Goal: Communication & Community: Ask a question

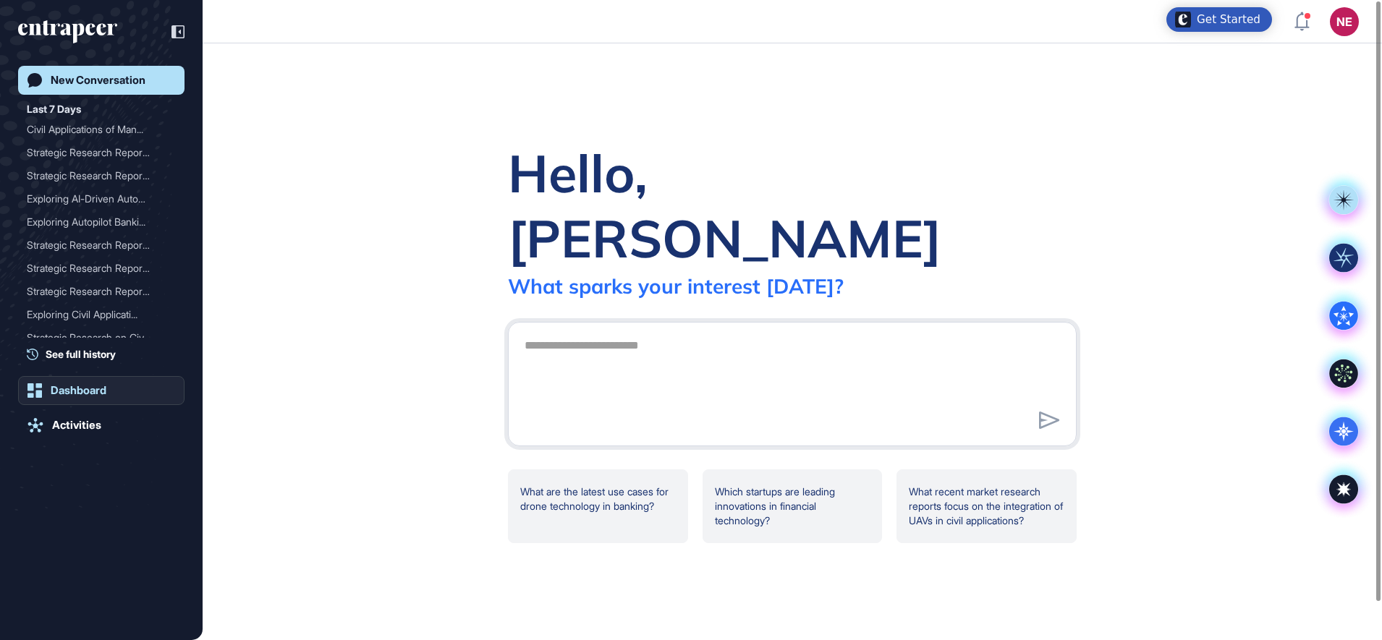
click at [88, 389] on div "Dashboard" at bounding box center [79, 390] width 56 height 13
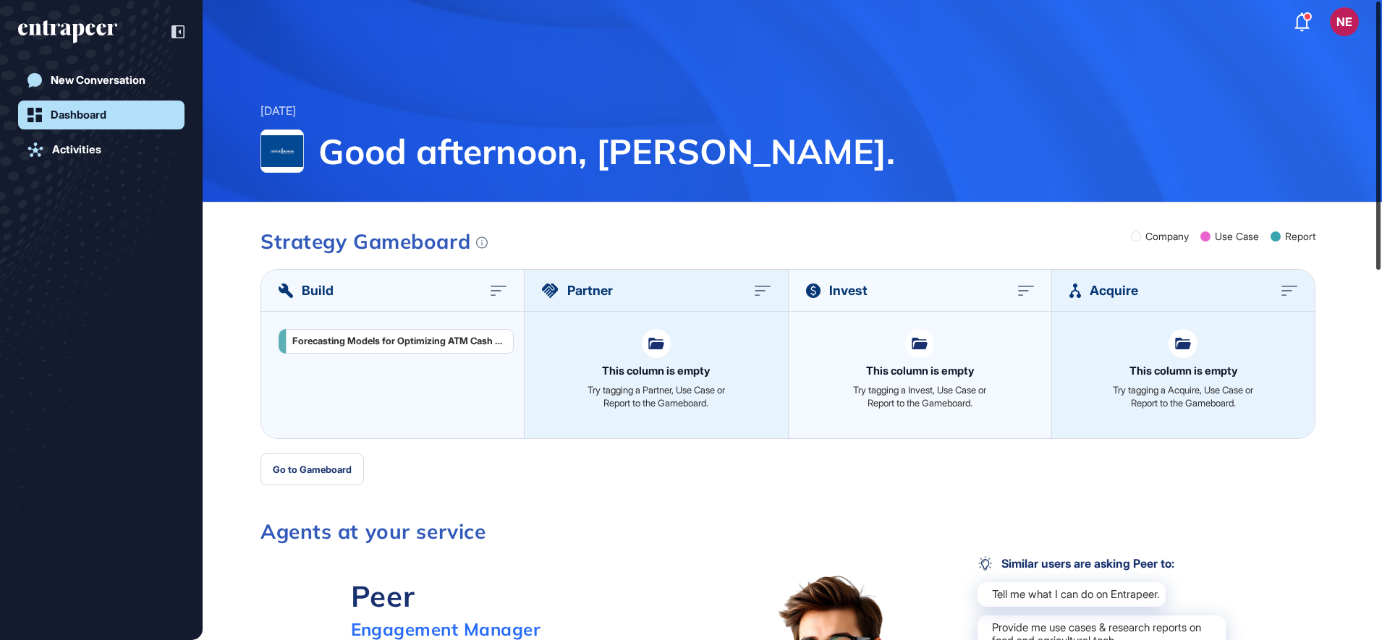
drag, startPoint x: 1381, startPoint y: 228, endPoint x: 1381, endPoint y: 142, distance: 86.1
click at [1382, 149] on html "NE Dashboard Profile My Content Request More Data Wednesday Sep 24, 2025 Good a…" at bounding box center [691, 320] width 1382 height 640
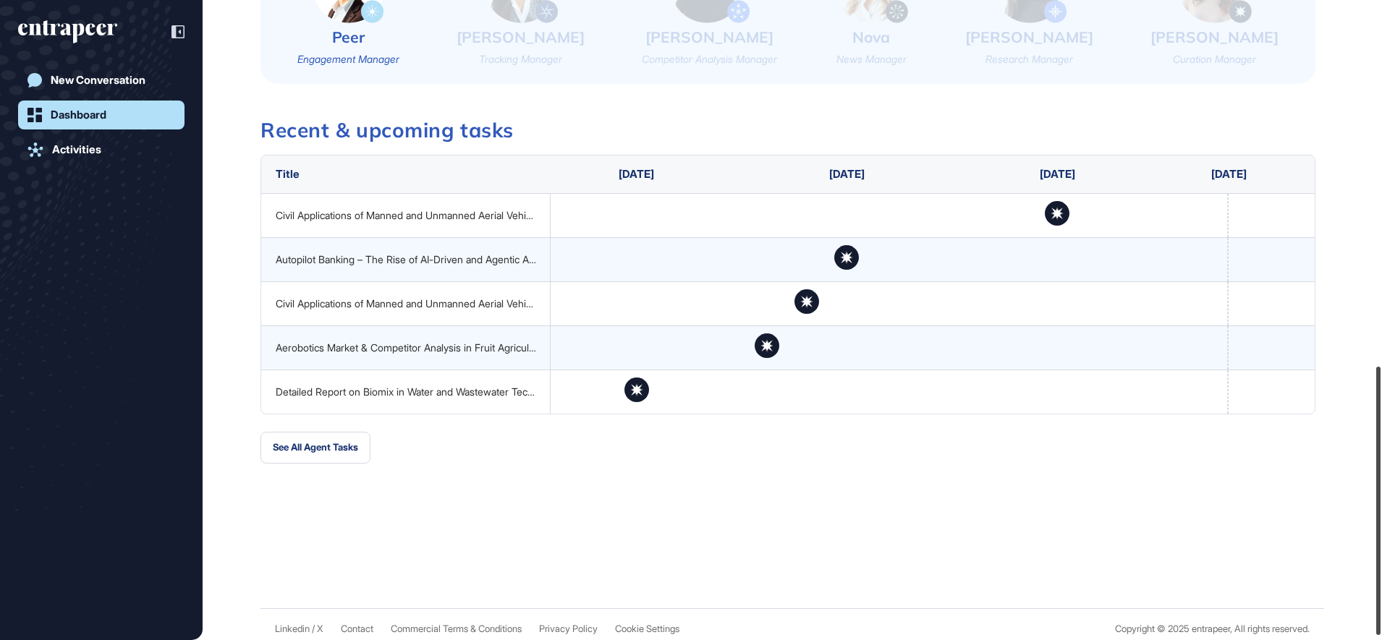
scroll to position [881, 0]
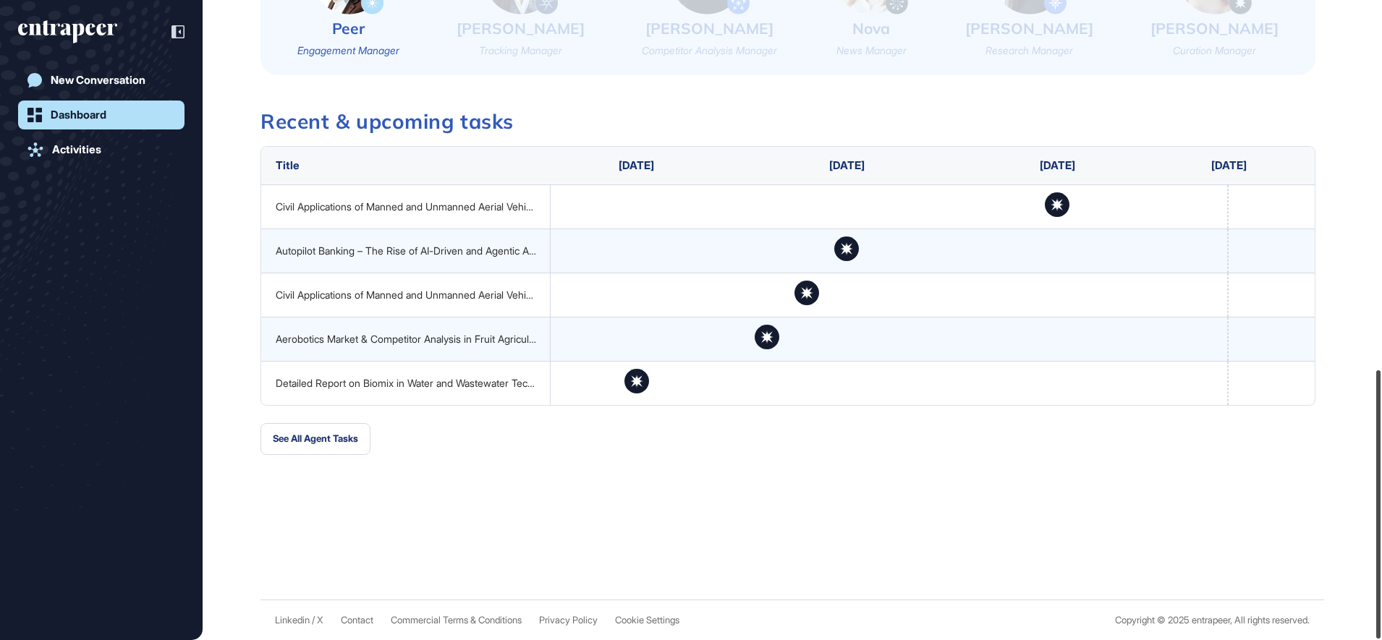
drag, startPoint x: 1385, startPoint y: 187, endPoint x: 1385, endPoint y: 555, distance: 367.6
click at [1382, 555] on html "NE Dashboard Profile My Content Request More Data Wednesday Sep 24, 2025 Good a…" at bounding box center [691, 320] width 1382 height 640
click at [97, 149] on div "Activities" at bounding box center [76, 149] width 49 height 13
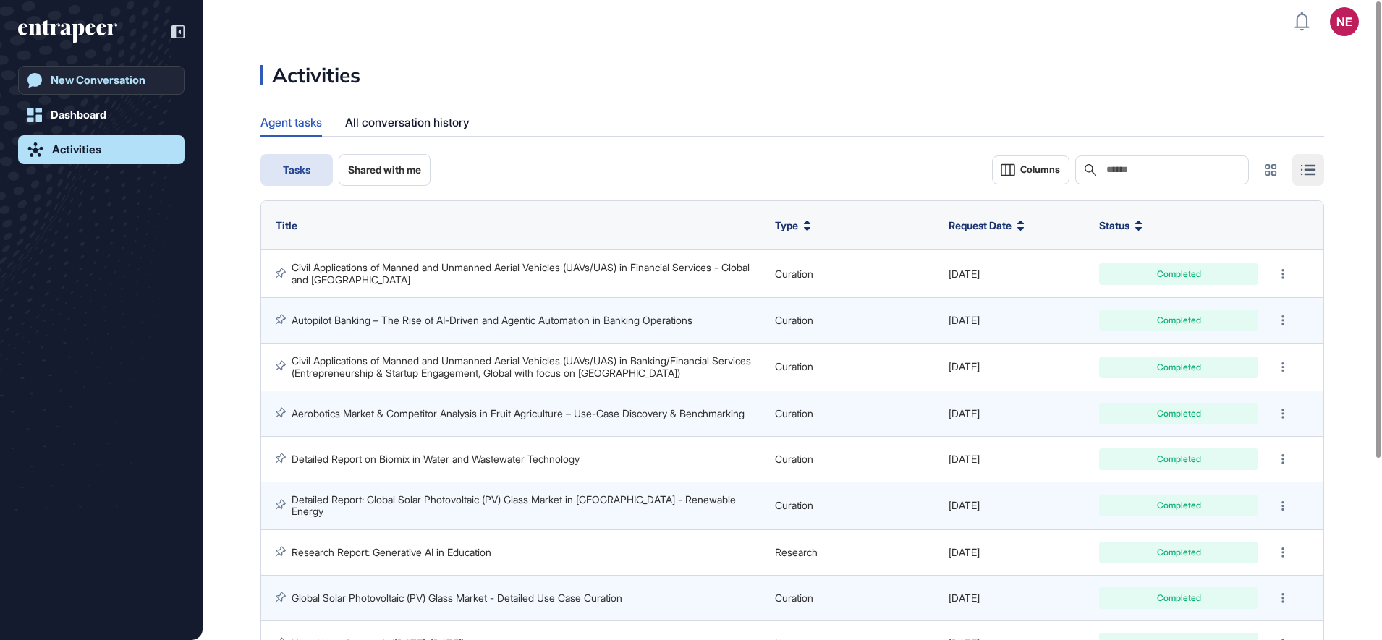
click at [101, 82] on div "New Conversation" at bounding box center [98, 80] width 95 height 13
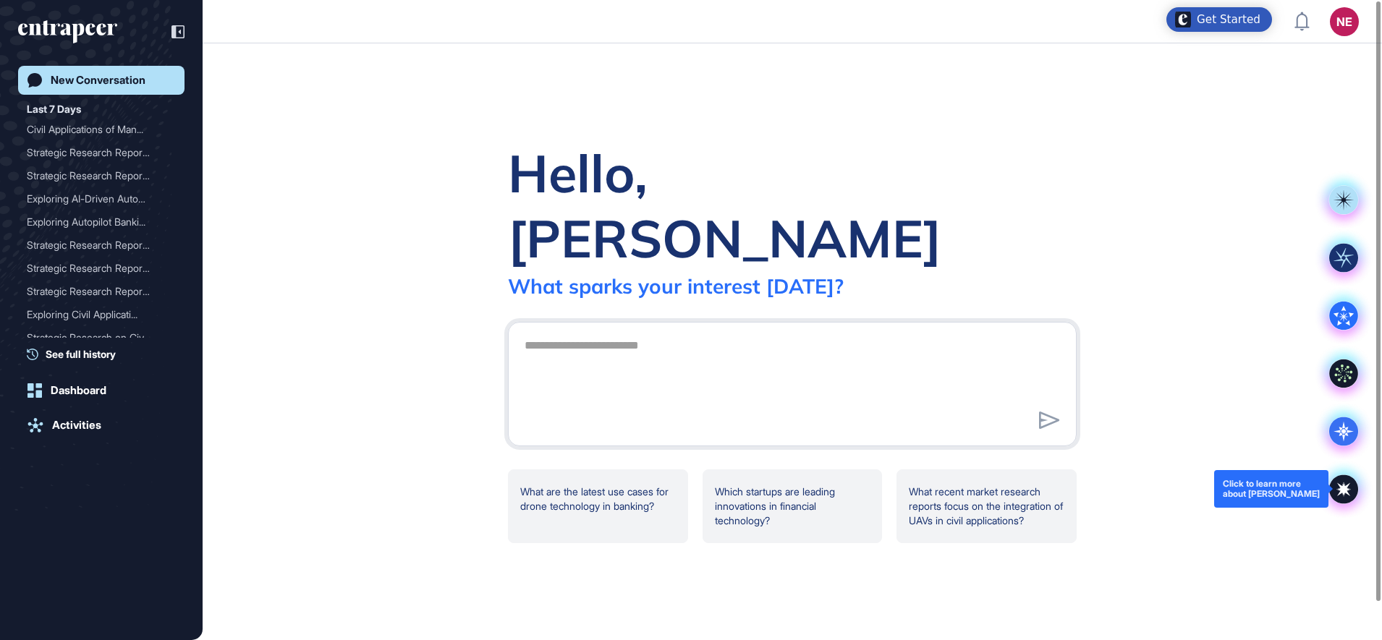
click at [1355, 492] on icon at bounding box center [1343, 489] width 29 height 29
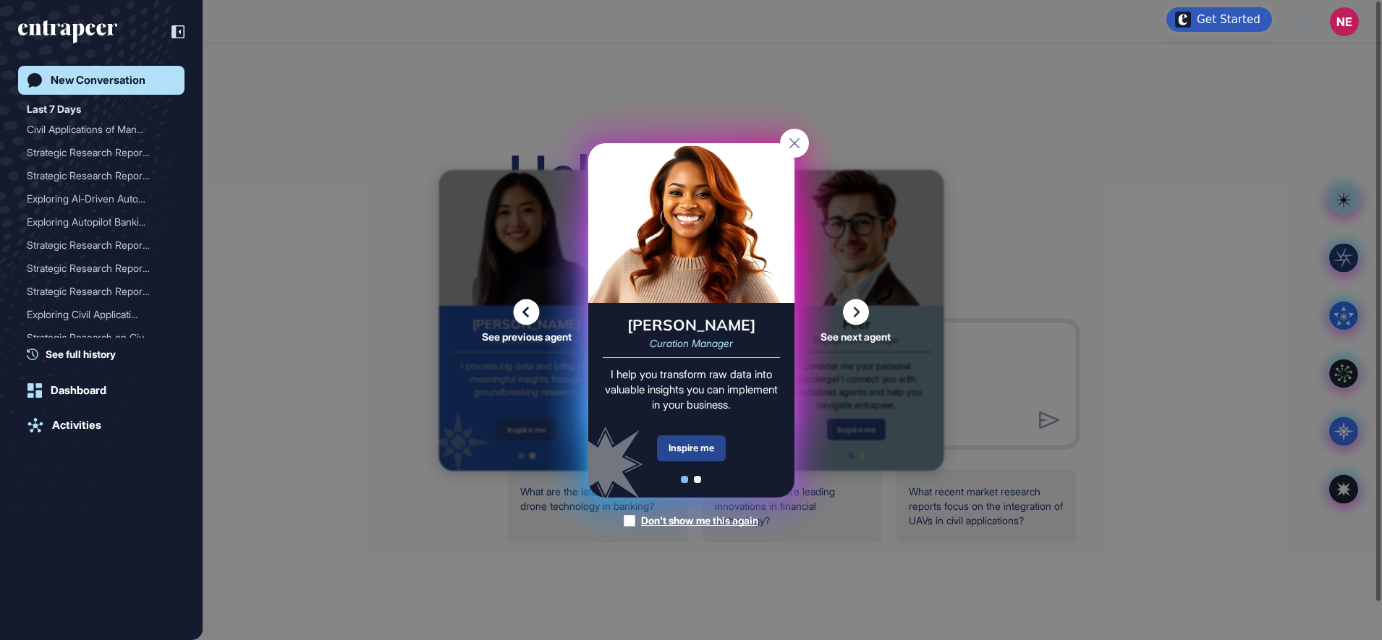
click at [701, 441] on div "Inspire me" at bounding box center [691, 449] width 69 height 26
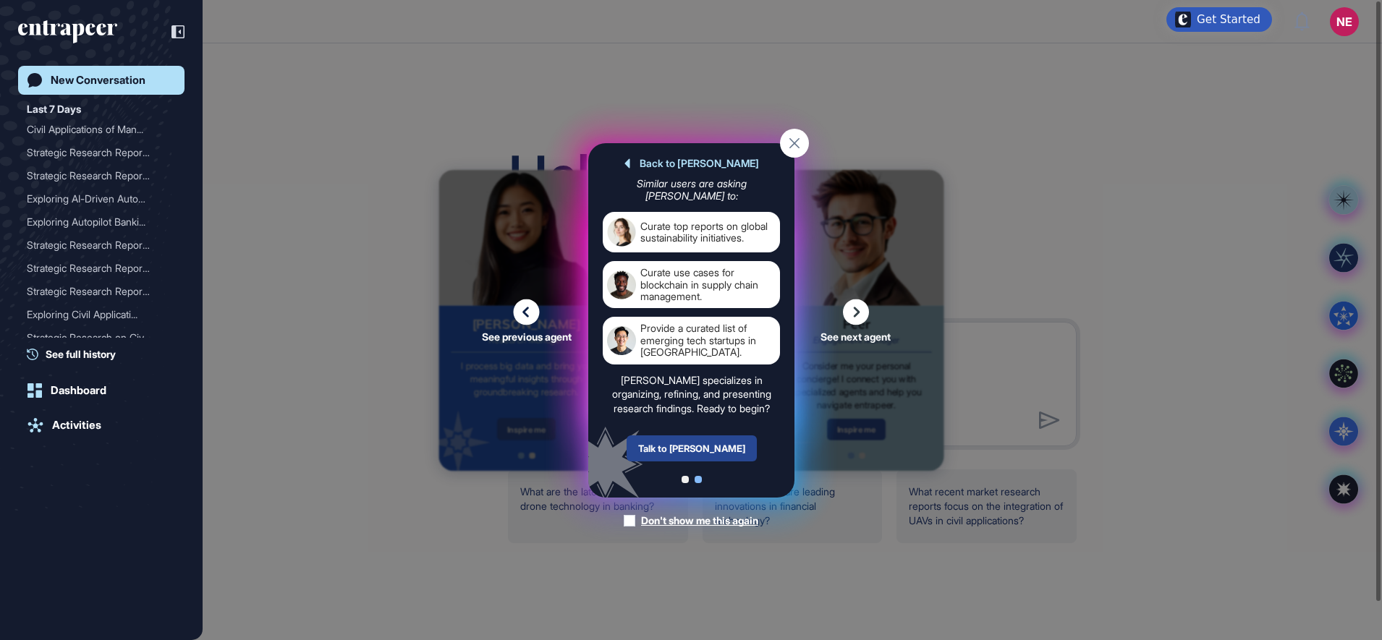
click at [697, 449] on div "Talk to Curie" at bounding box center [691, 449] width 130 height 26
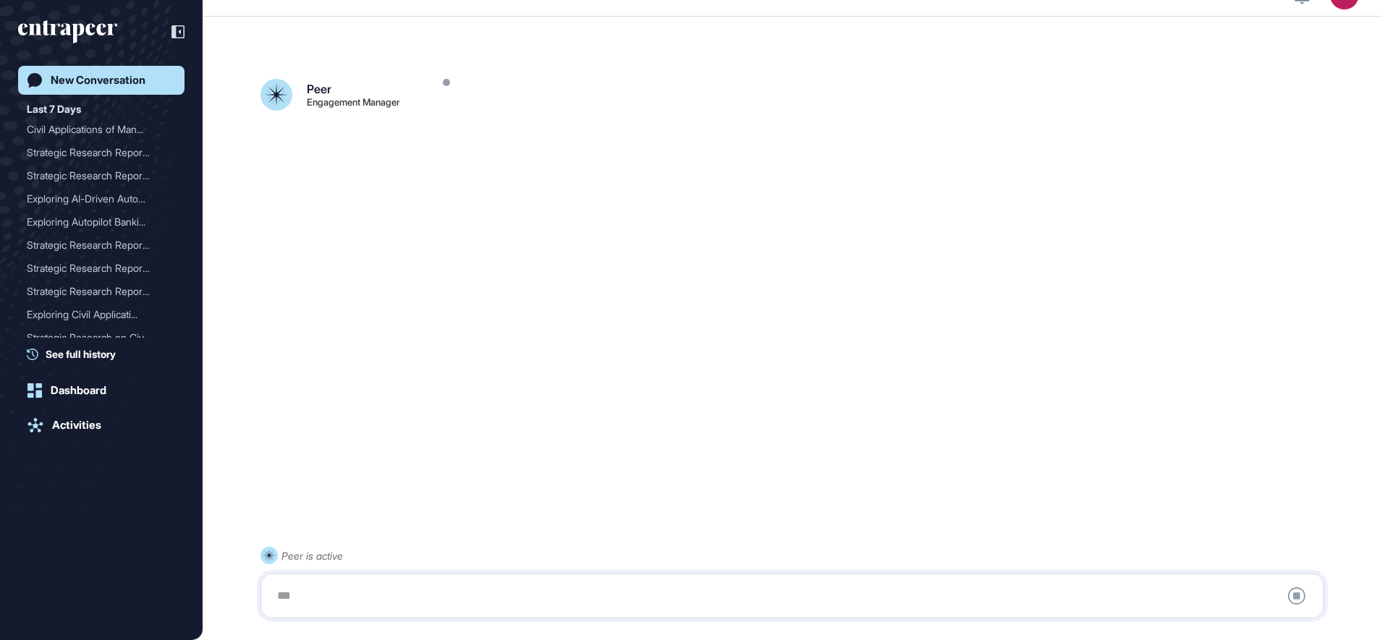
scroll to position [41, 0]
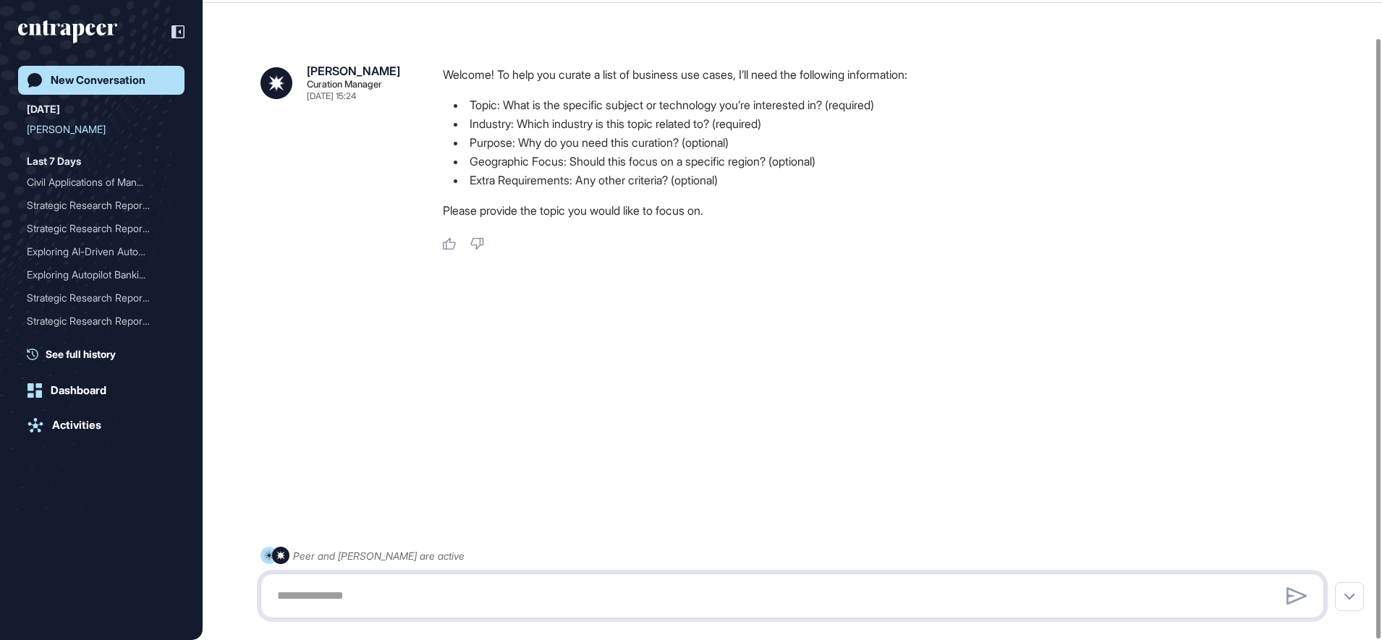
click at [377, 598] on textarea at bounding box center [792, 596] width 1048 height 29
type textarea "**********"
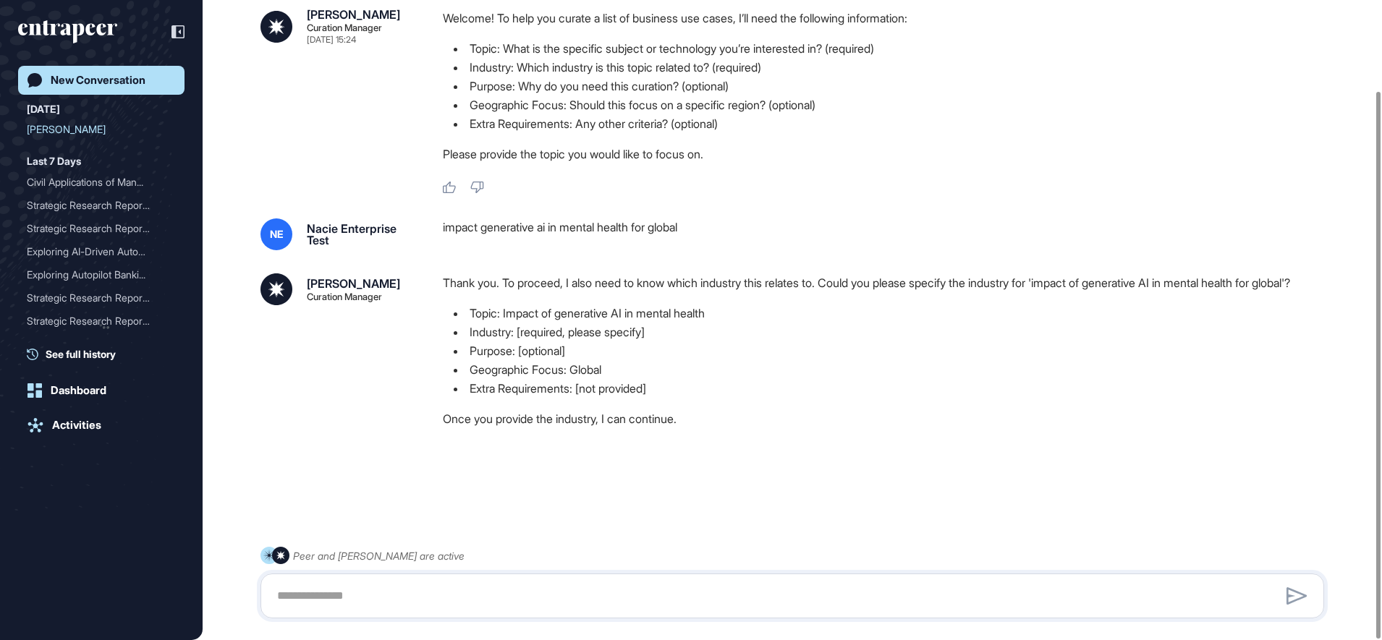
scroll to position [106, 0]
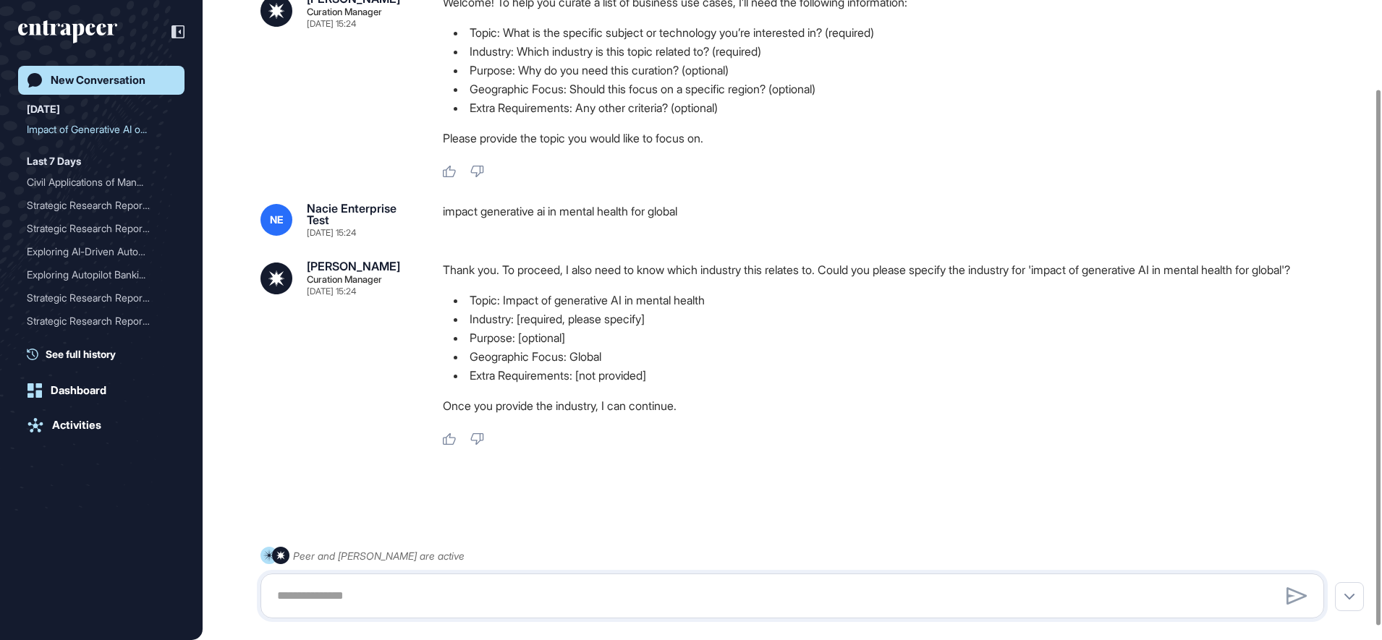
click at [114, 80] on div "New Conversation" at bounding box center [98, 80] width 95 height 13
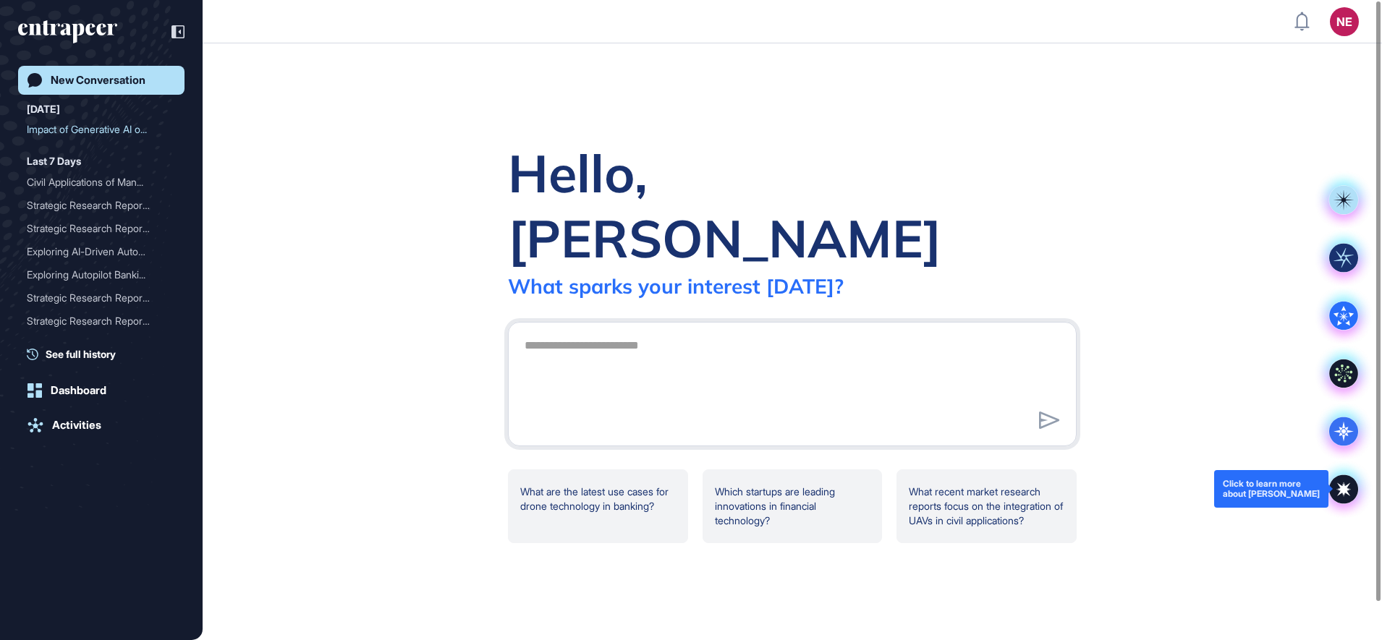
click at [1347, 488] on icon at bounding box center [1343, 489] width 13 height 13
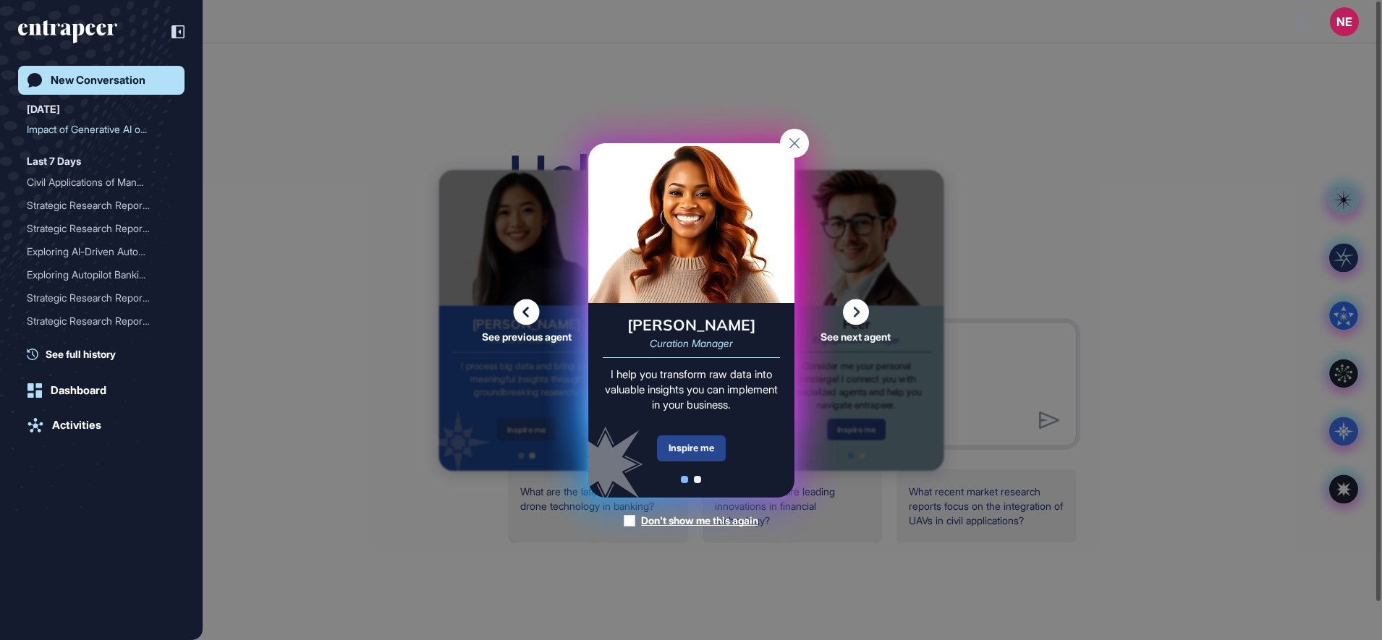
click at [717, 444] on div "Inspire me" at bounding box center [691, 449] width 69 height 26
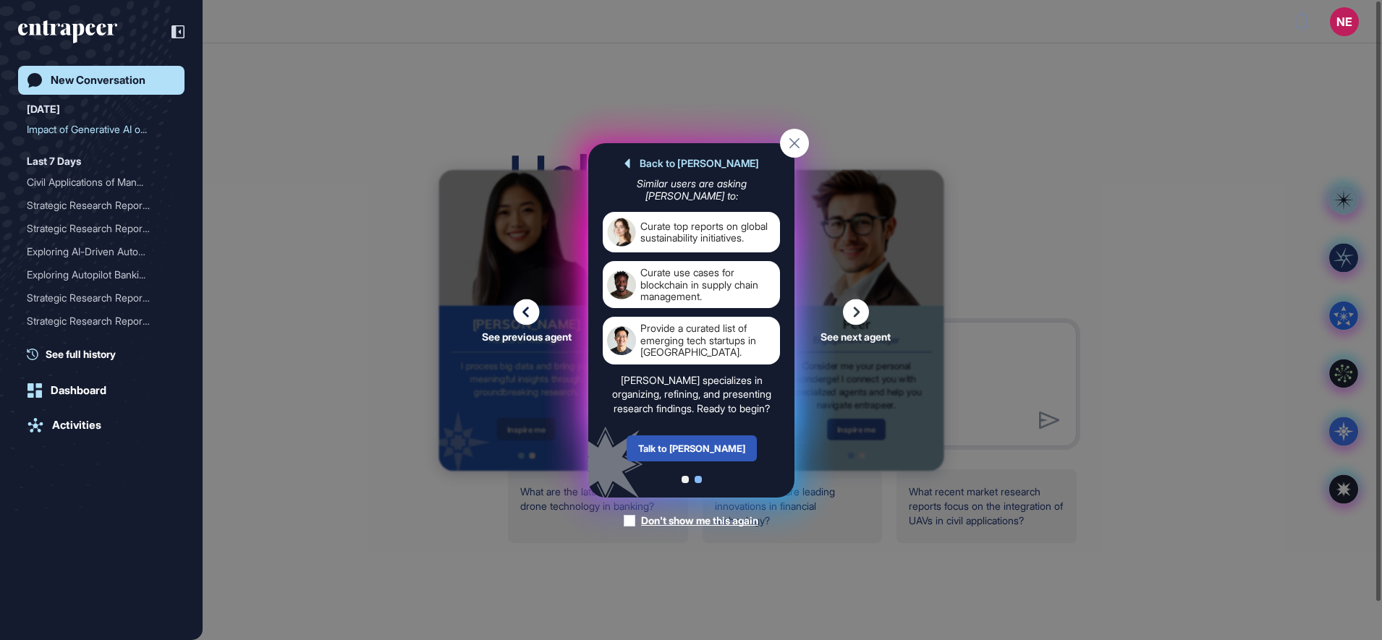
click at [717, 444] on div "Talk to Curie" at bounding box center [691, 449] width 130 height 26
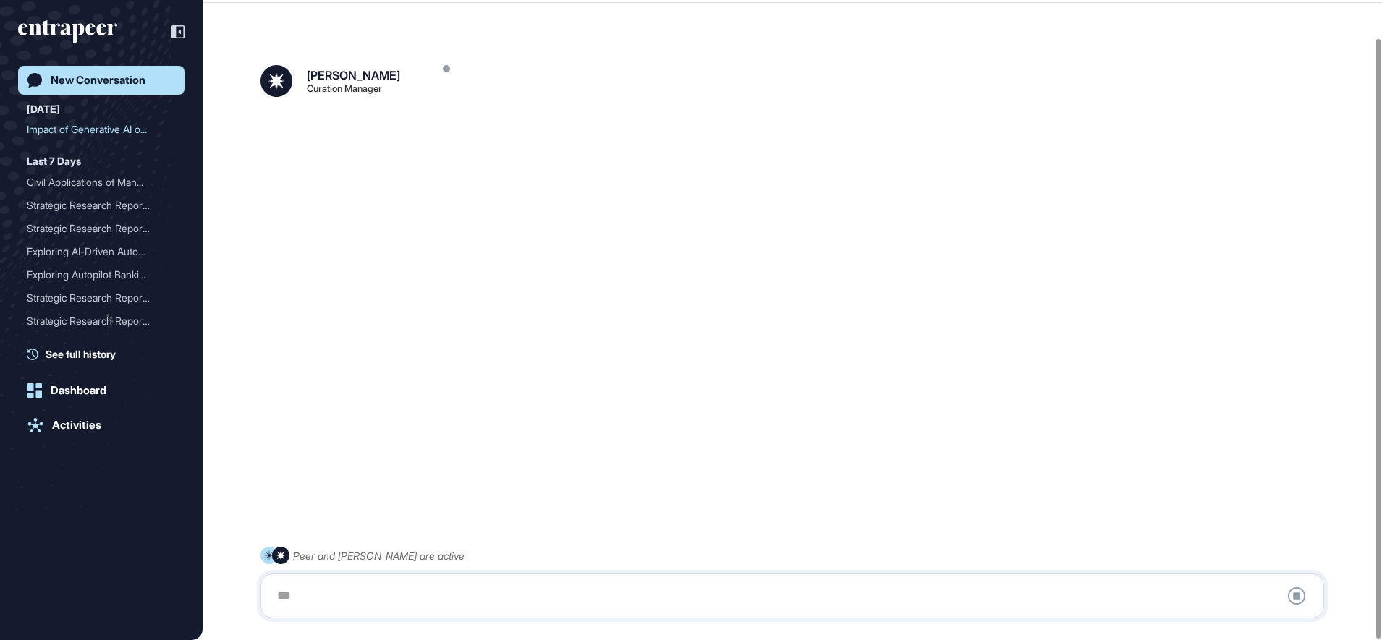
scroll to position [41, 0]
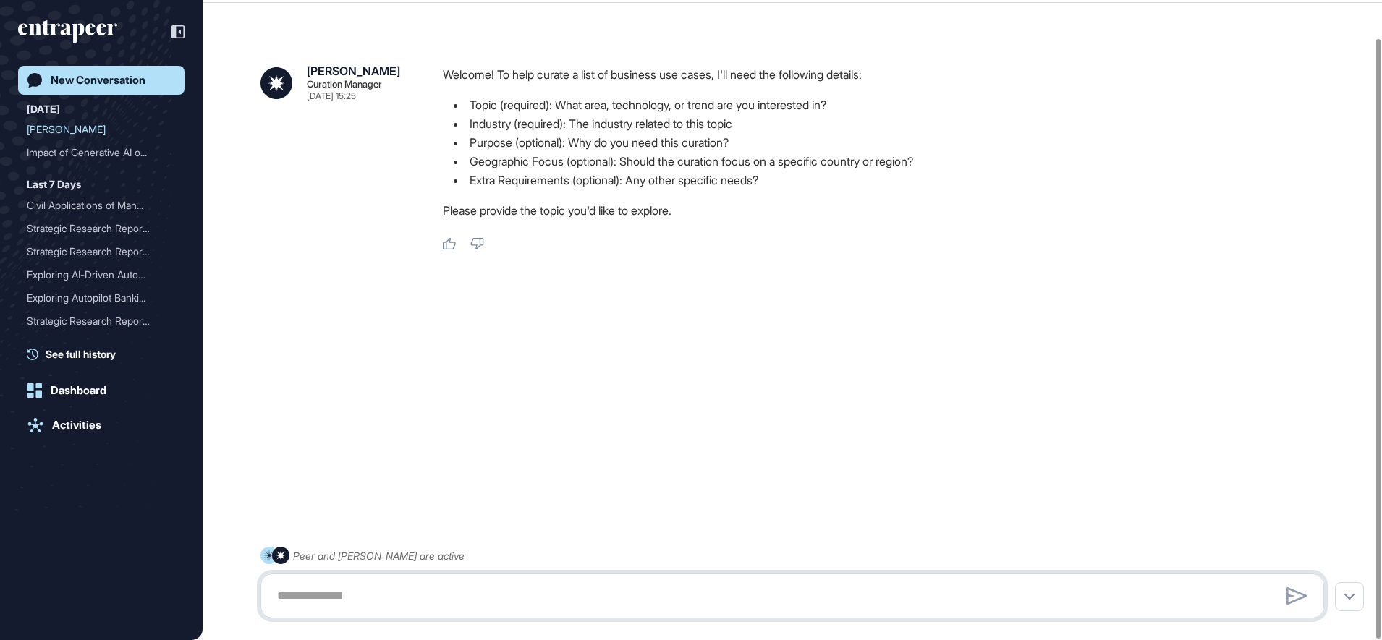
click at [315, 596] on textarea at bounding box center [792, 596] width 1048 height 29
type textarea "**********"
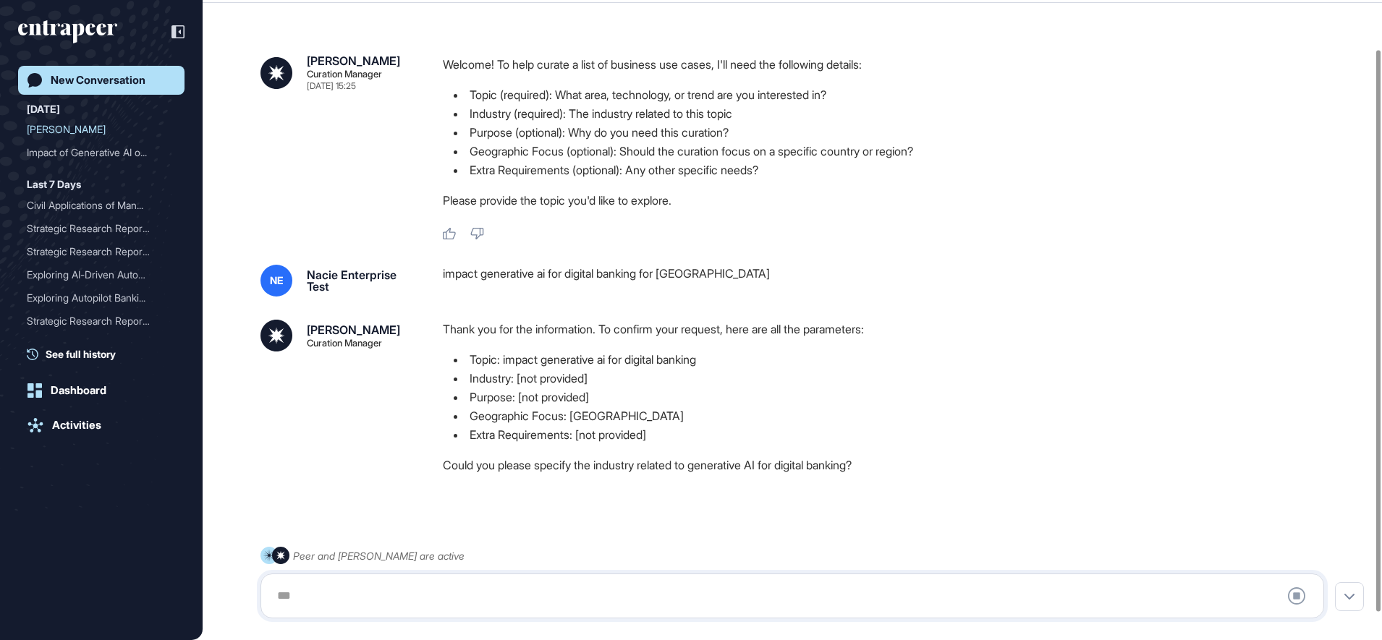
scroll to position [87, 0]
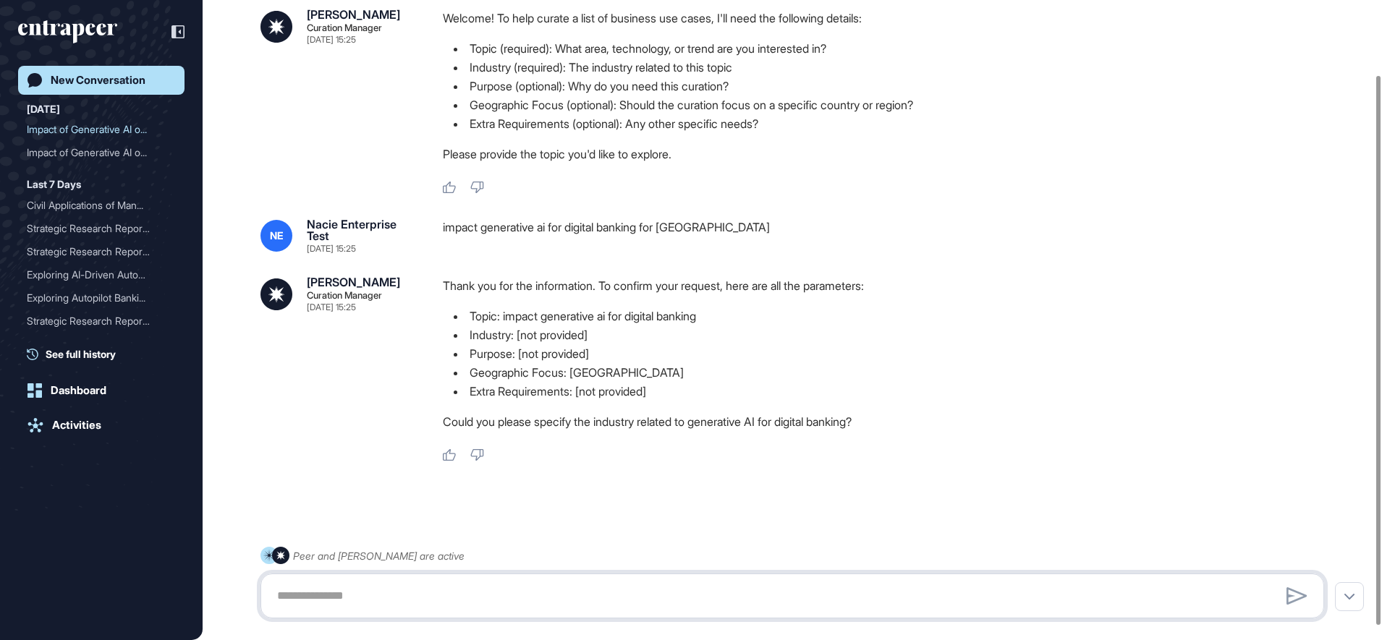
click at [369, 598] on textarea at bounding box center [792, 596] width 1048 height 29
type textarea "*******"
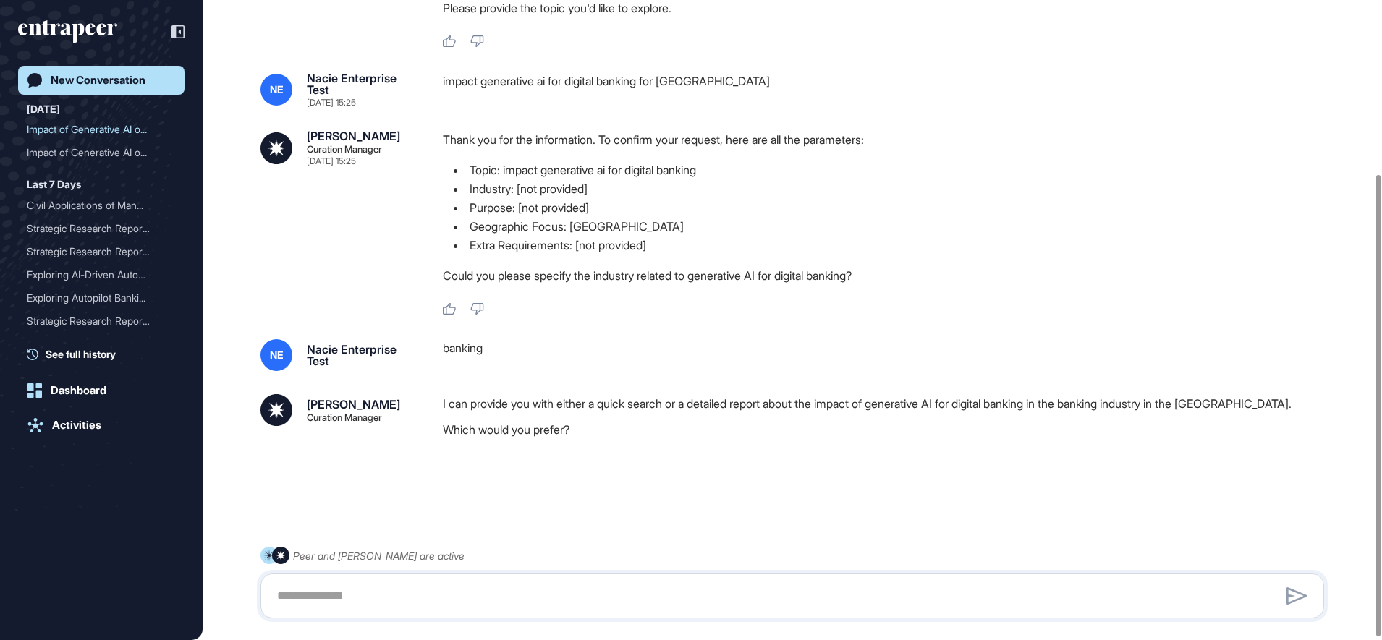
scroll to position [244, 0]
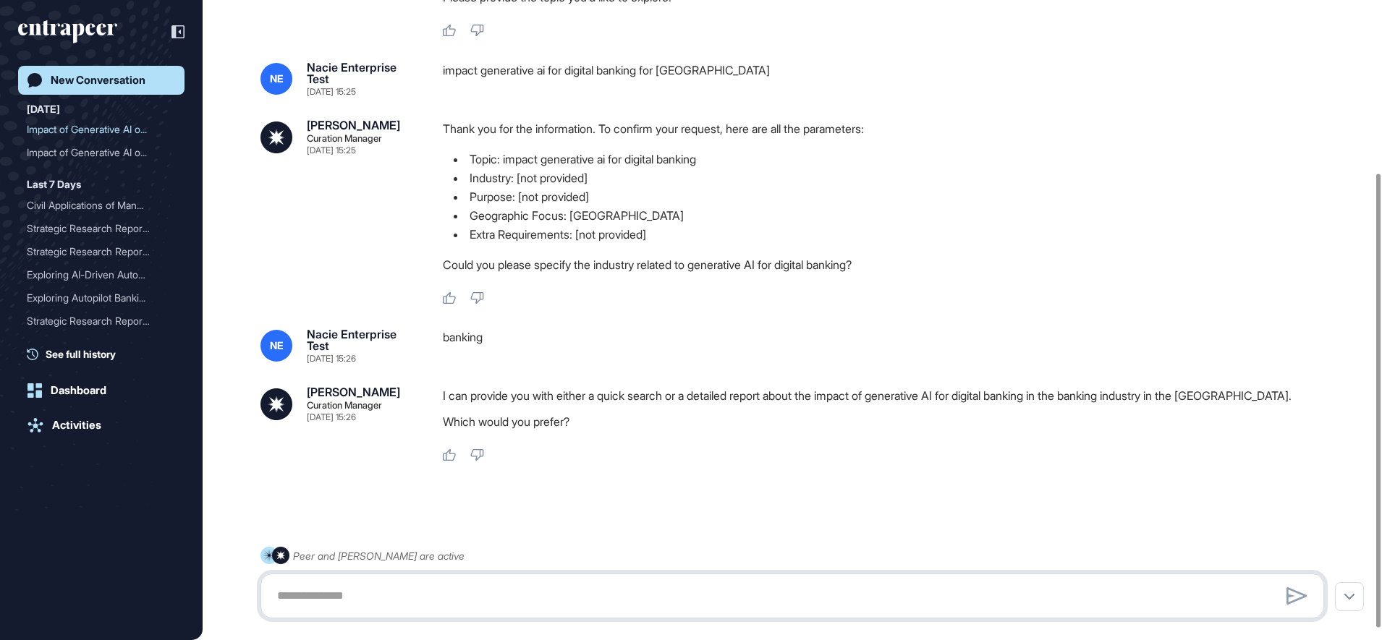
click at [369, 598] on textarea at bounding box center [792, 596] width 1048 height 29
type textarea "**********"
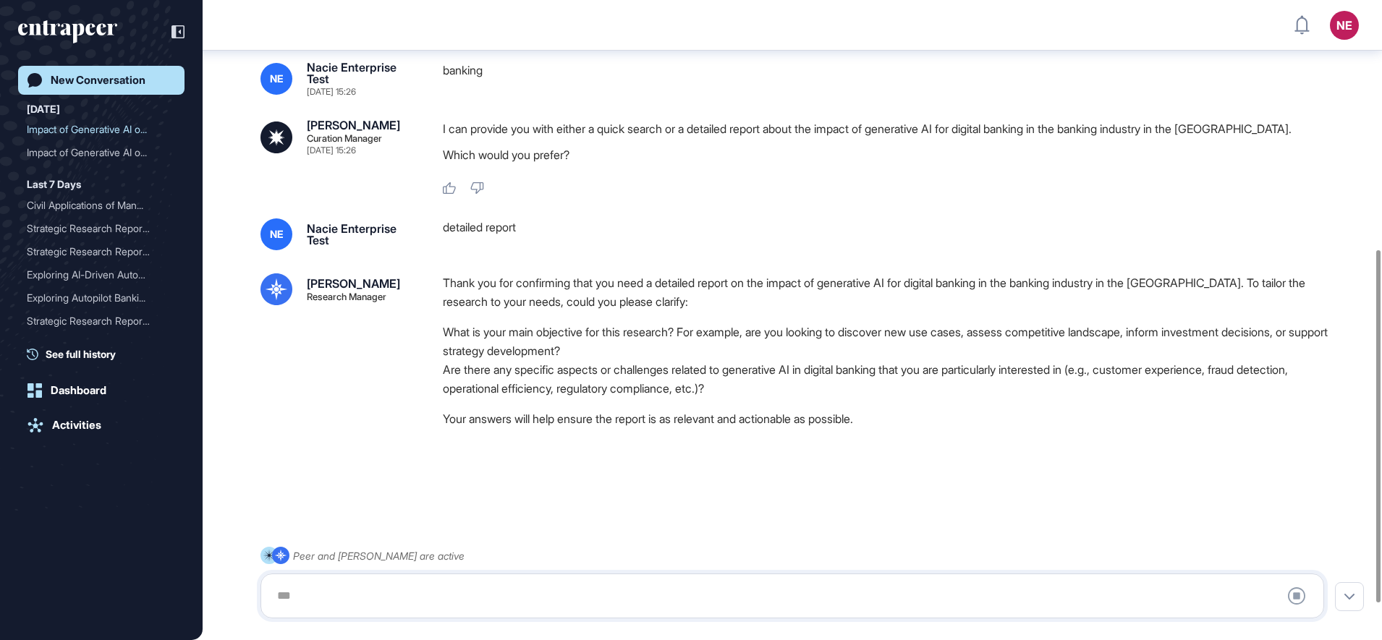
scroll to position [518, 0]
click at [317, 605] on textarea at bounding box center [792, 596] width 1048 height 29
type textarea "**********"
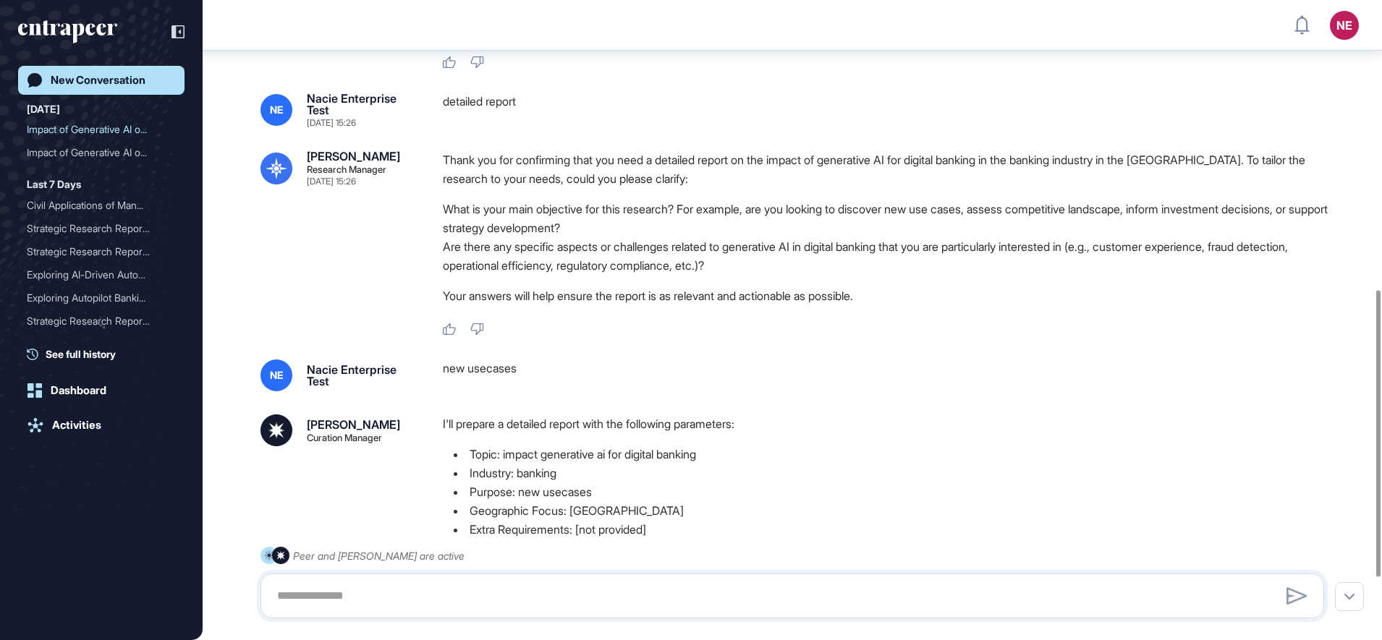
scroll to position [785, 0]
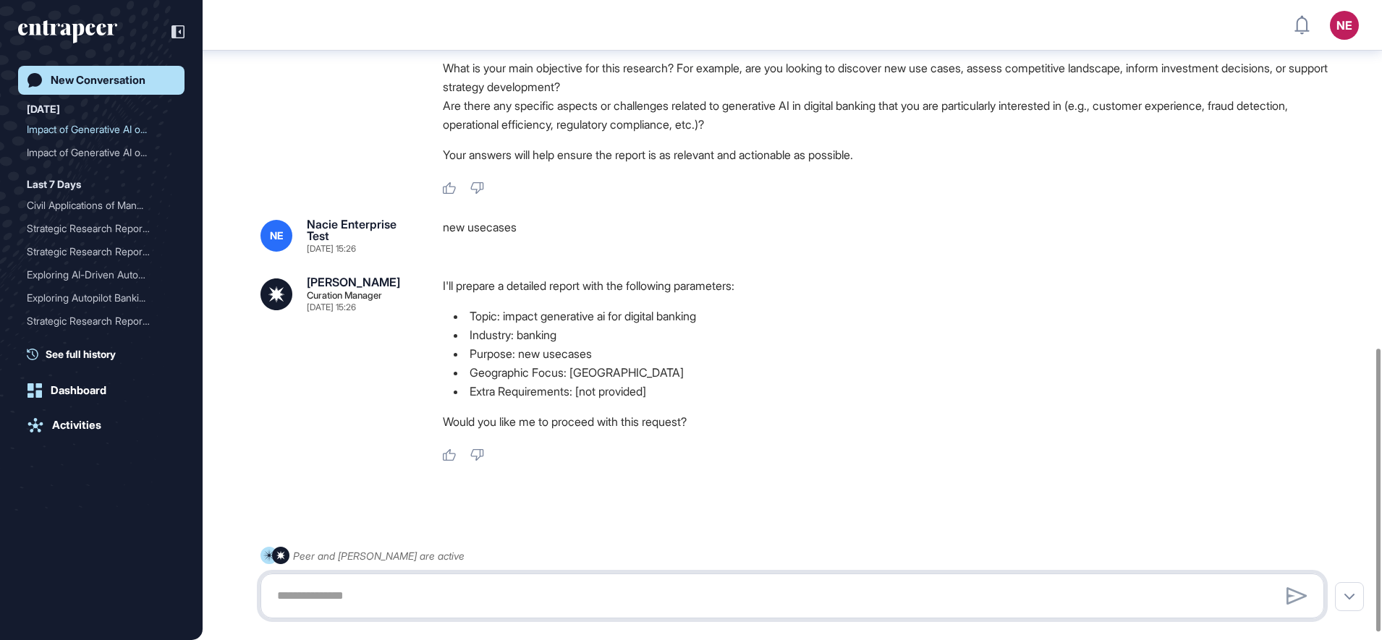
click at [397, 591] on textarea at bounding box center [792, 596] width 1048 height 29
type textarea "***"
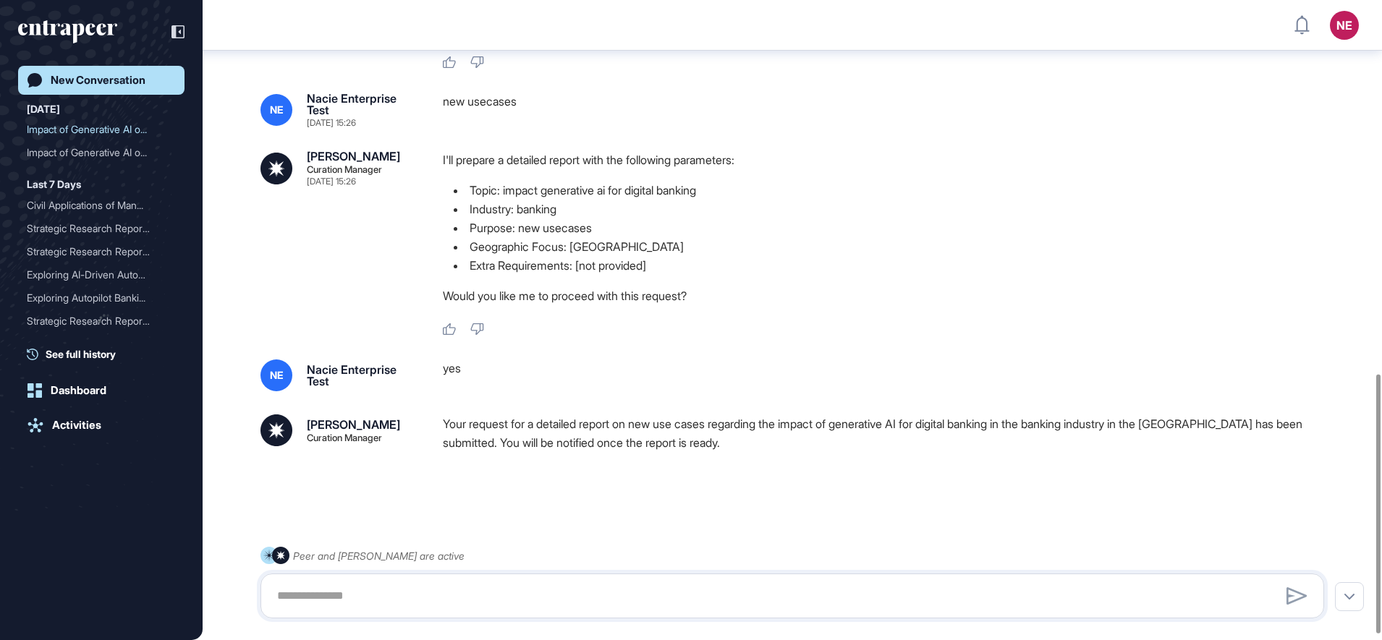
scroll to position [935, 0]
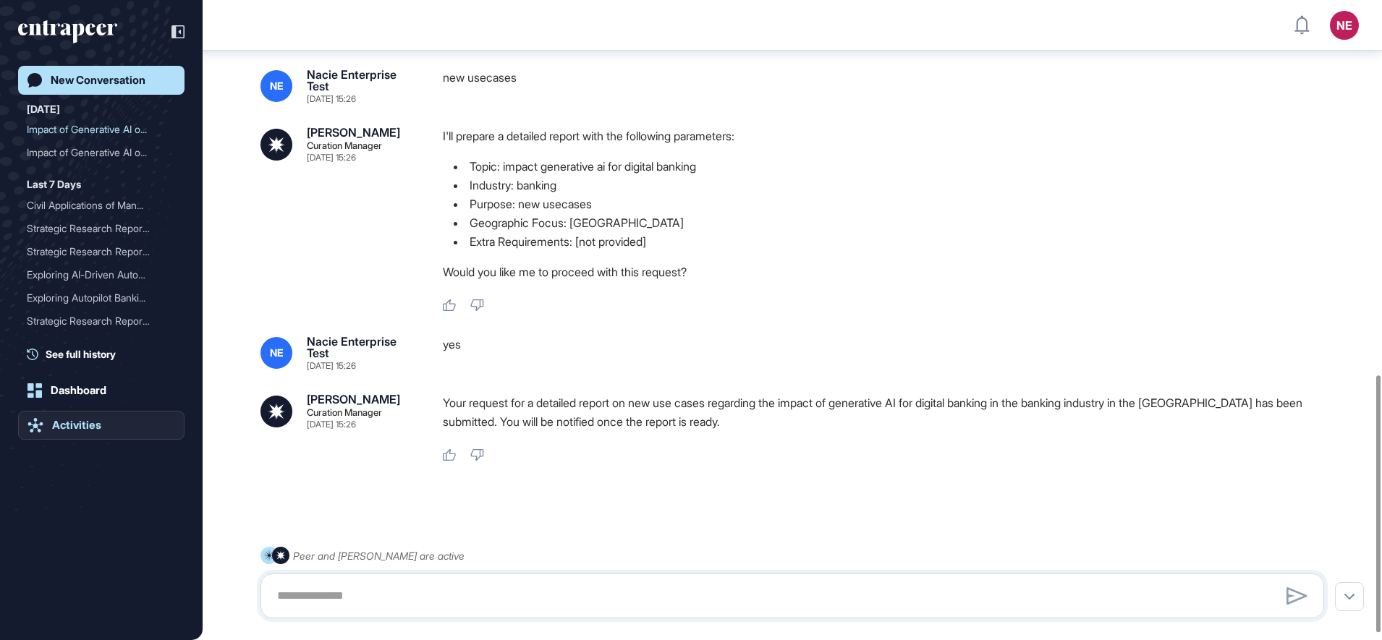
click at [75, 428] on div "Activities" at bounding box center [76, 425] width 49 height 13
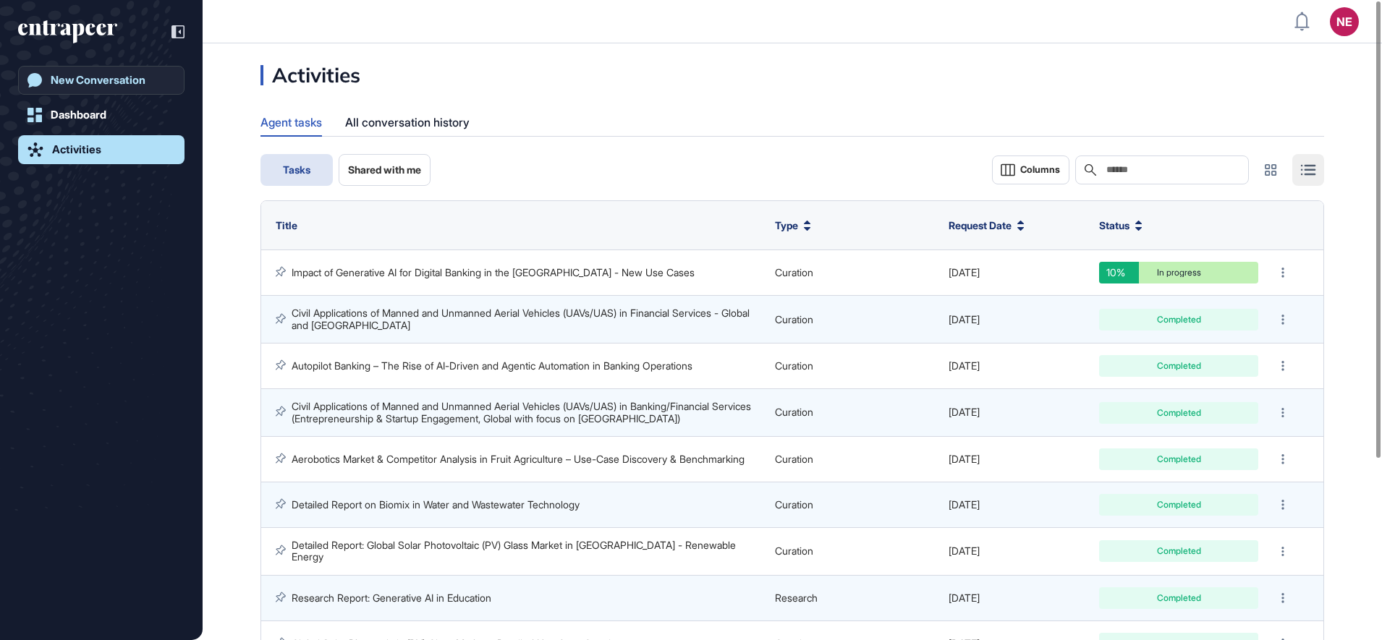
click at [108, 83] on div "New Conversation" at bounding box center [98, 80] width 95 height 13
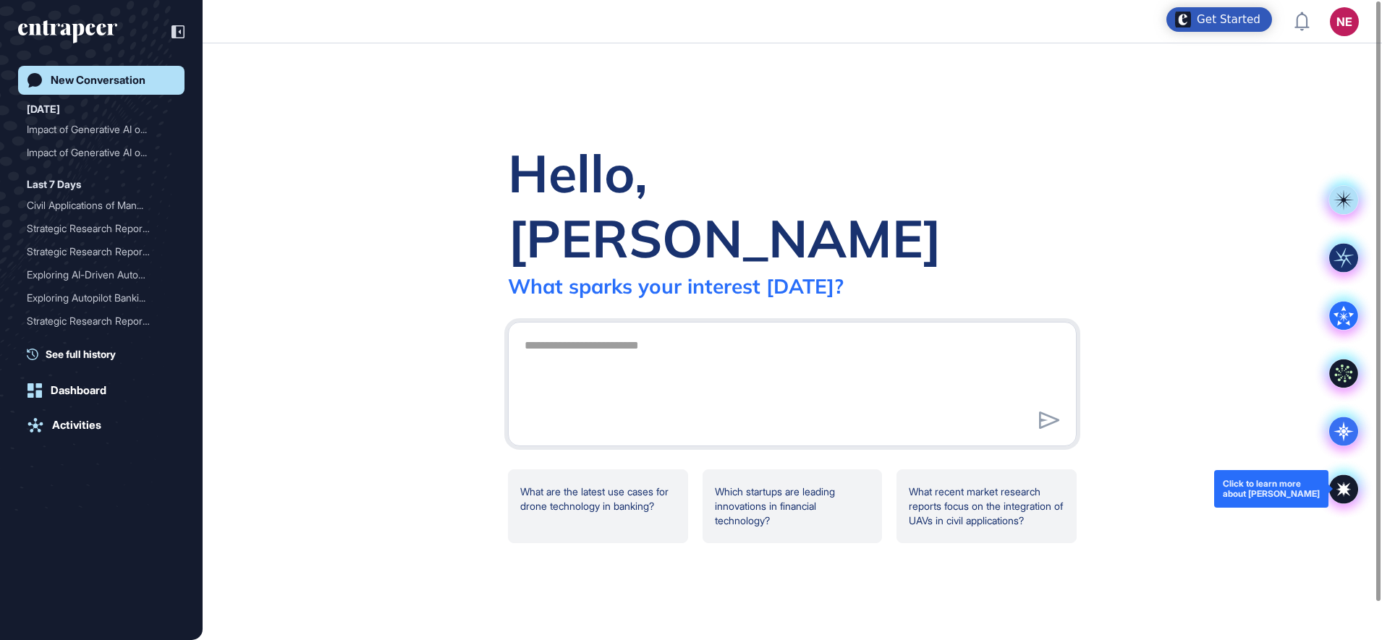
click at [1343, 491] on icon at bounding box center [1344, 489] width 12 height 12
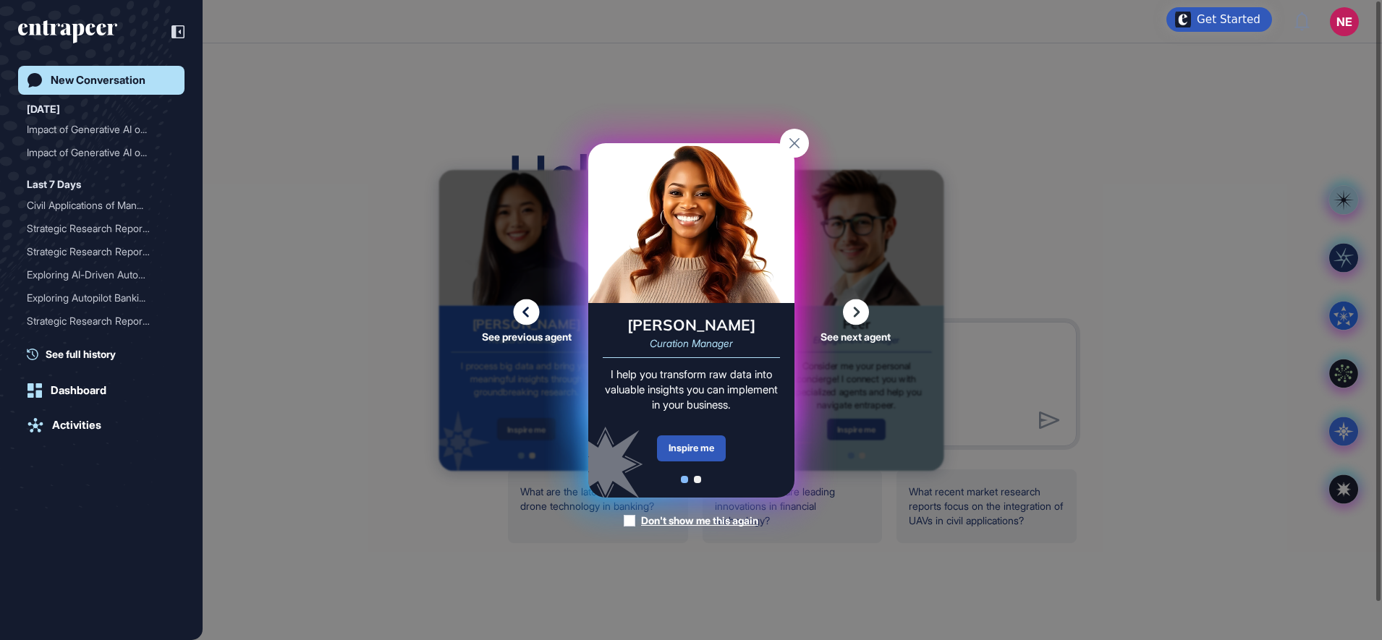
click at [1159, 449] on div "See previous agent See next agent Peer Engagement Manager Consider me your pers…" at bounding box center [691, 320] width 1382 height 640
click at [789, 140] on rect at bounding box center [794, 143] width 29 height 29
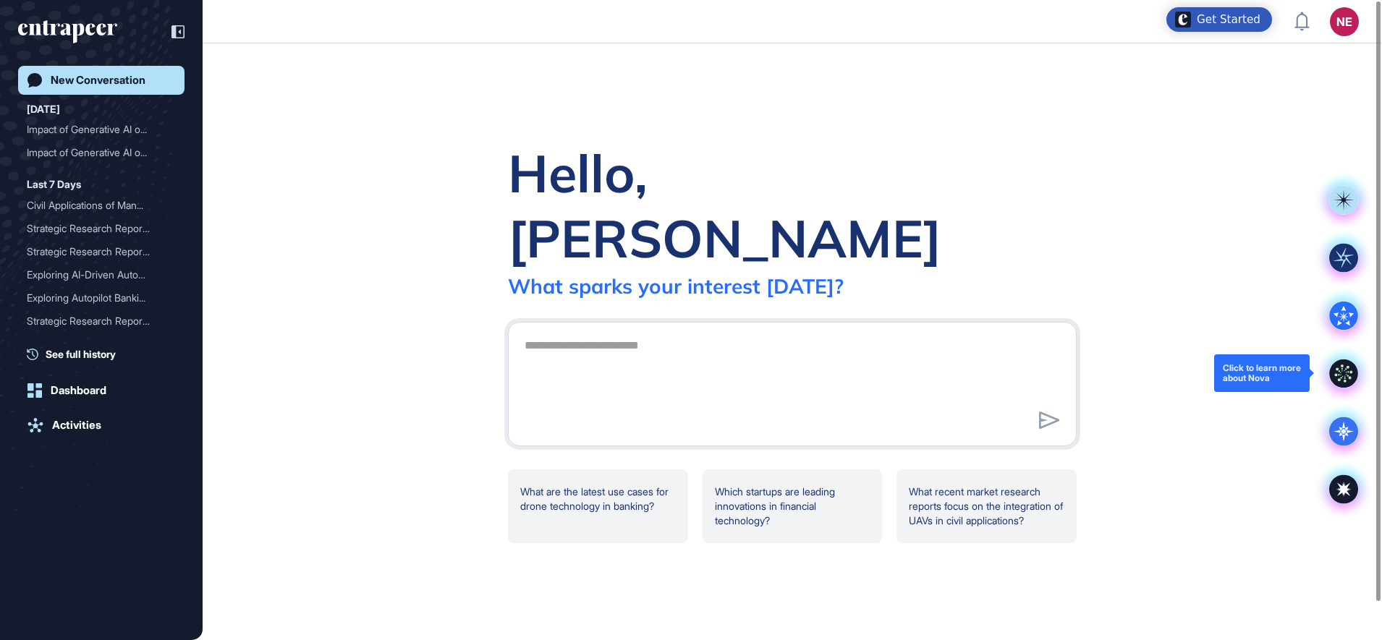
click at [1345, 375] on icon at bounding box center [1343, 373] width 29 height 29
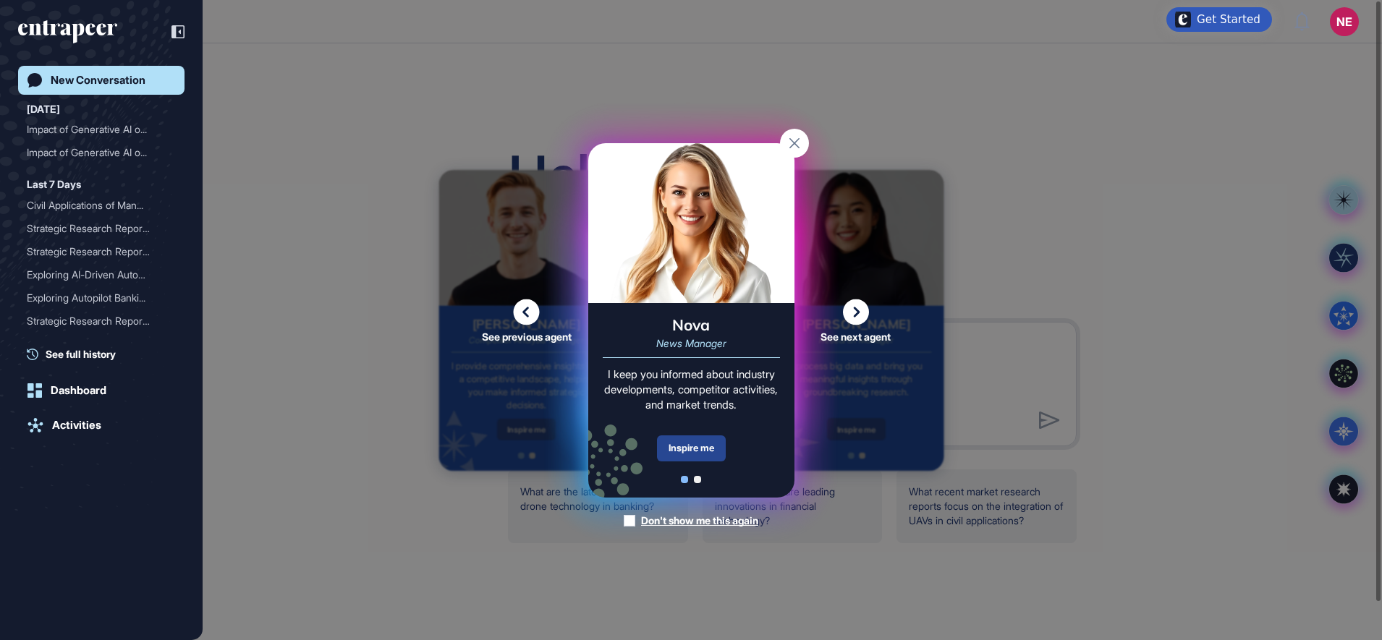
click at [707, 444] on div "Inspire me" at bounding box center [691, 449] width 69 height 26
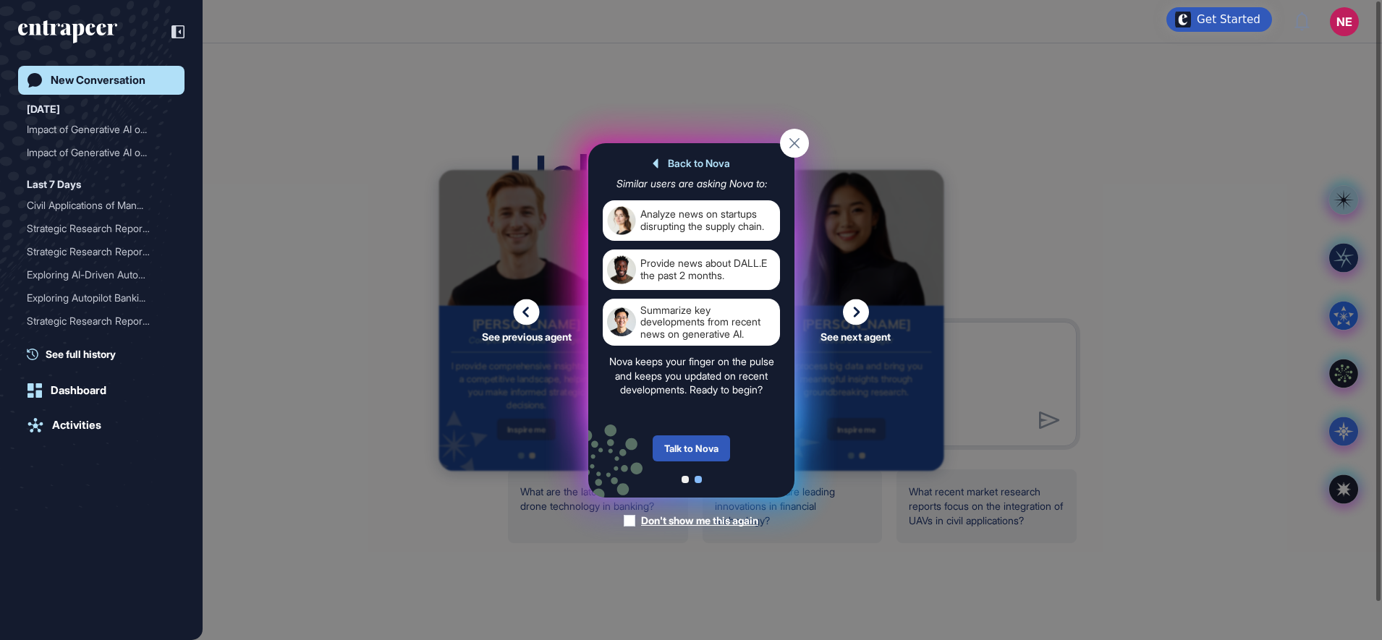
click at [704, 441] on div "Talk to Nova" at bounding box center [691, 449] width 77 height 26
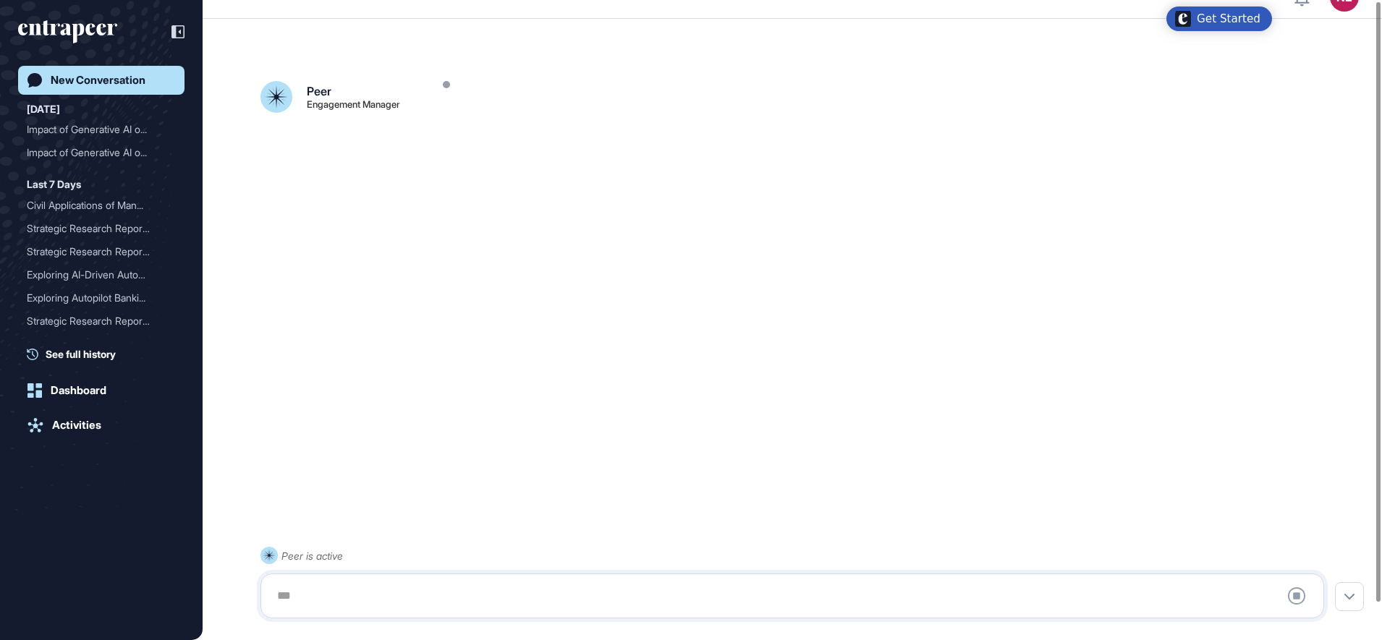
scroll to position [41, 0]
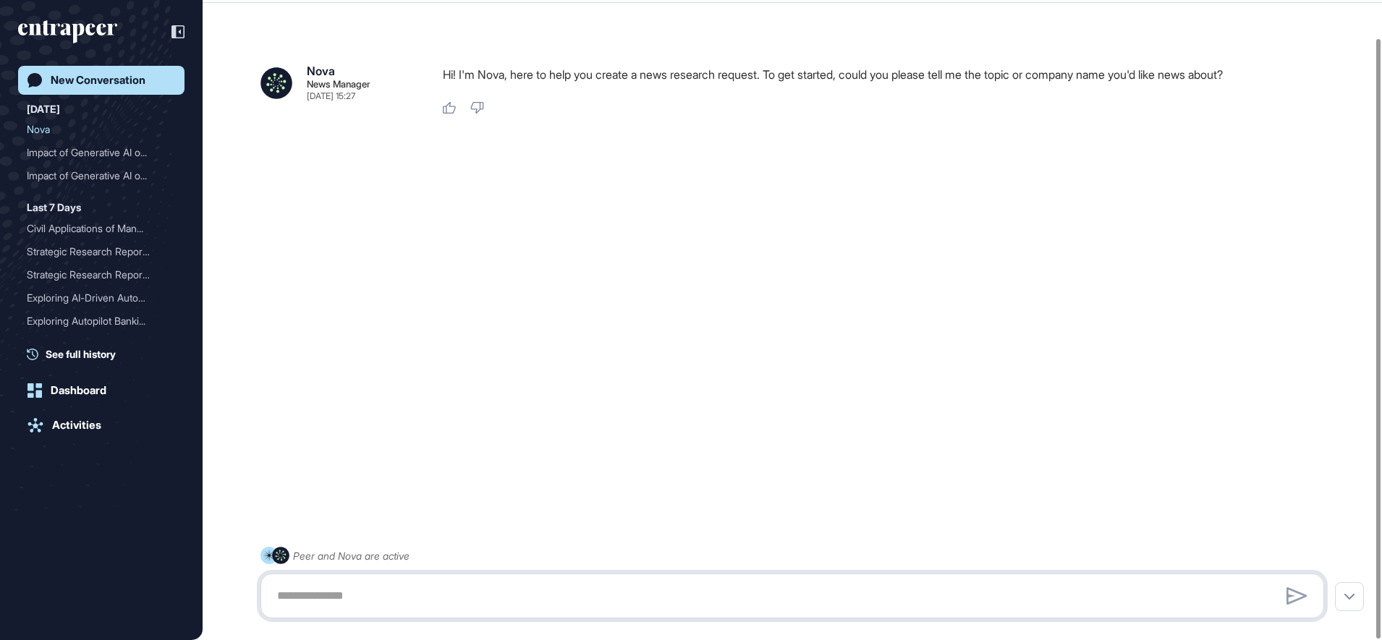
click at [361, 601] on textarea at bounding box center [792, 596] width 1048 height 29
type textarea "**********"
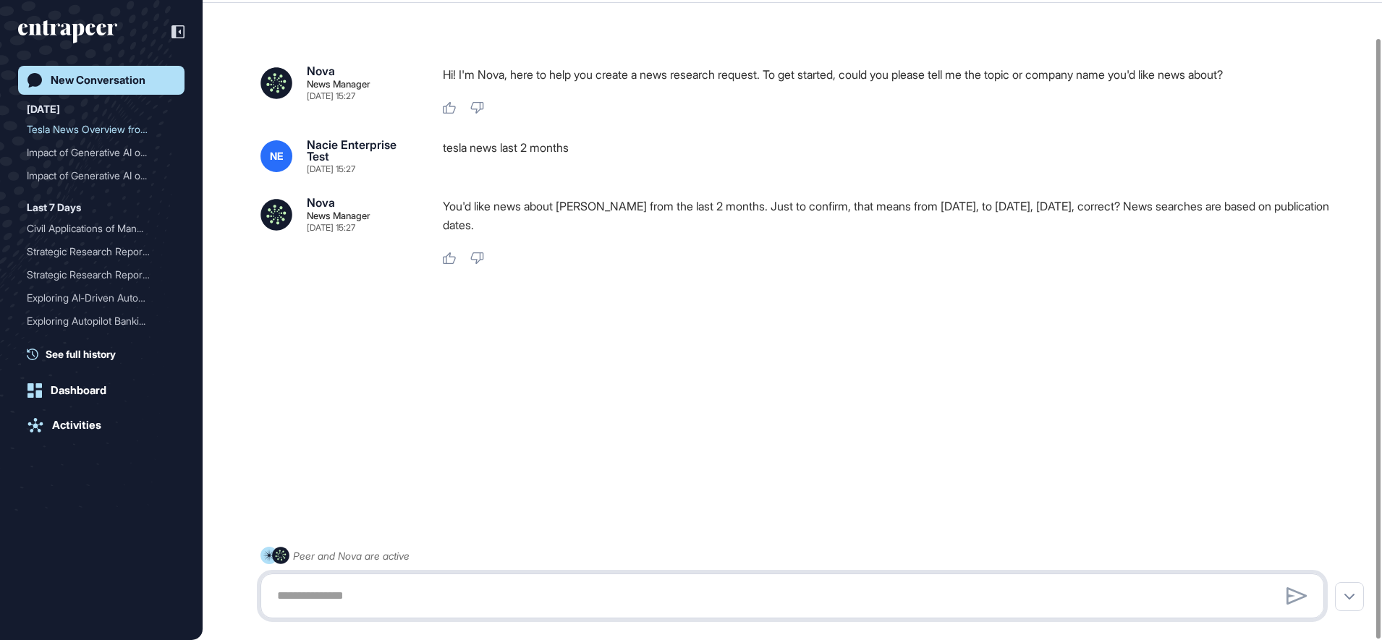
click at [453, 588] on textarea at bounding box center [792, 596] width 1048 height 29
type textarea "***"
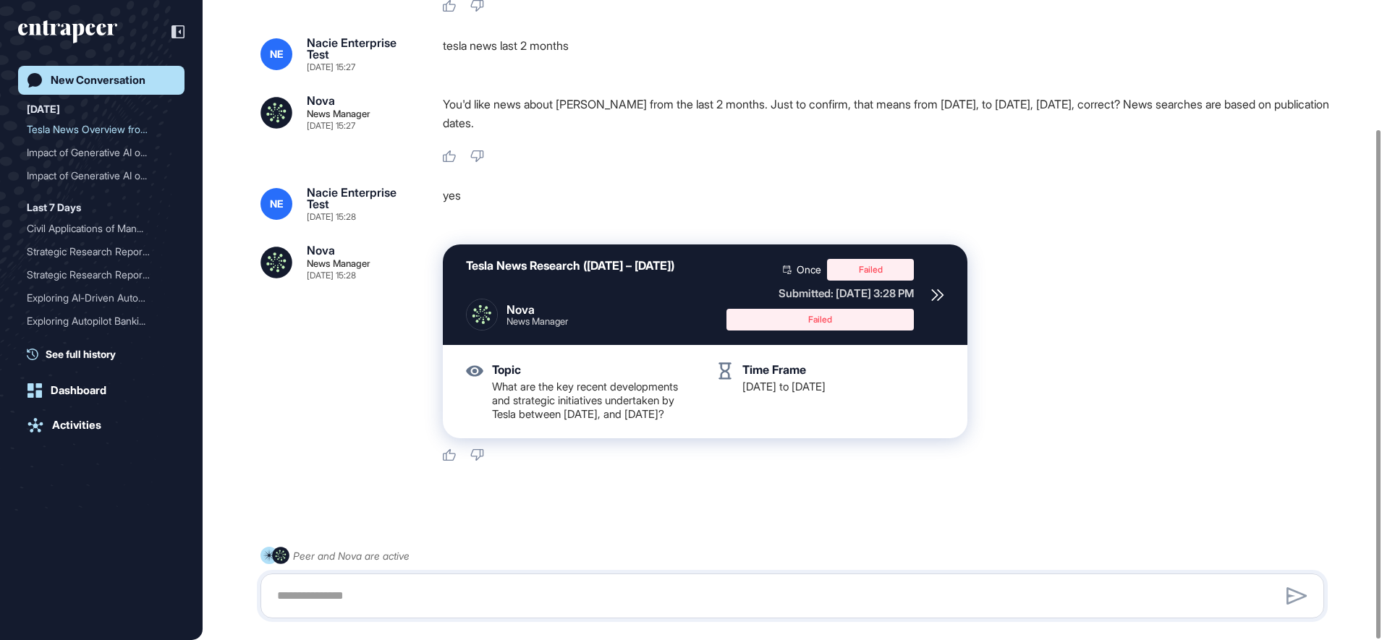
scroll to position [162, 0]
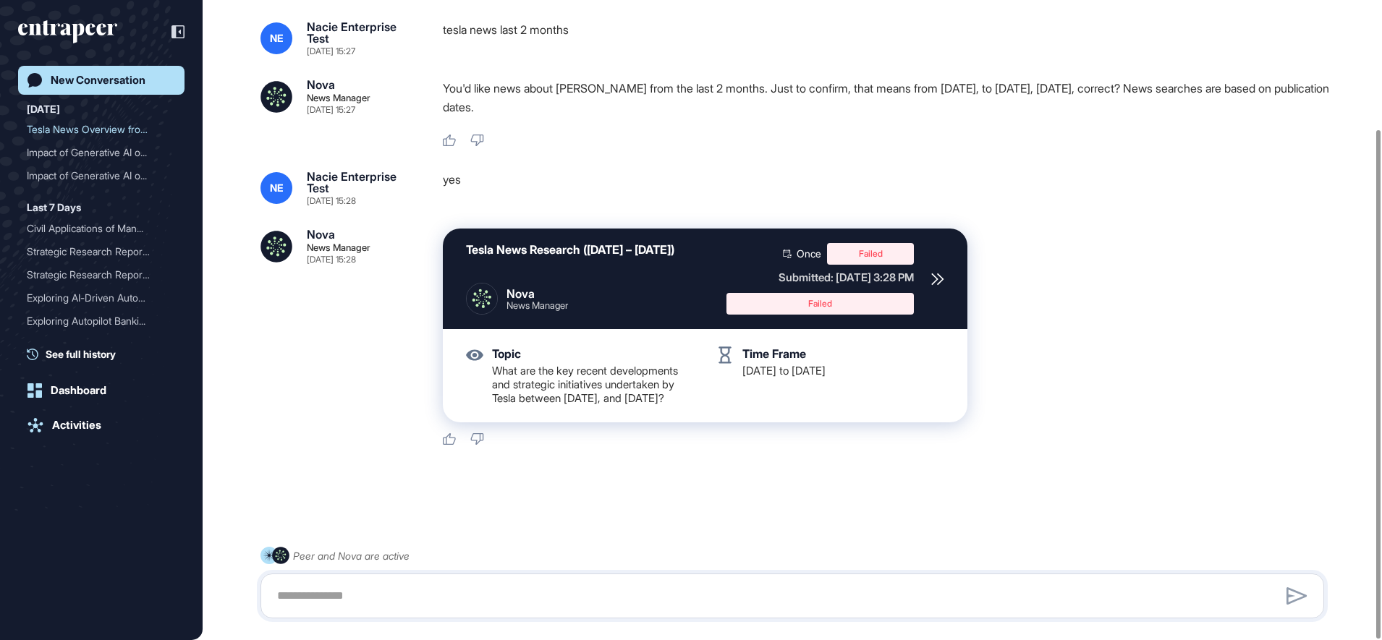
click at [112, 83] on div "New Conversation" at bounding box center [98, 80] width 95 height 13
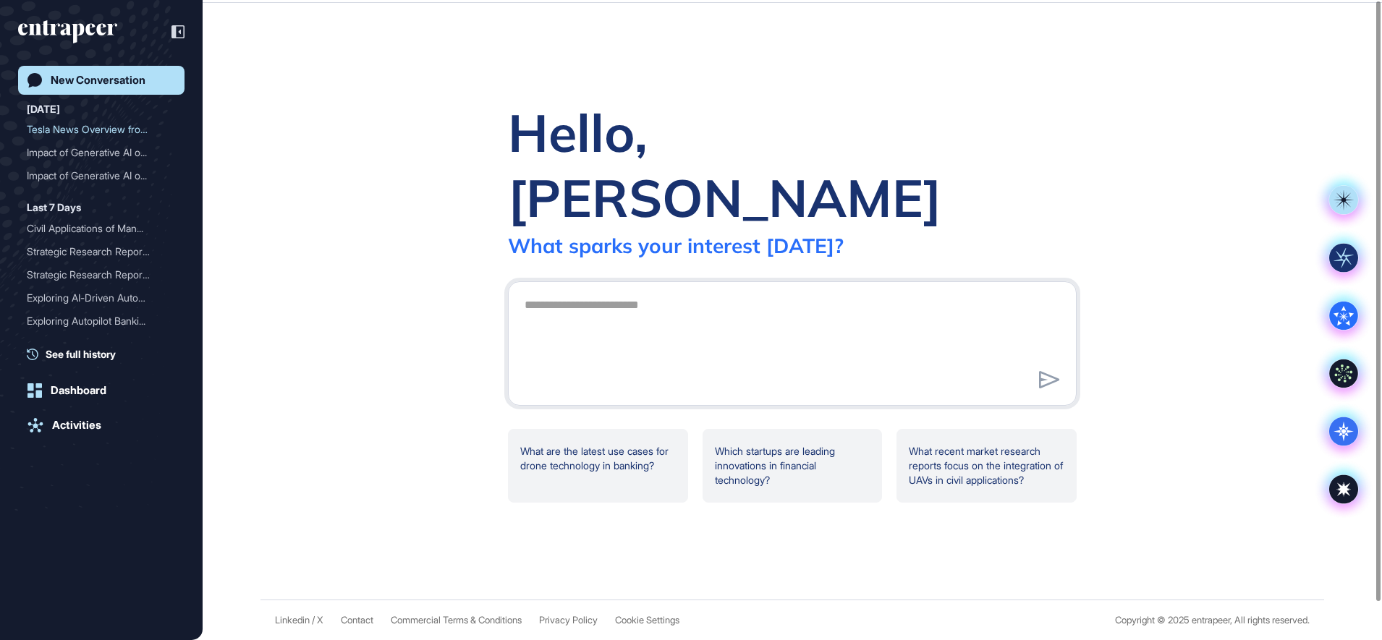
scroll to position [0, 0]
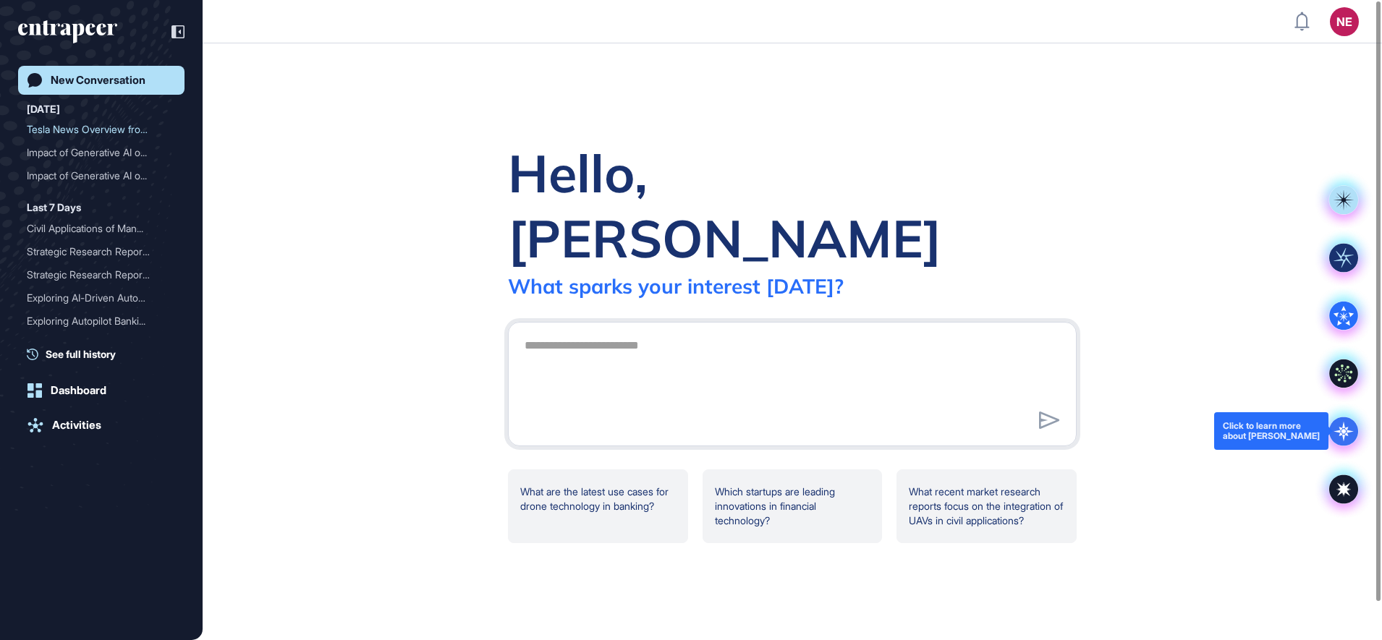
click at [1345, 440] on icon at bounding box center [1343, 431] width 29 height 29
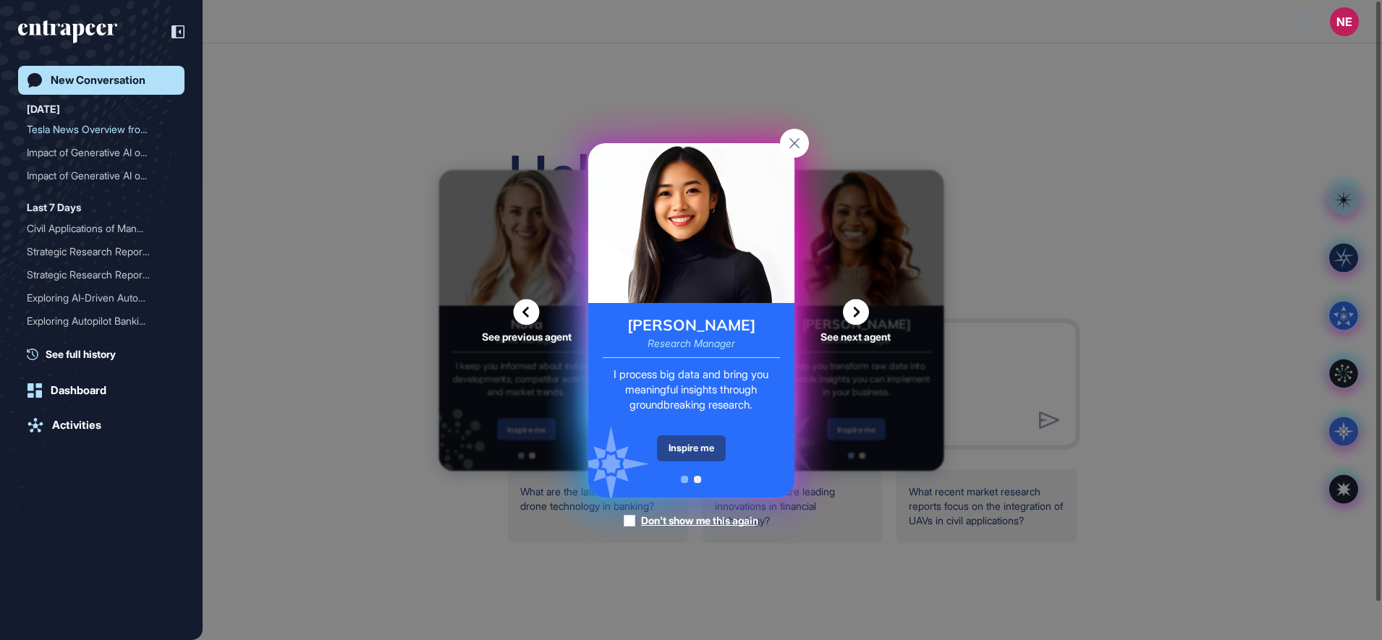
click at [703, 444] on div "Inspire me" at bounding box center [691, 449] width 69 height 26
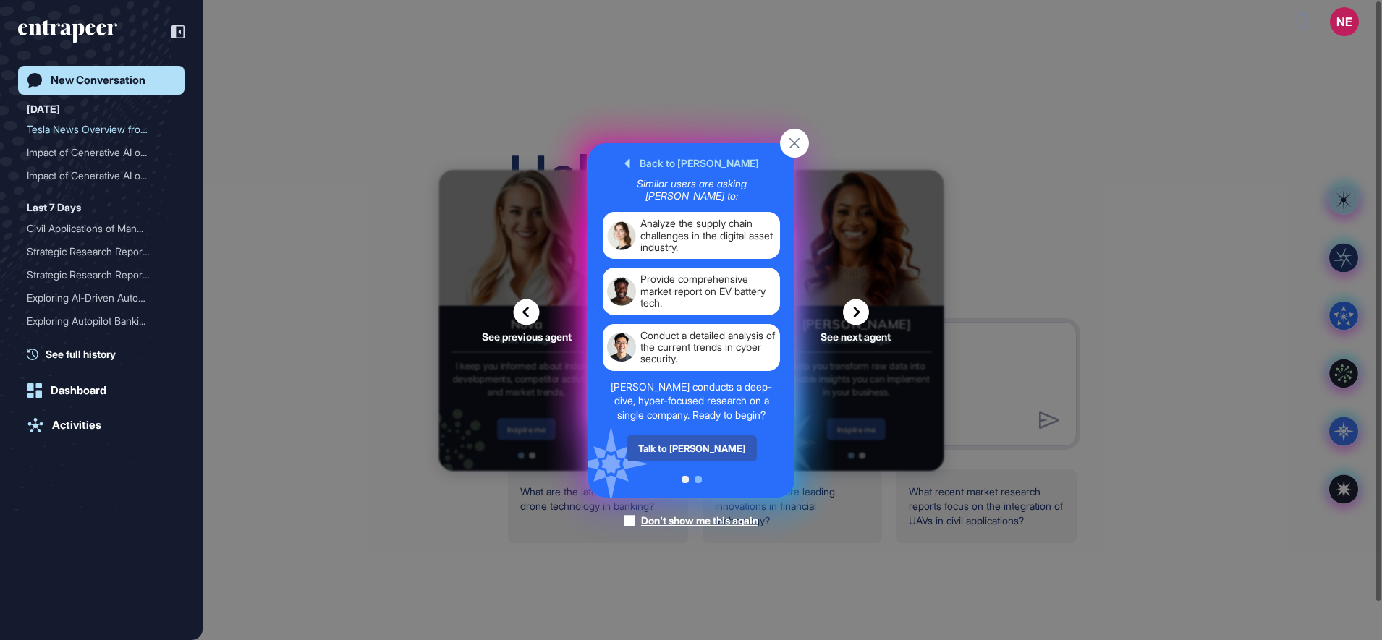
click at [703, 444] on div "Talk to Reese" at bounding box center [691, 449] width 130 height 26
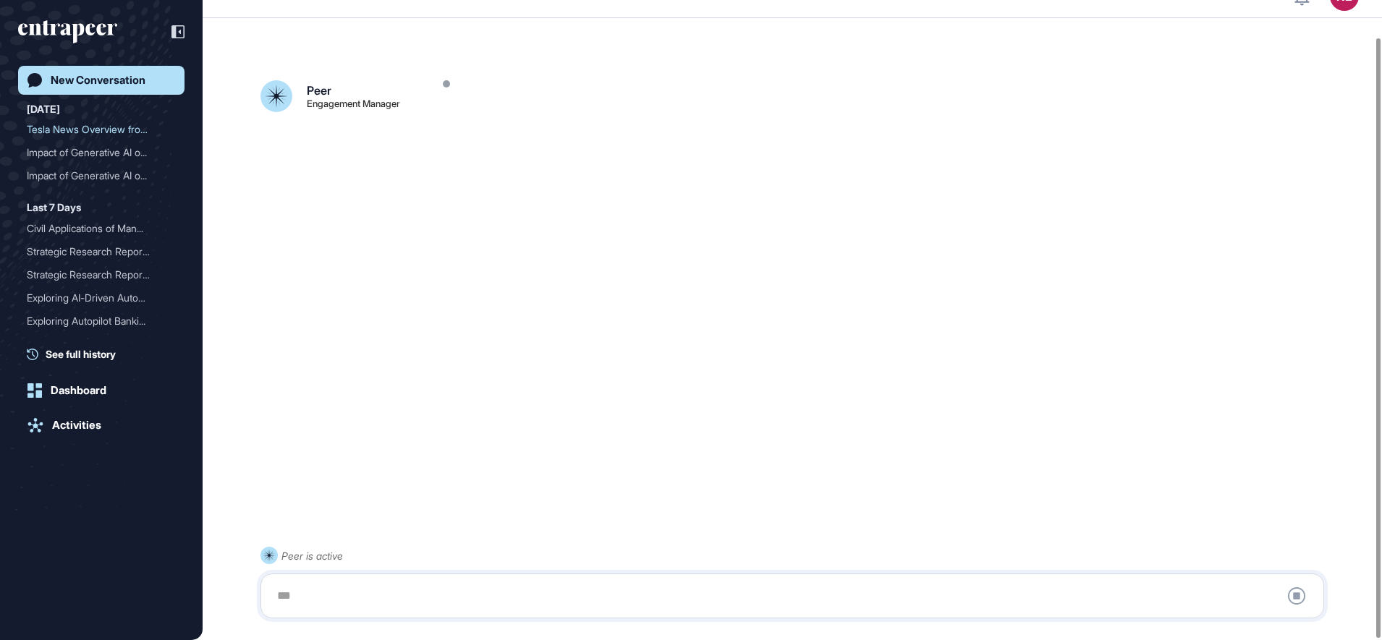
scroll to position [41, 0]
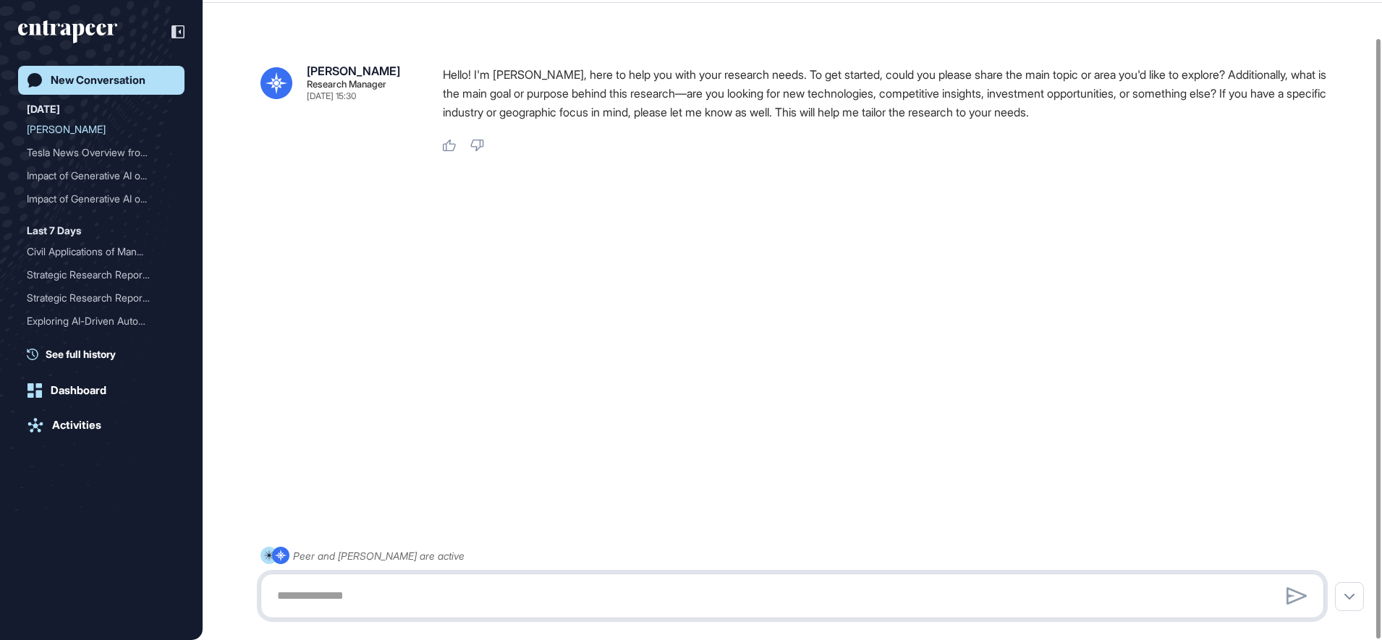
click at [412, 604] on textarea at bounding box center [792, 596] width 1048 height 29
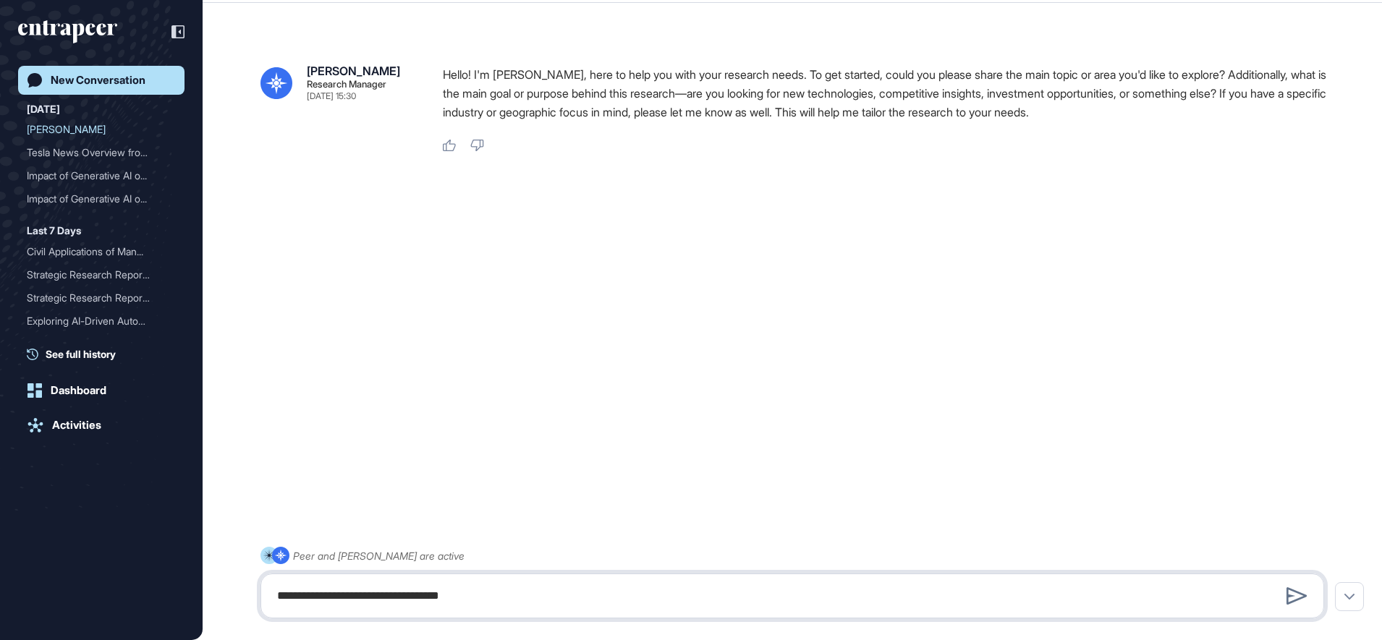
type textarea "**********"
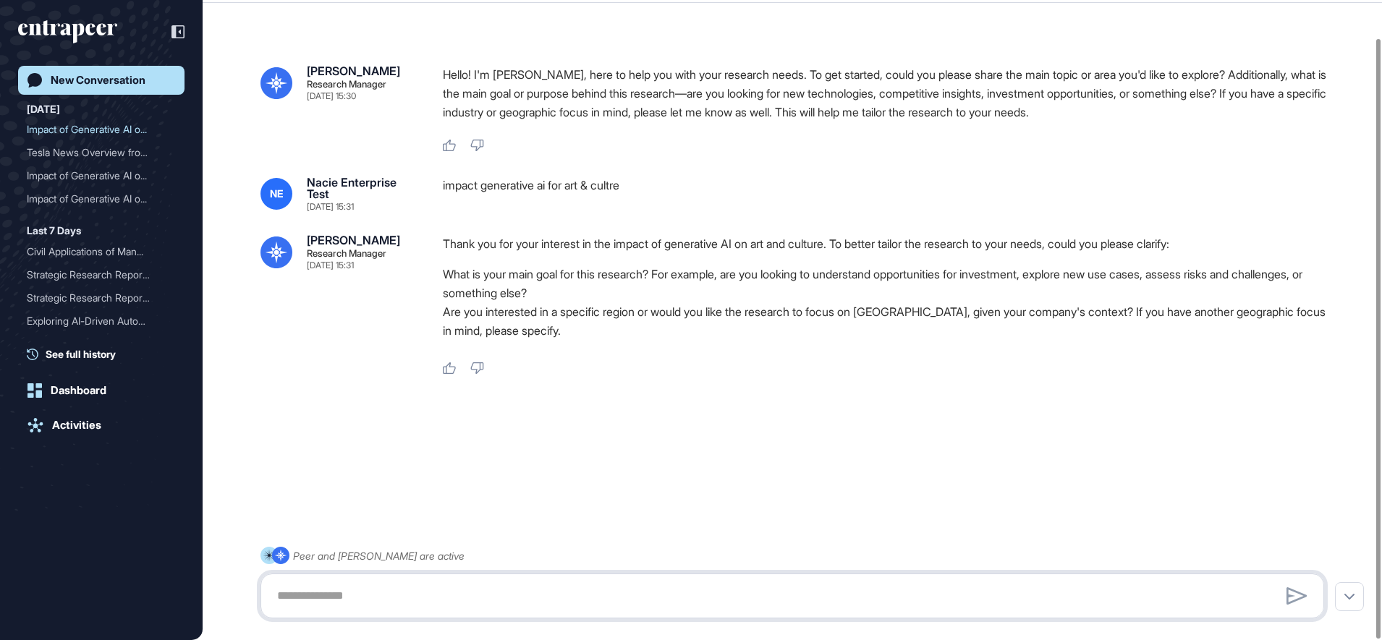
click at [492, 596] on textarea at bounding box center [792, 596] width 1048 height 29
type textarea "**********"
click at [957, 371] on div "Like Dislike" at bounding box center [889, 369] width 893 height 13
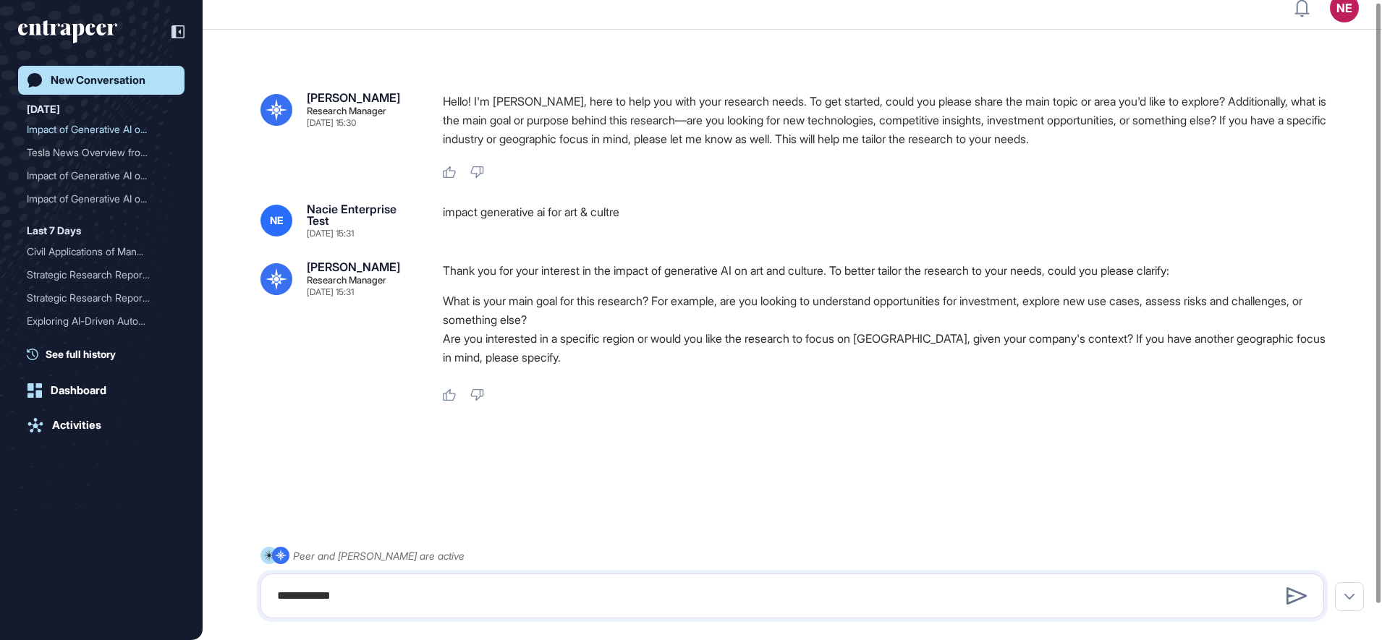
scroll to position [0, 0]
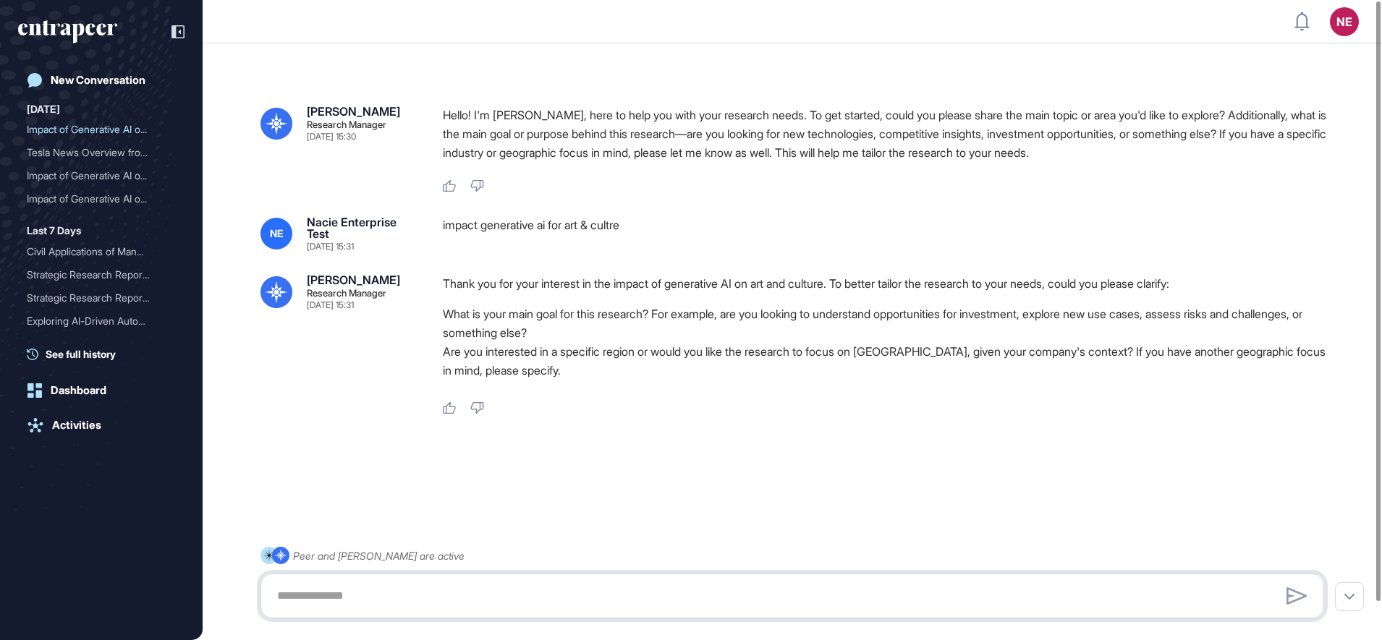
click at [403, 594] on textarea at bounding box center [792, 596] width 1048 height 29
type textarea "*"
click at [415, 596] on textarea at bounding box center [792, 596] width 1048 height 29
type textarea "**********"
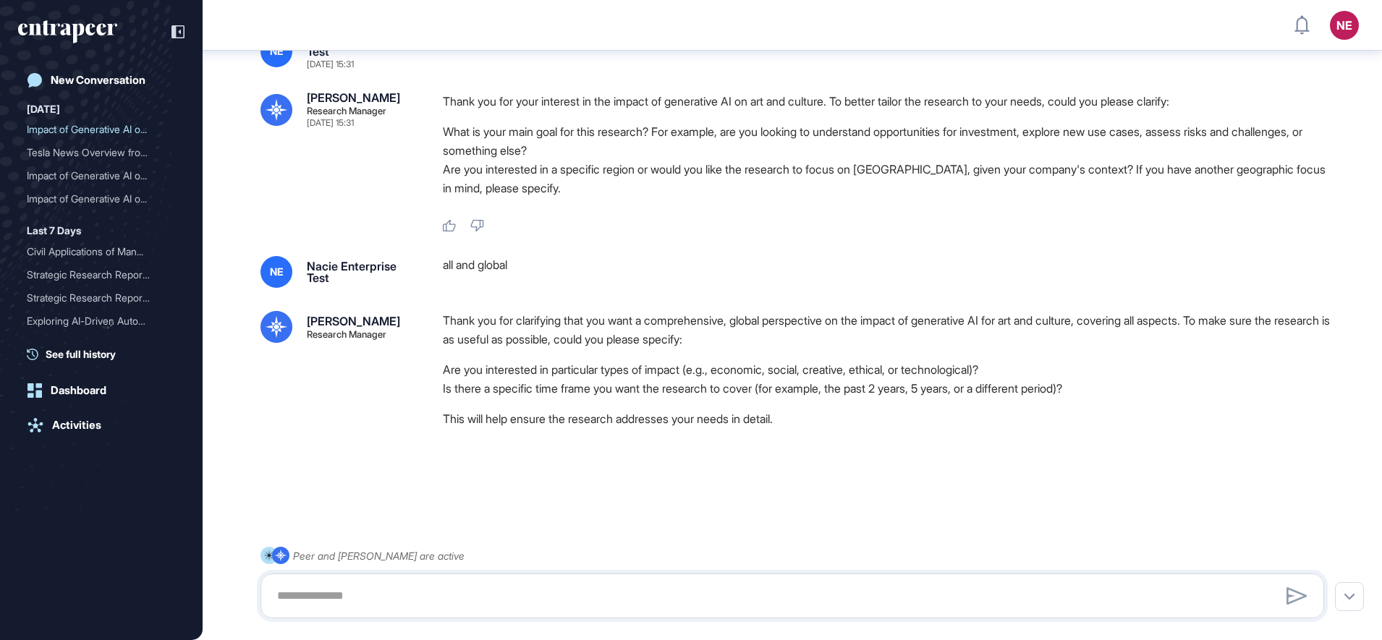
scroll to position [179, 0]
click at [572, 588] on textarea at bounding box center [792, 596] width 1048 height 29
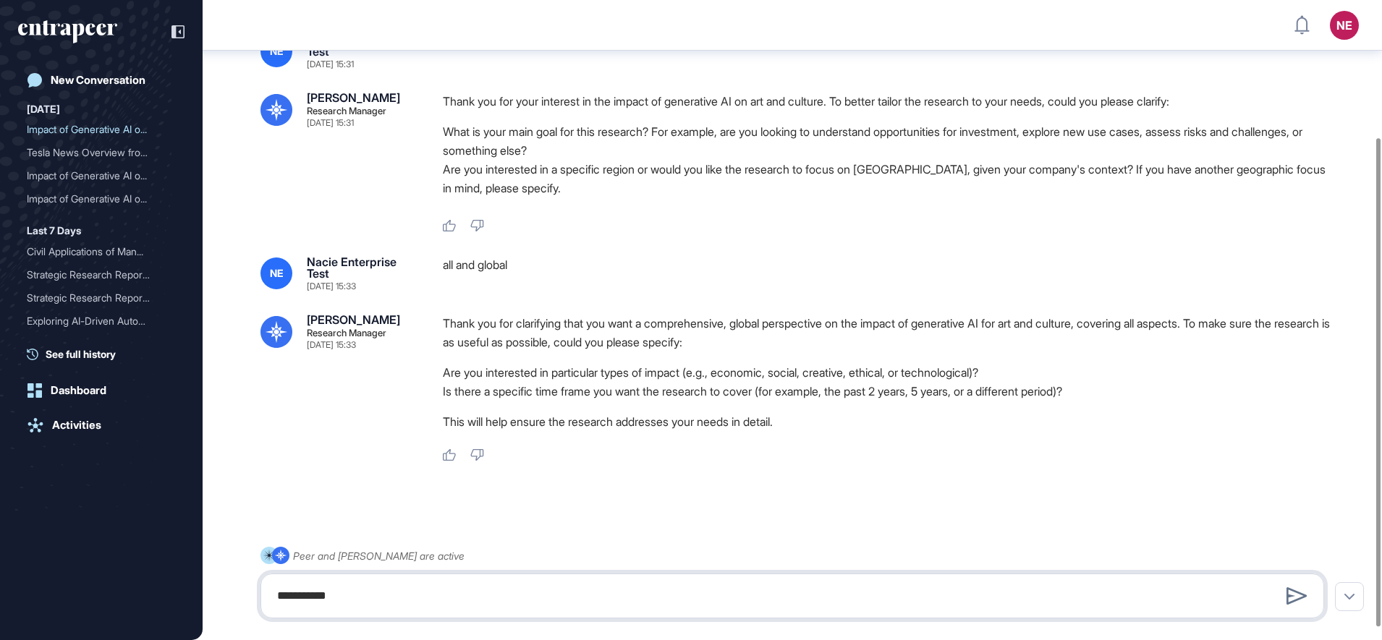
type textarea "**********"
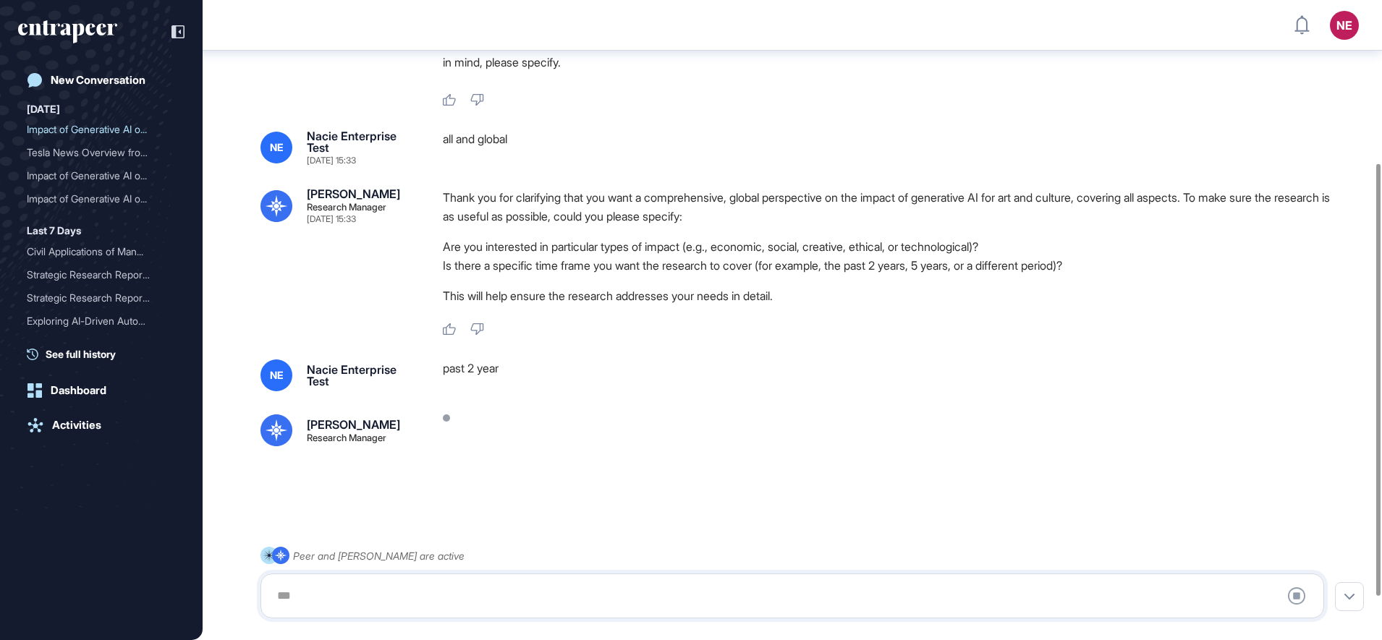
scroll to position [305, 0]
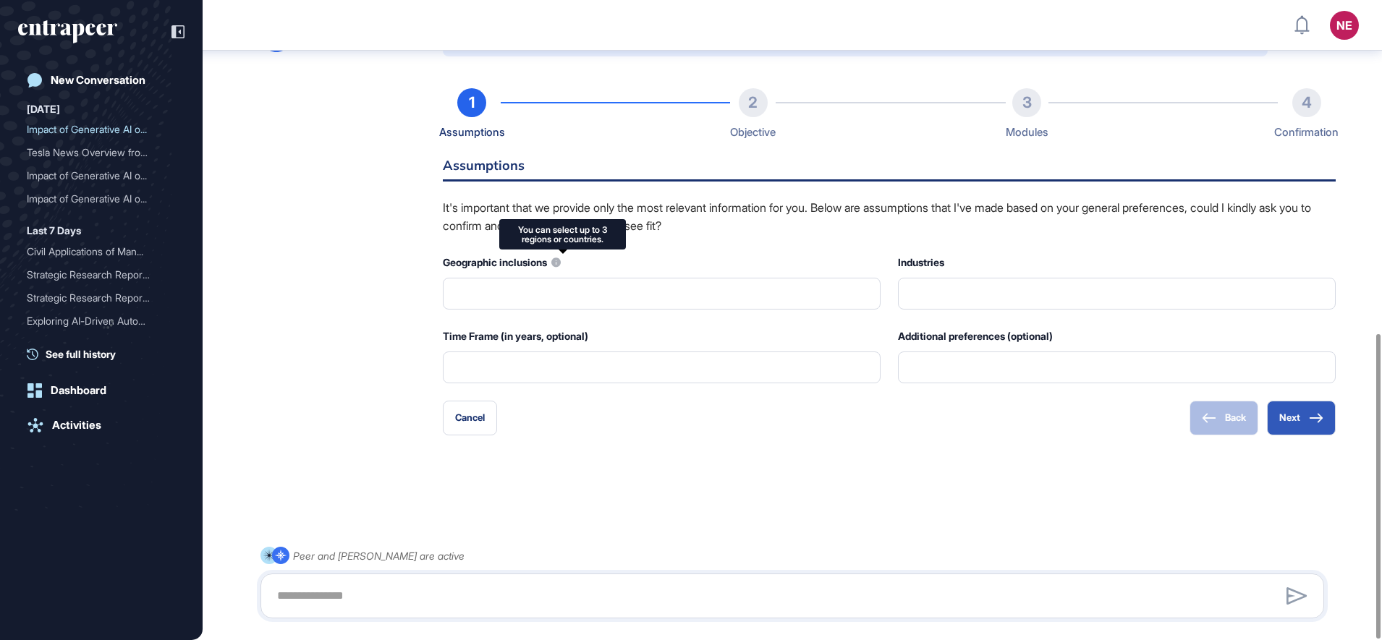
type input "**********"
type input "*"
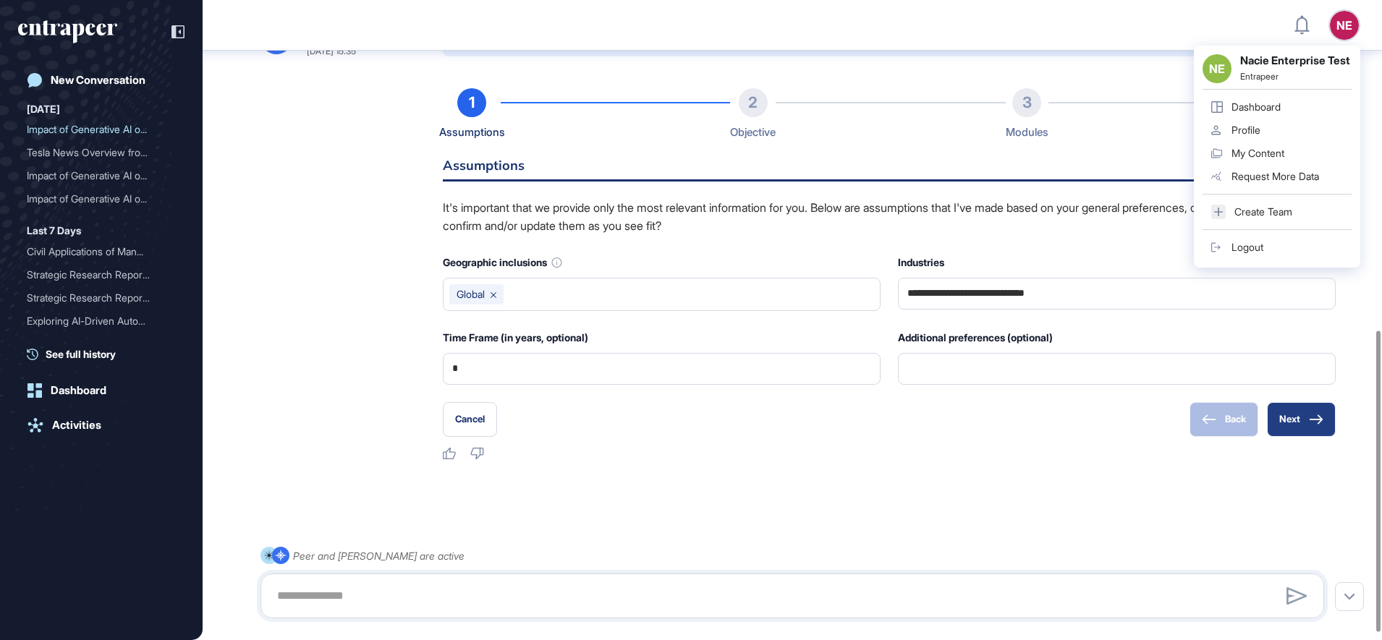
click at [1296, 429] on button "Next" at bounding box center [1301, 419] width 69 height 35
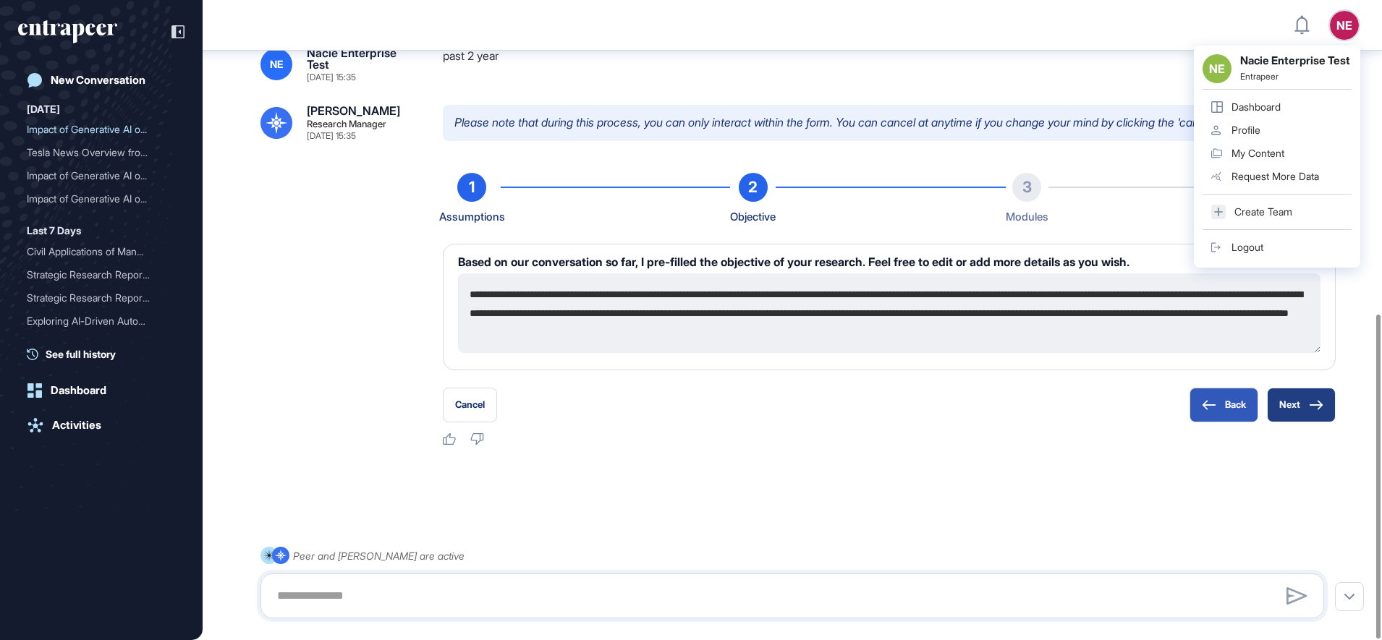
click at [1316, 407] on icon at bounding box center [1316, 405] width 14 height 10
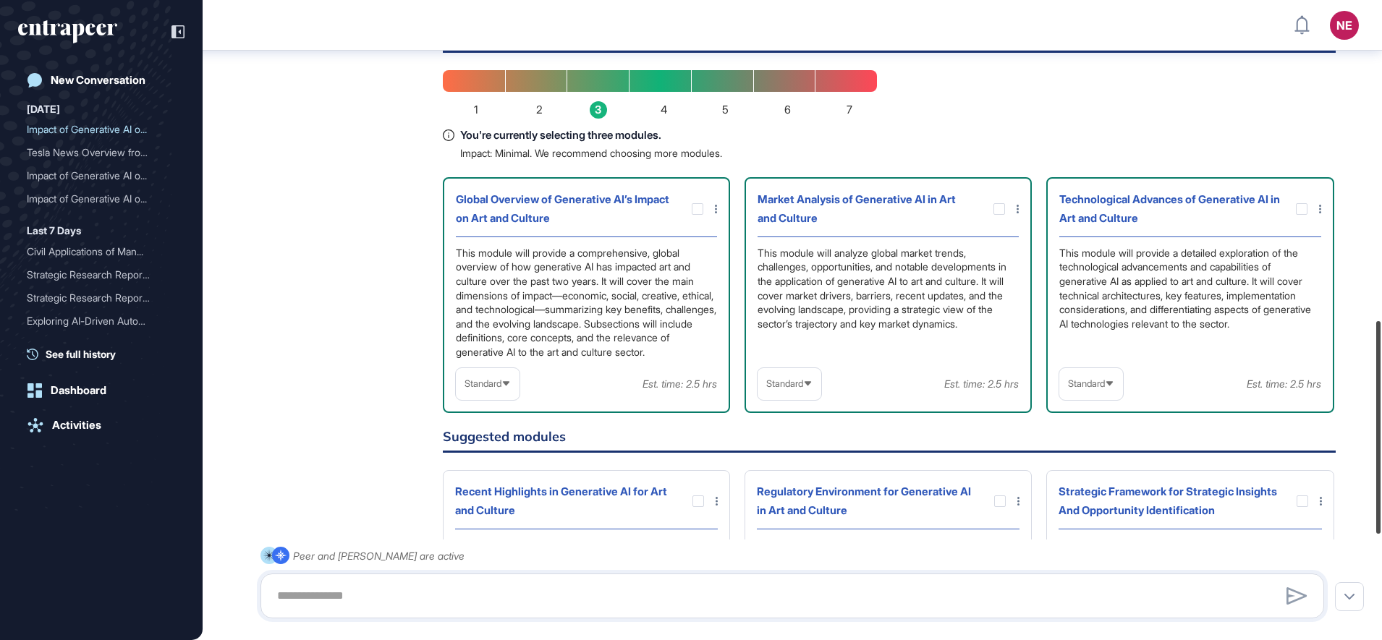
scroll to position [964, 0]
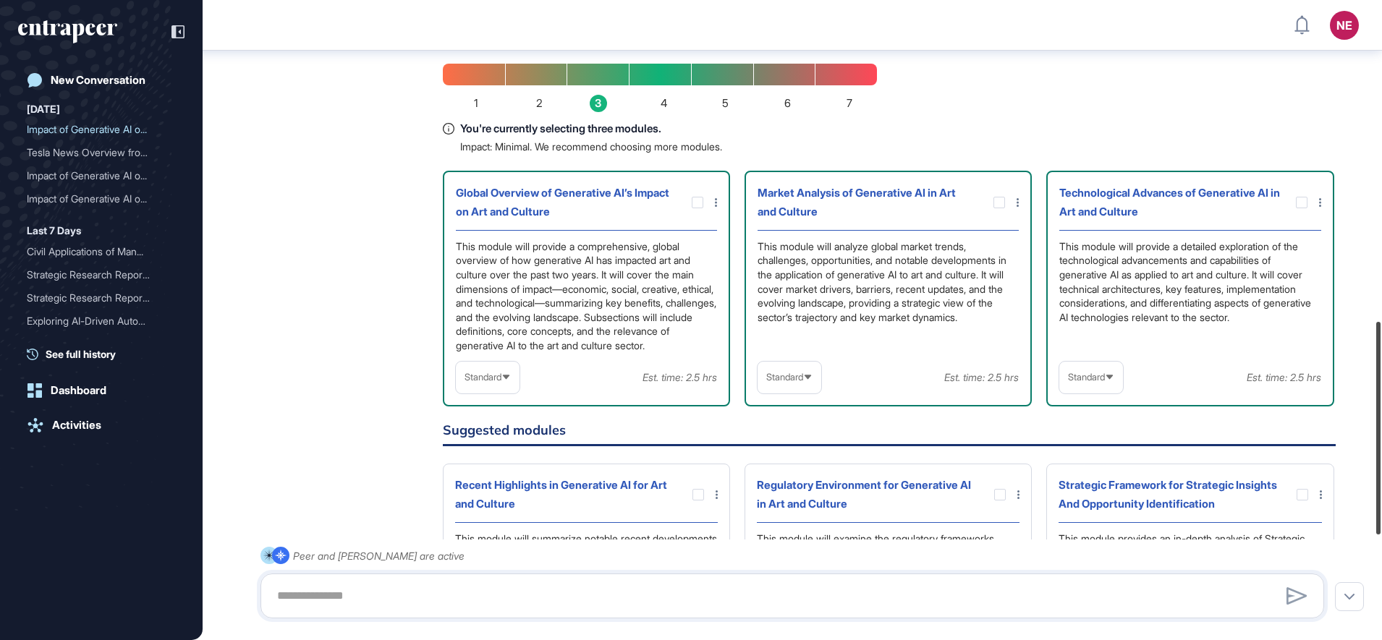
drag, startPoint x: 1381, startPoint y: 304, endPoint x: 1385, endPoint y: 419, distance: 115.1
click at [1382, 419] on html "NE Dashboard Profile My Content Request More Data New Conversation Today Impact…" at bounding box center [691, 320] width 1382 height 640
click at [1094, 383] on span "Standard" at bounding box center [1086, 377] width 37 height 11
click at [1078, 420] on li "High-Level" at bounding box center [1091, 412] width 55 height 29
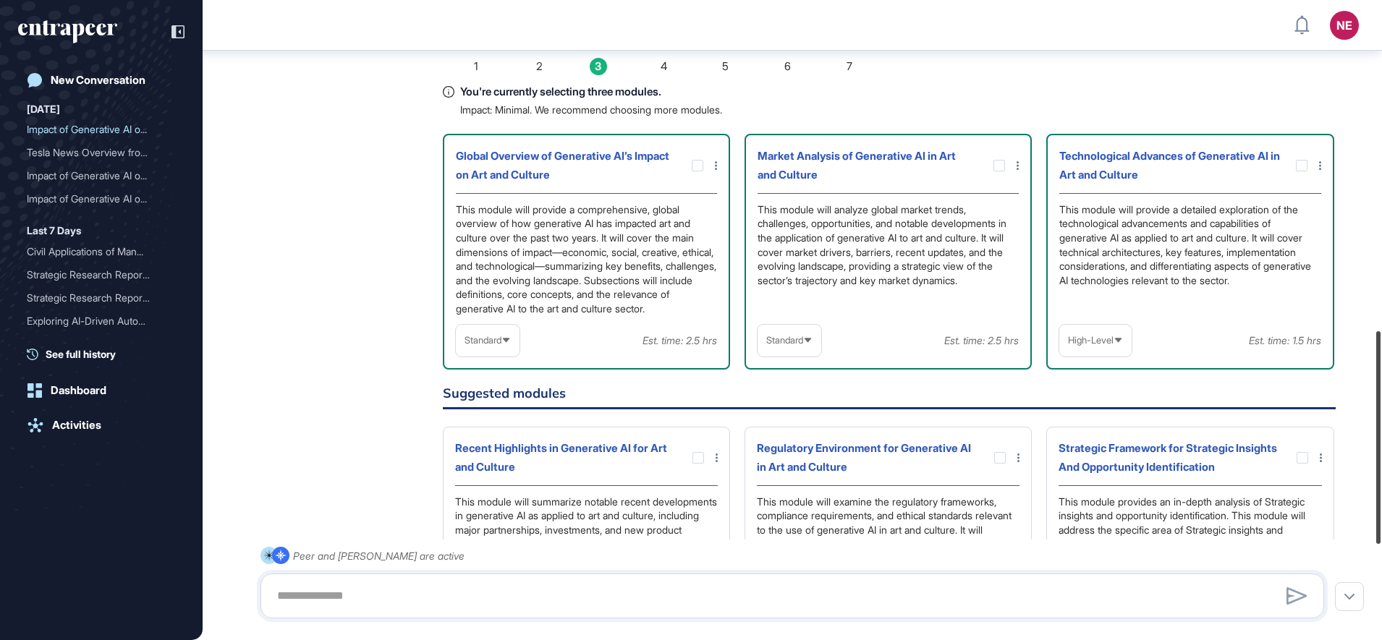
scroll to position [1014, 0]
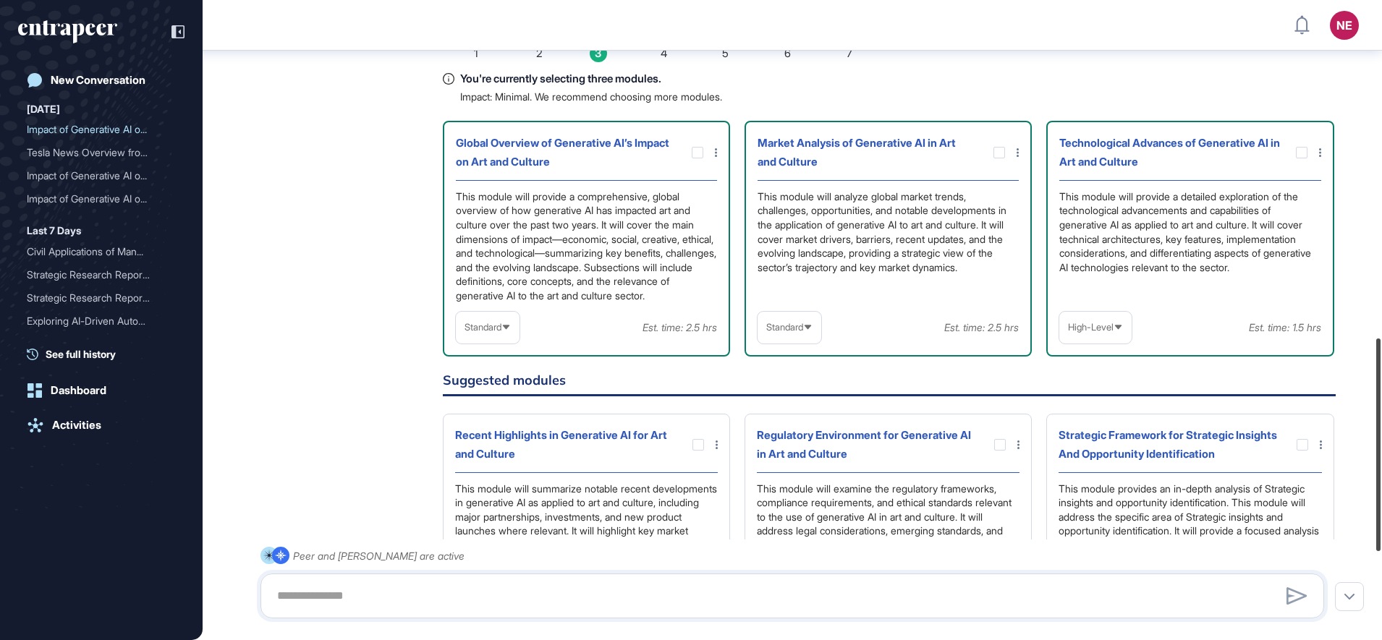
click at [1382, 409] on html "NE Dashboard Profile My Content Request More Data New Conversation Today Impact…" at bounding box center [691, 320] width 1382 height 640
click at [1101, 333] on span "High-Level" at bounding box center [1091, 327] width 46 height 11
click at [1099, 405] on li "Standard" at bounding box center [1096, 391] width 64 height 29
click at [499, 333] on span "Standard" at bounding box center [483, 327] width 37 height 11
click at [491, 371] on li "High-Level" at bounding box center [487, 362] width 55 height 29
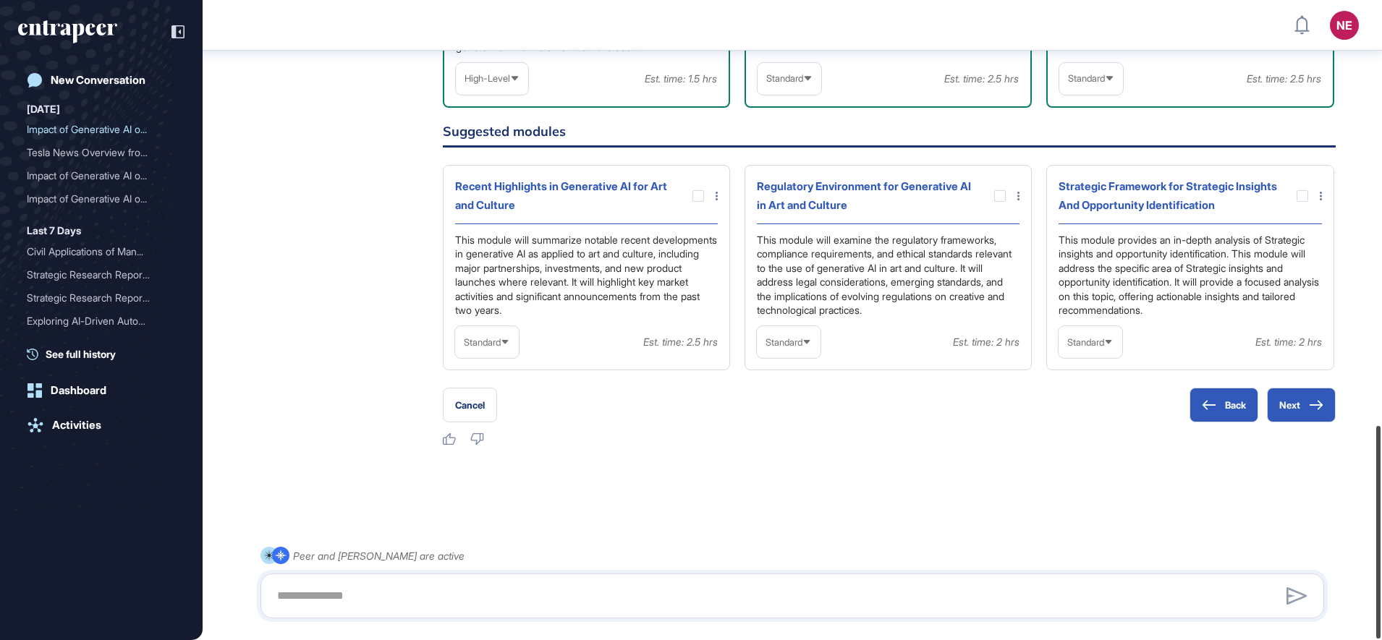
scroll to position [1277, 0]
drag, startPoint x: 1385, startPoint y: 391, endPoint x: 1380, endPoint y: 491, distance: 100.7
click at [1380, 491] on div at bounding box center [1378, 532] width 4 height 213
click at [1298, 416] on button "Next" at bounding box center [1301, 405] width 69 height 35
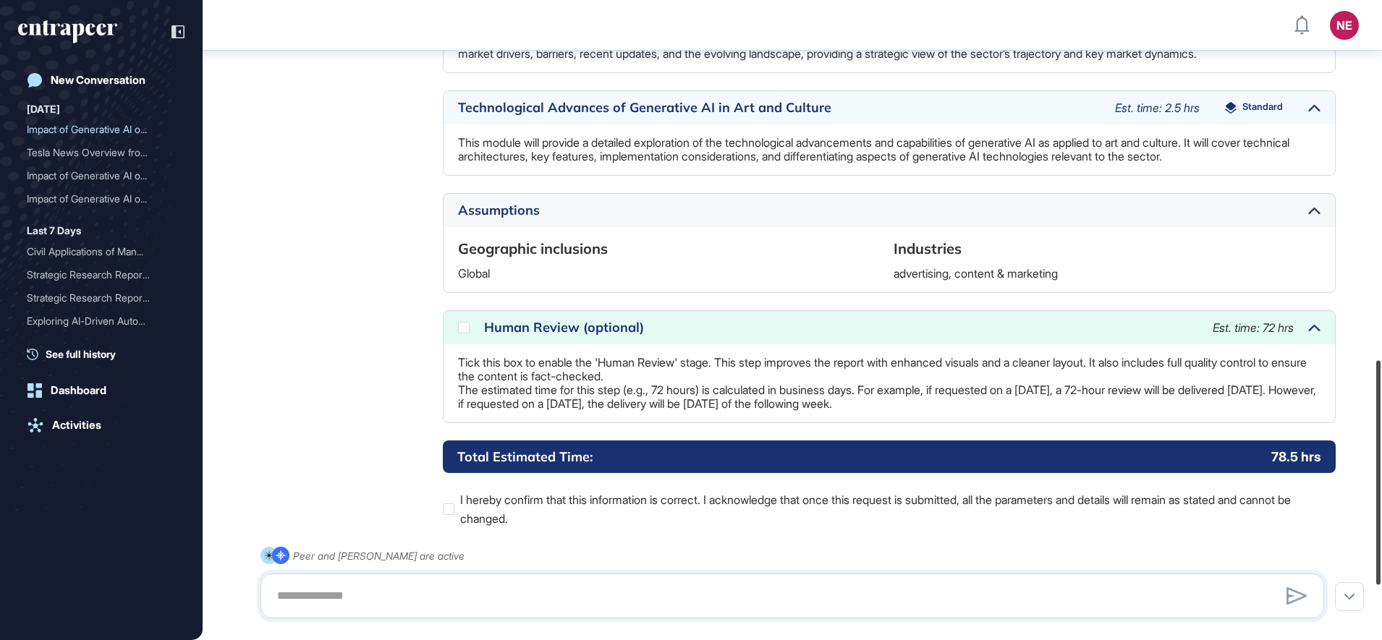
scroll to position [1026, 0]
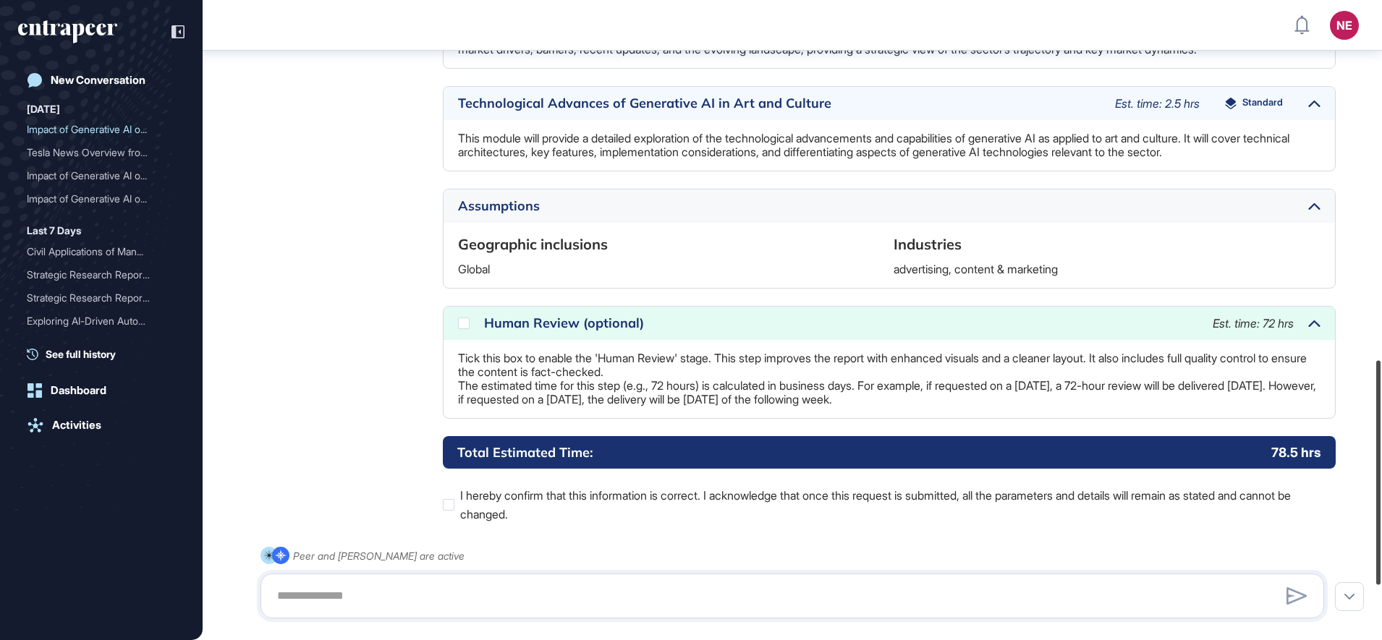
drag, startPoint x: 1381, startPoint y: 345, endPoint x: 870, endPoint y: 400, distance: 513.9
click at [1379, 486] on div at bounding box center [1378, 472] width 4 height 224
click at [0, 0] on icon at bounding box center [0, 0] width 0 height 0
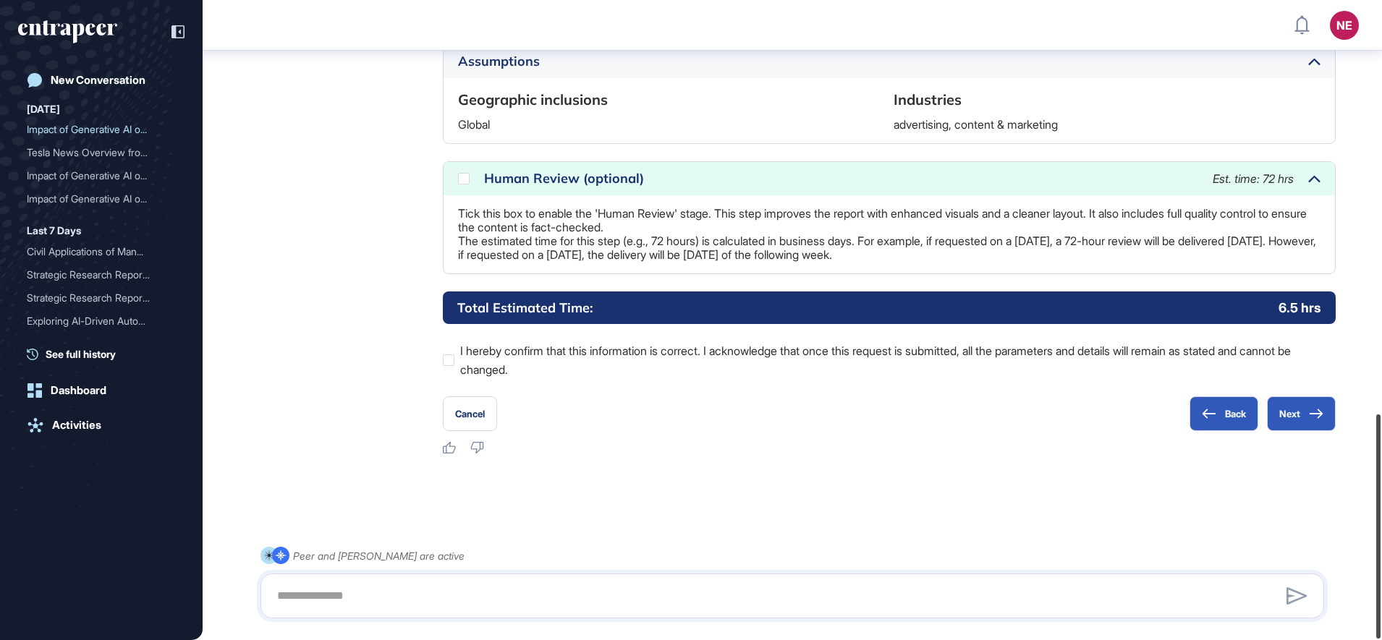
scroll to position [1180, 0]
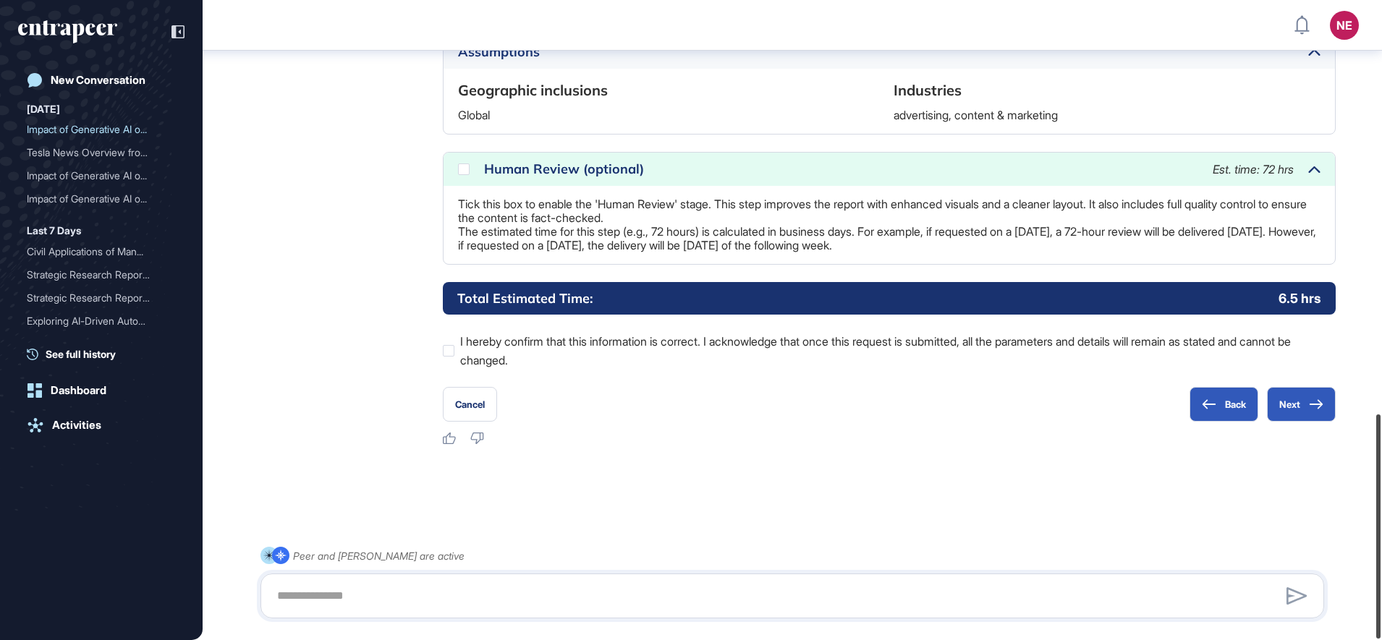
drag, startPoint x: 1385, startPoint y: 430, endPoint x: 1385, endPoint y: 491, distance: 60.8
click at [1382, 491] on html "NE Dashboard Profile My Content Request More Data New Conversation Today Impact…" at bounding box center [691, 320] width 1382 height 640
click at [1316, 402] on icon at bounding box center [1316, 404] width 14 height 10
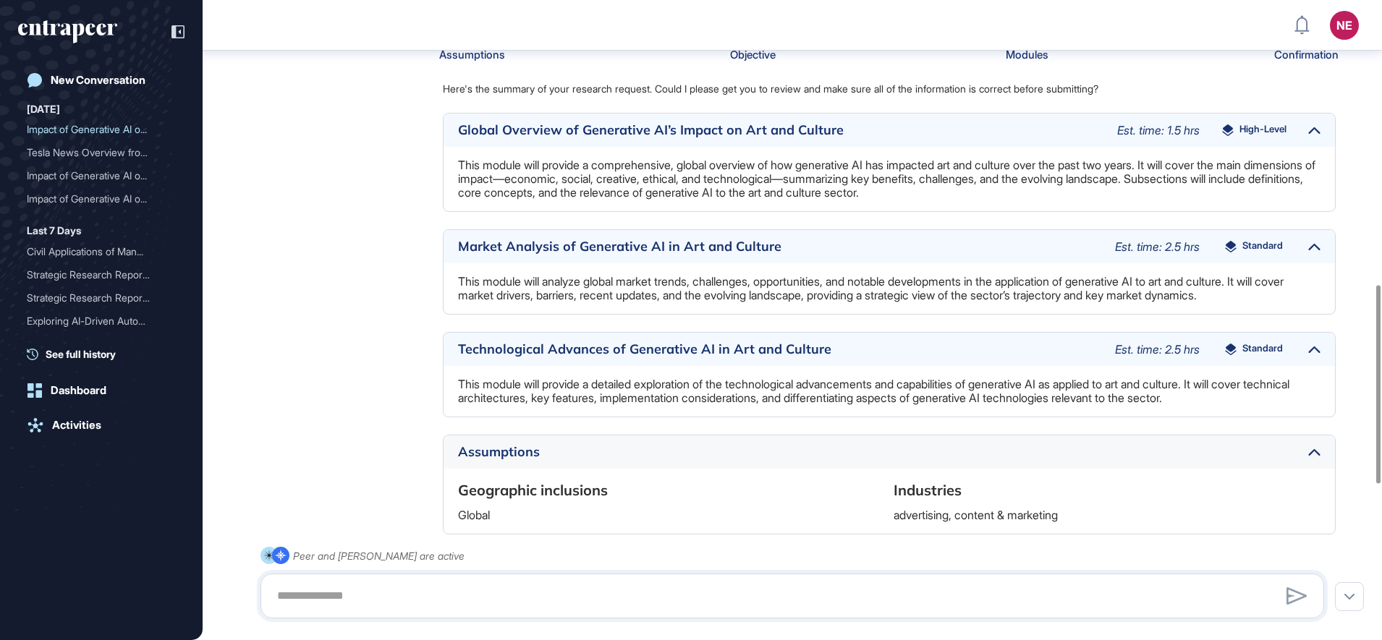
scroll to position [1416, 0]
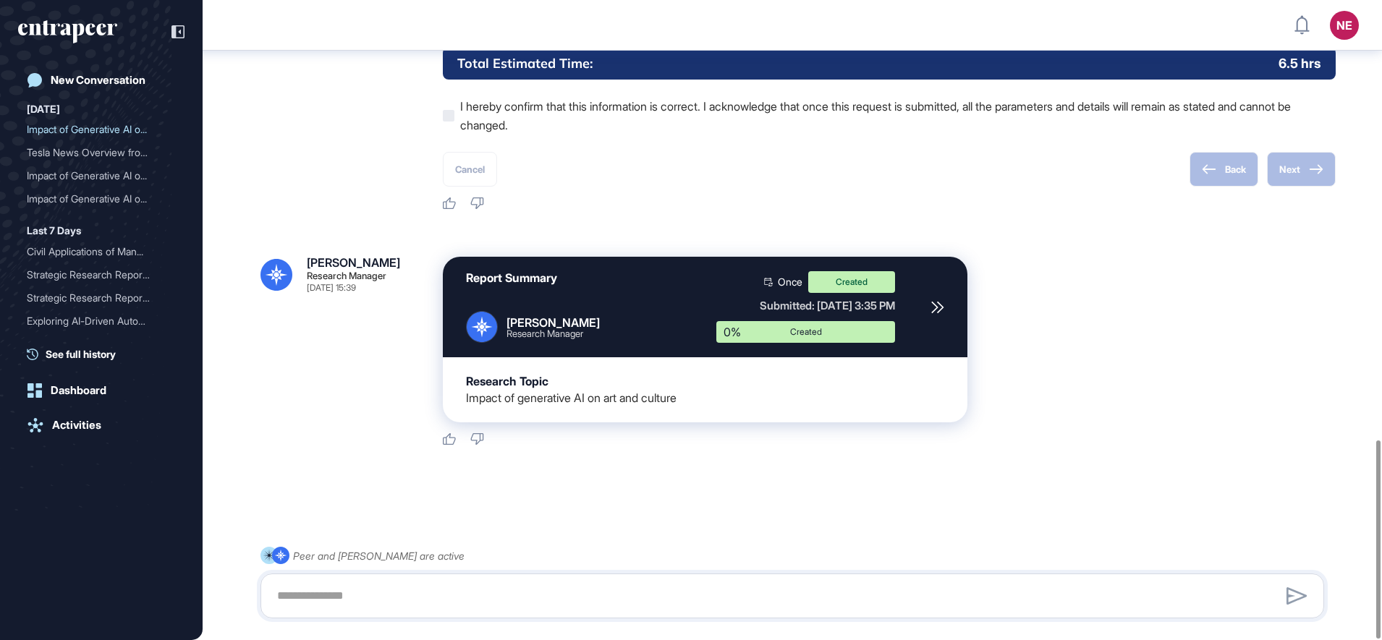
click at [941, 308] on icon at bounding box center [937, 307] width 13 height 13
drag, startPoint x: 103, startPoint y: 84, endPoint x: 197, endPoint y: 92, distance: 93.7
click at [103, 84] on div "New Conversation" at bounding box center [98, 80] width 95 height 13
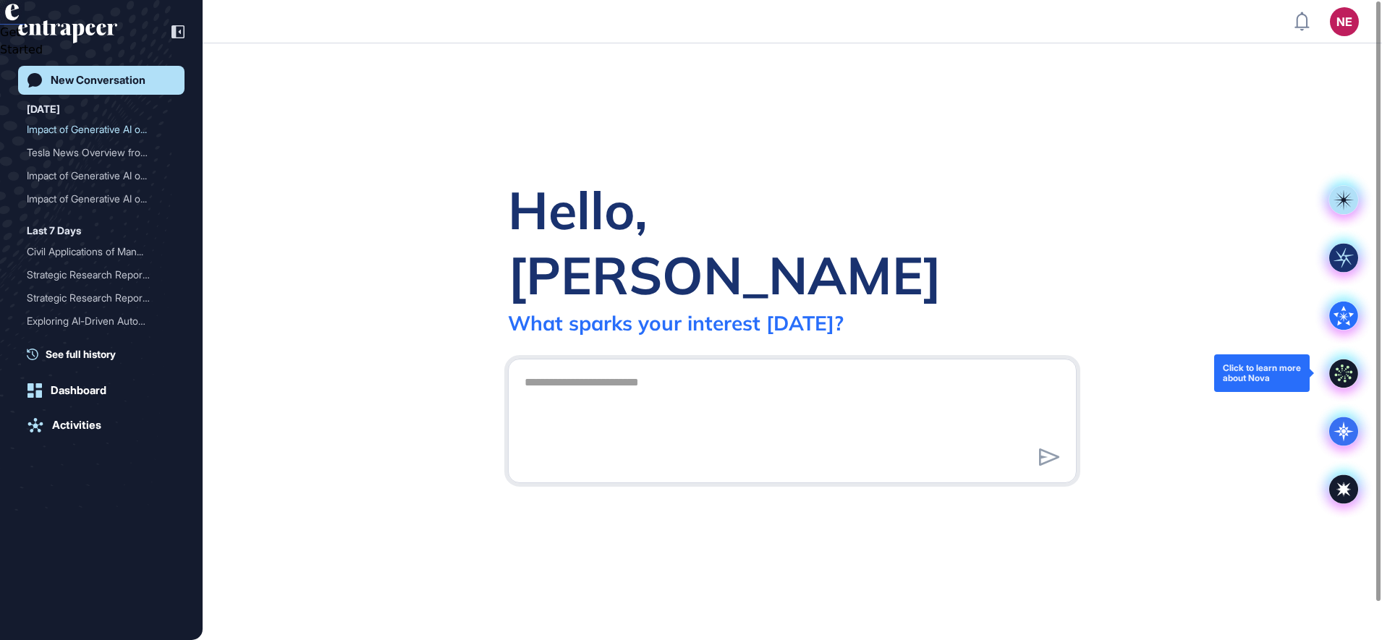
click at [1342, 371] on icon at bounding box center [1343, 373] width 29 height 29
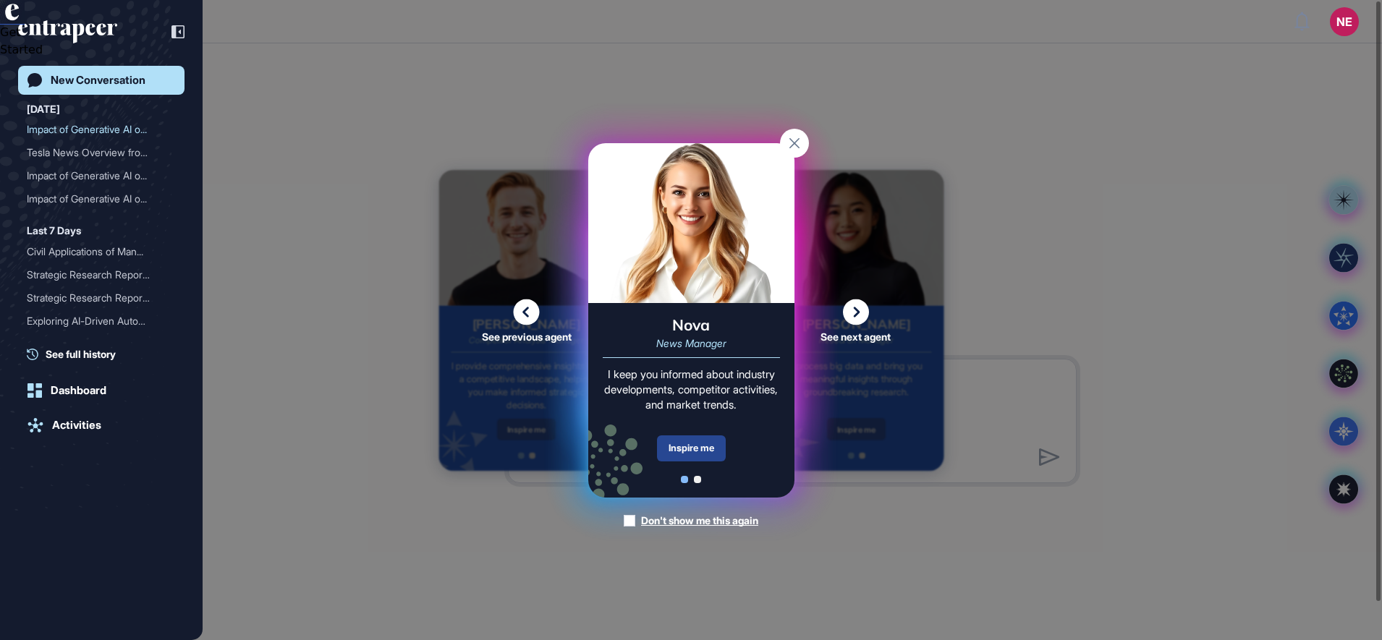
click at [705, 448] on div "Inspire me" at bounding box center [691, 449] width 69 height 26
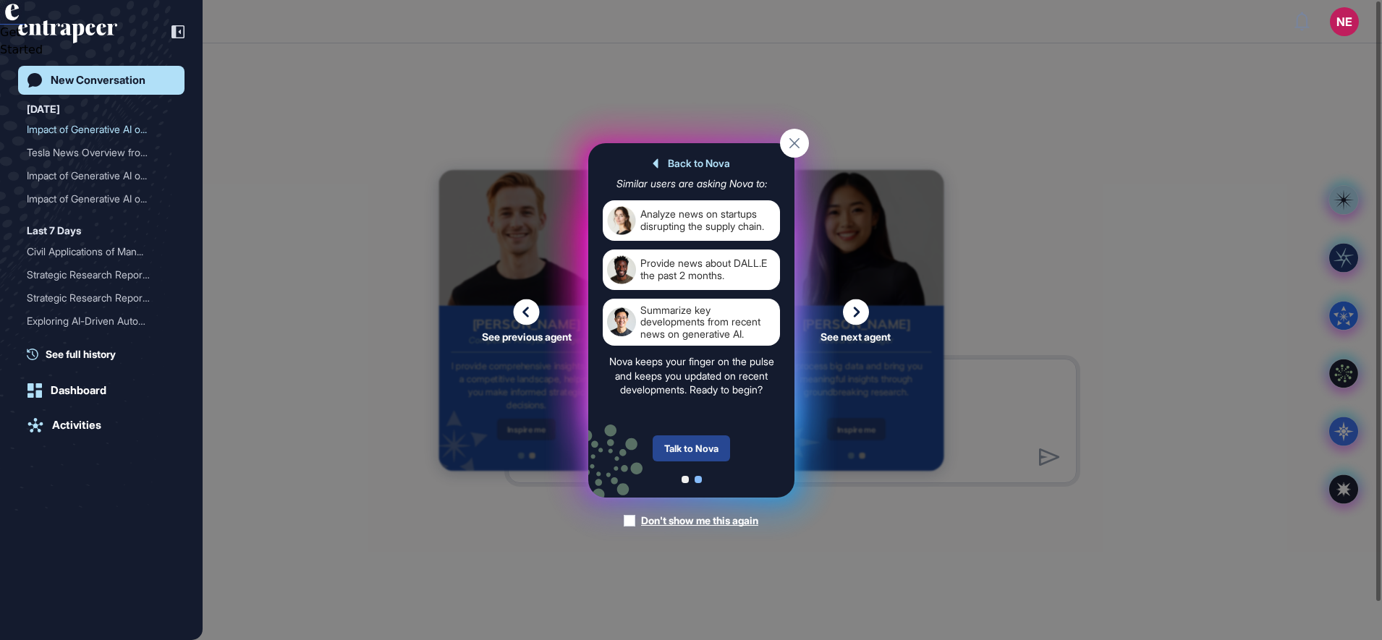
click at [688, 453] on div "Talk to Nova" at bounding box center [691, 449] width 77 height 26
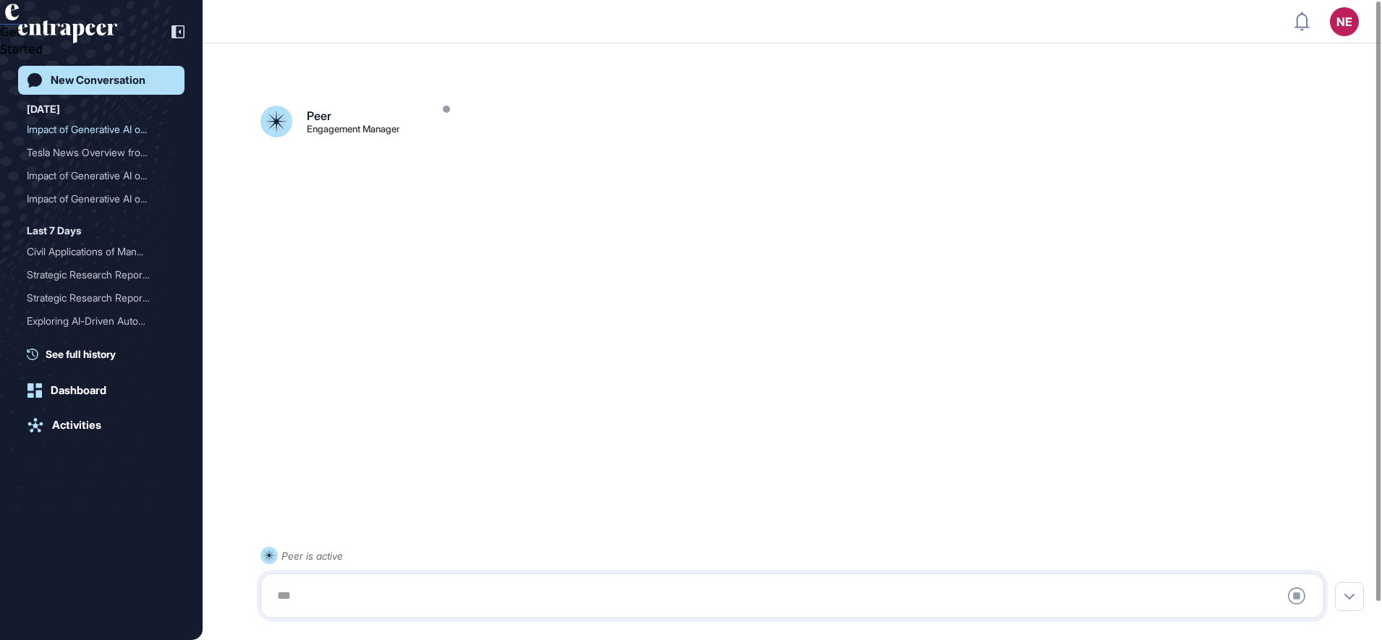
scroll to position [41, 0]
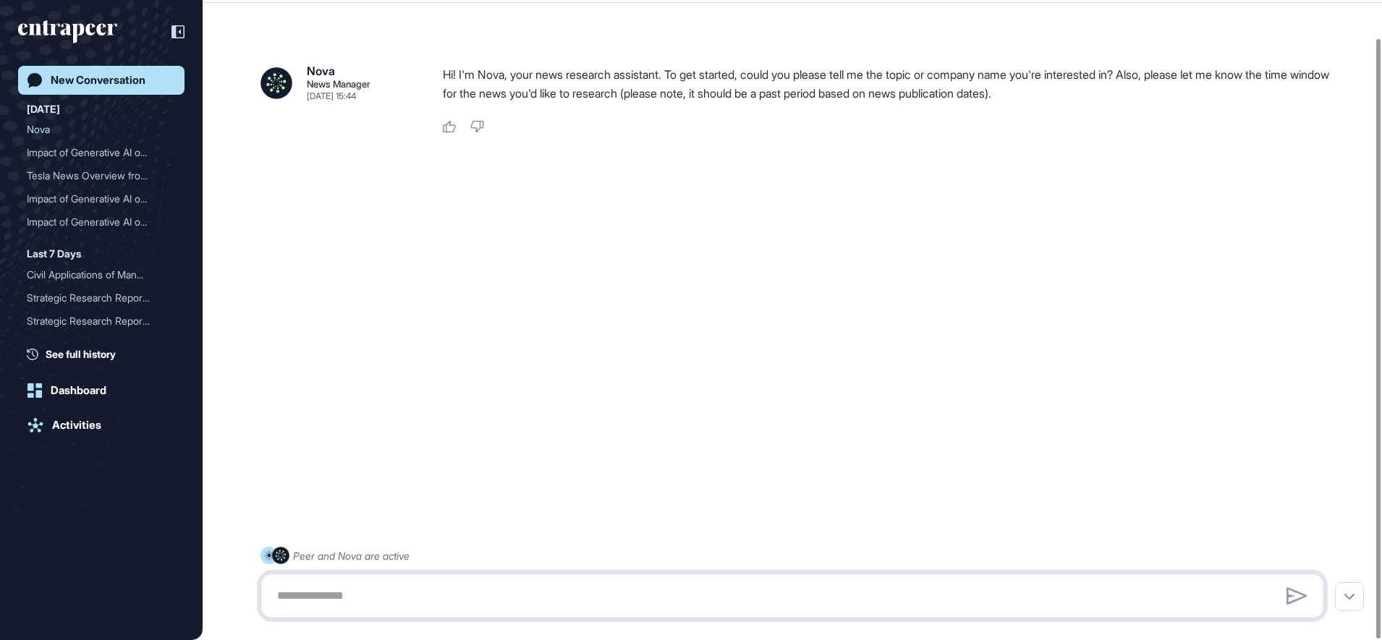
click at [350, 595] on textarea at bounding box center [792, 596] width 1048 height 29
type textarea "**********"
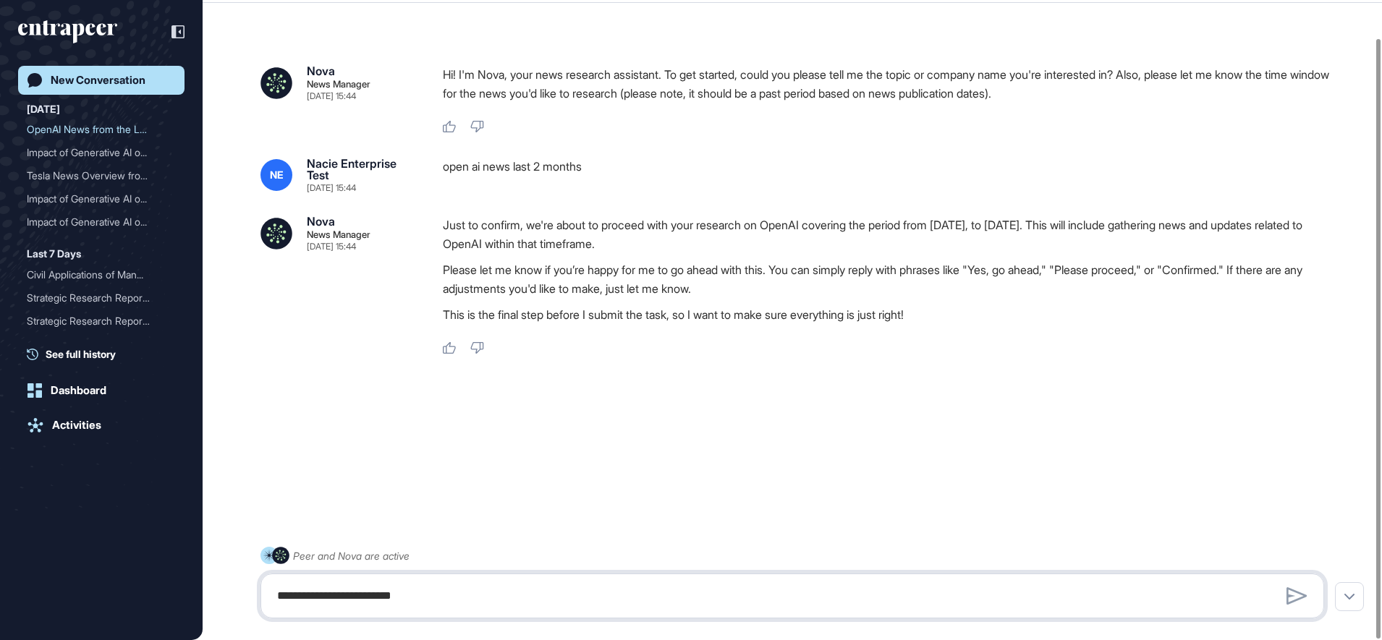
click at [525, 584] on textarea "**********" at bounding box center [792, 596] width 1048 height 29
type textarea "*******"
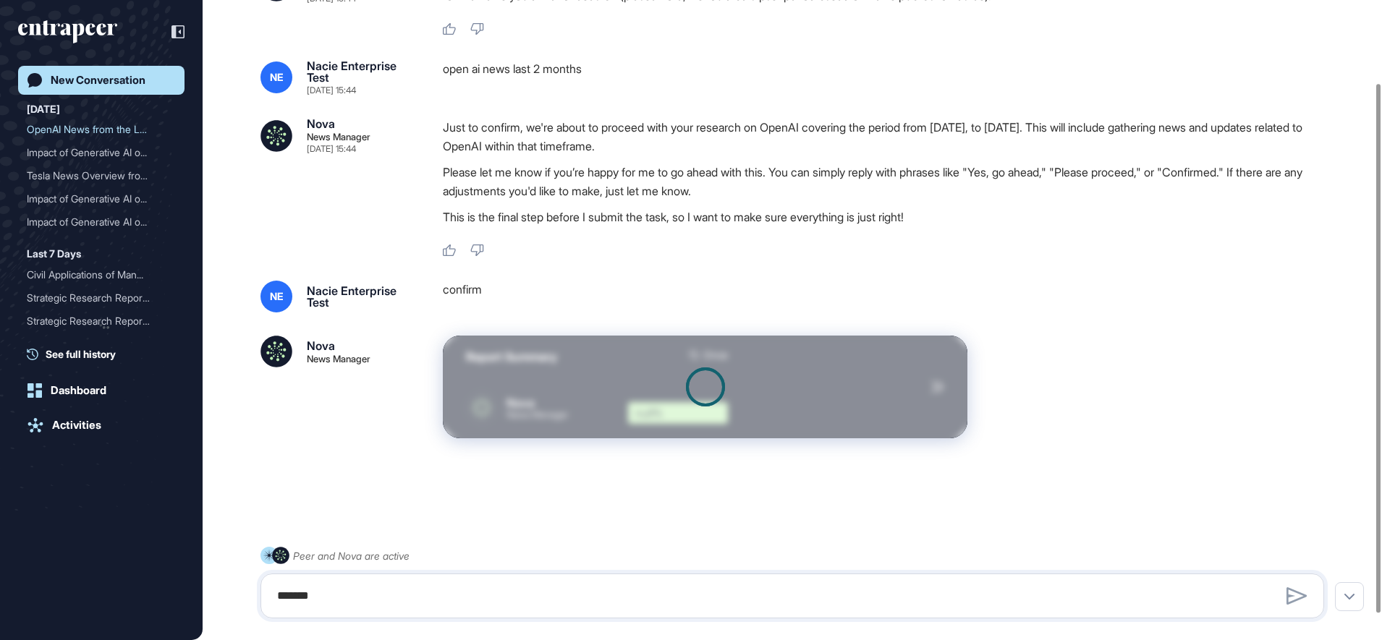
scroll to position [131, 0]
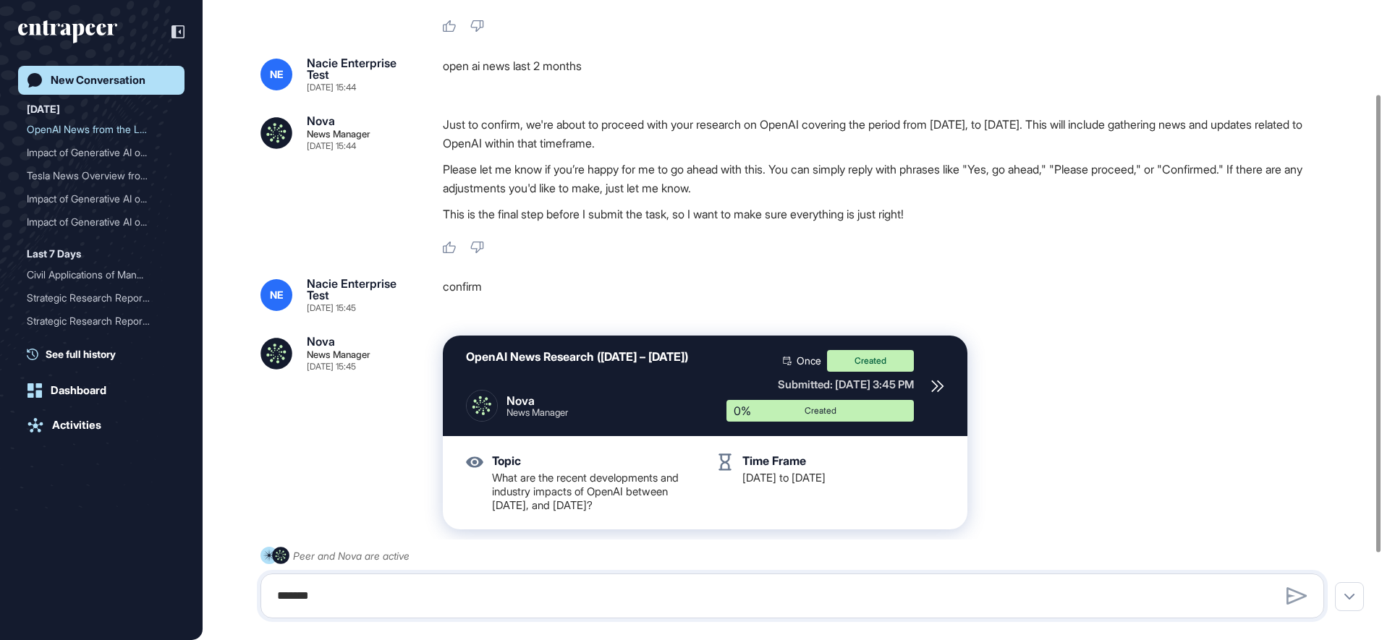
click at [944, 387] on div "OpenAI News Research (July 24 – September 24, 2025) Nova News Manager Once Crea…" at bounding box center [705, 386] width 525 height 101
click at [940, 388] on icon at bounding box center [937, 386] width 13 height 13
click at [117, 429] on link "Activities" at bounding box center [101, 425] width 166 height 29
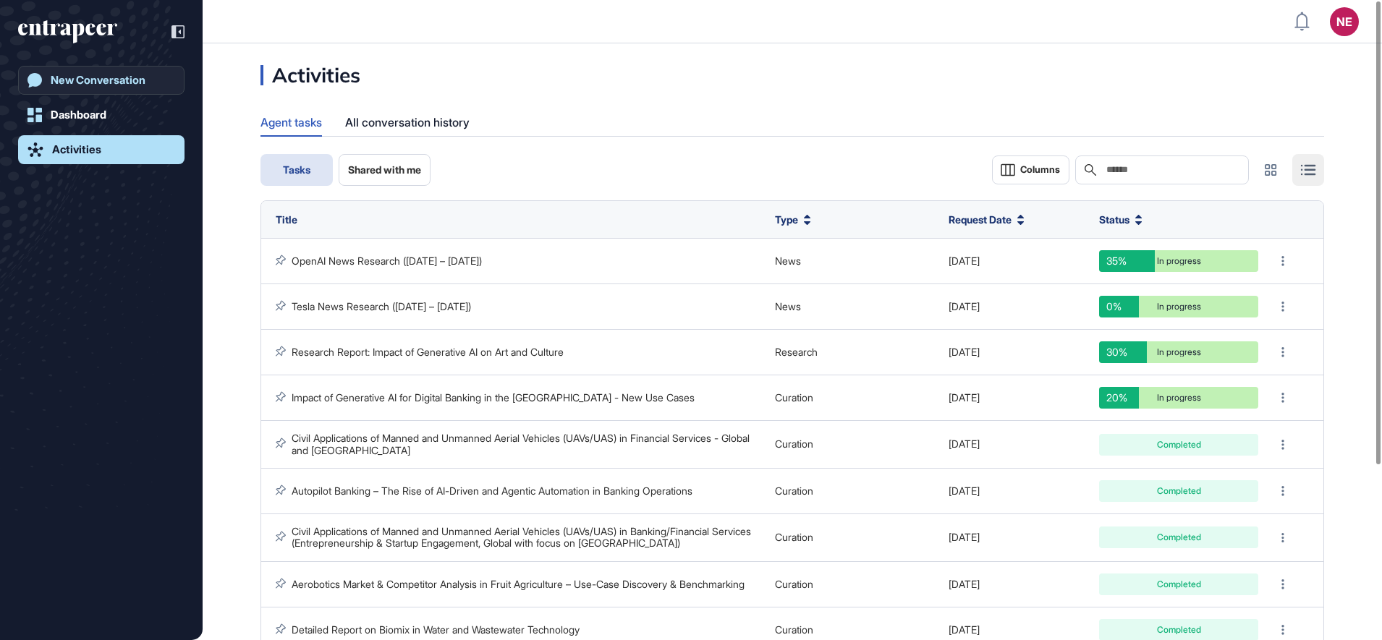
click at [116, 78] on div "New Conversation" at bounding box center [98, 80] width 95 height 13
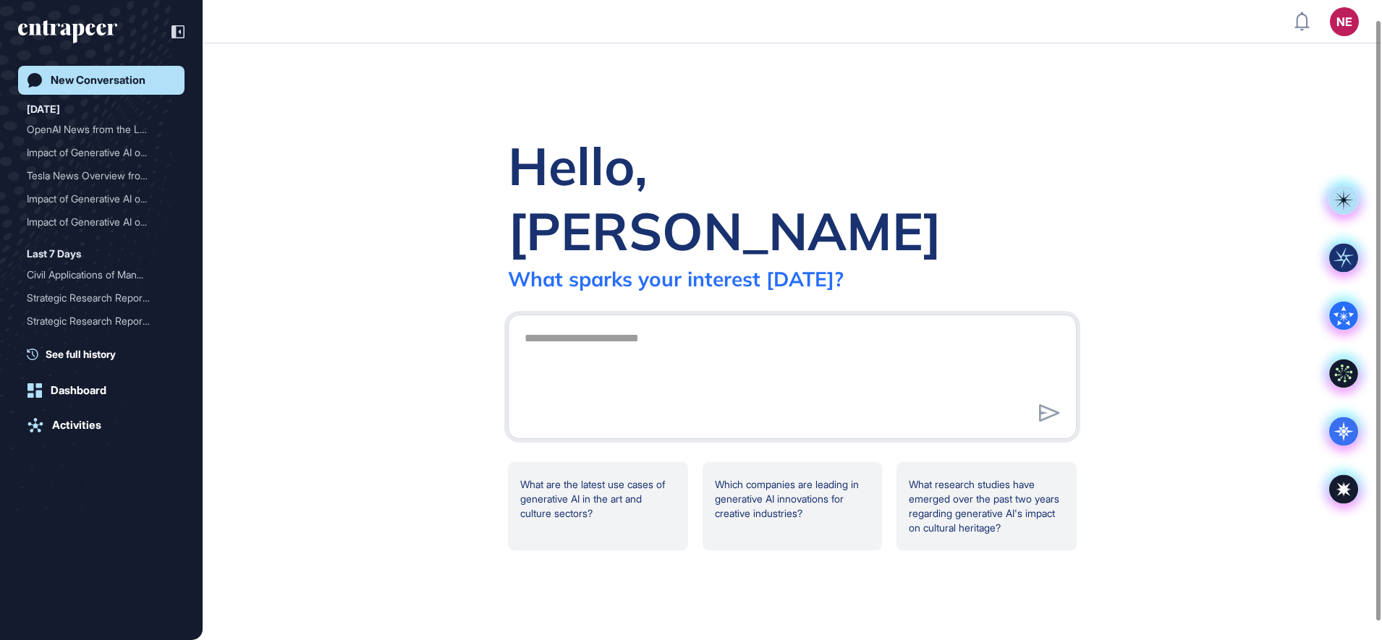
scroll to position [41, 0]
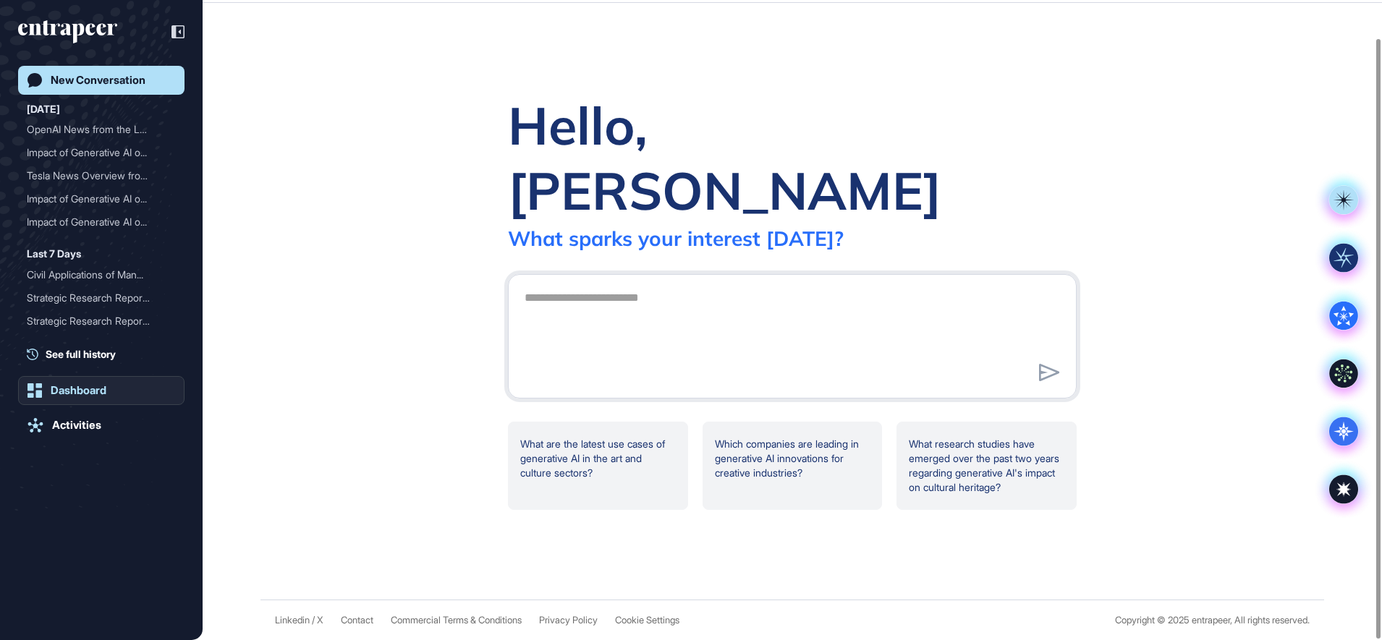
click at [93, 392] on div "Dashboard" at bounding box center [79, 390] width 56 height 13
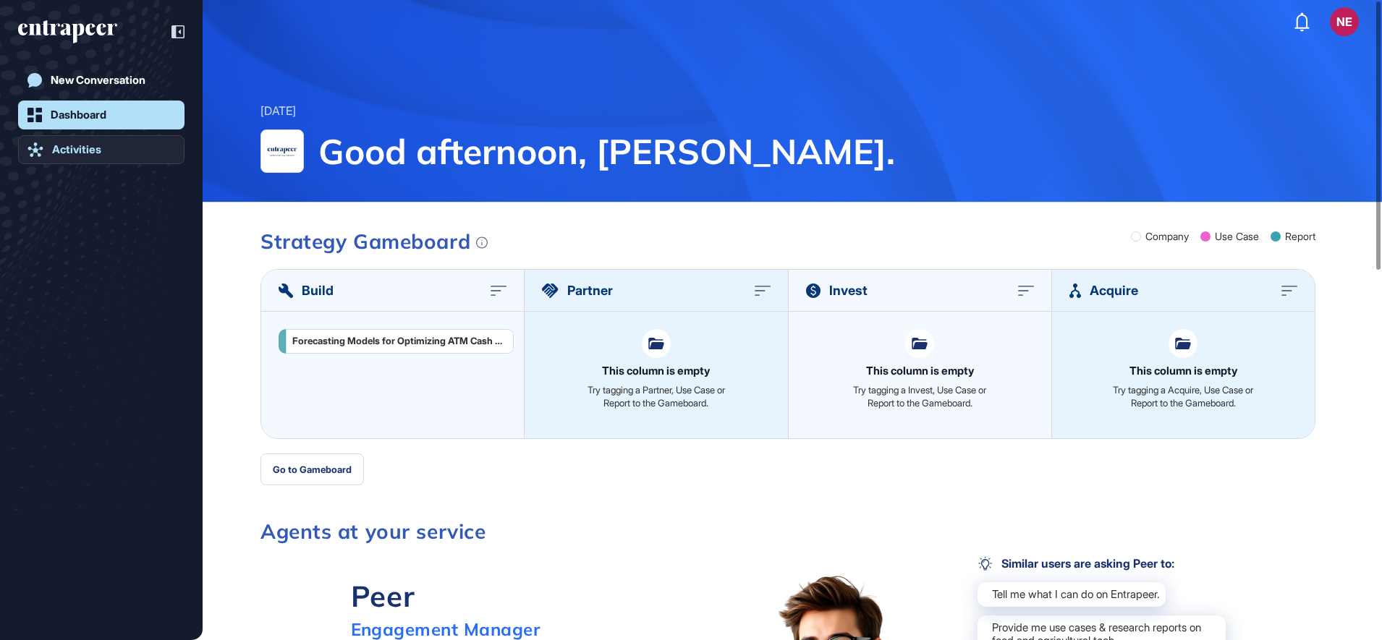
click at [77, 156] on link "Activities" at bounding box center [101, 149] width 166 height 29
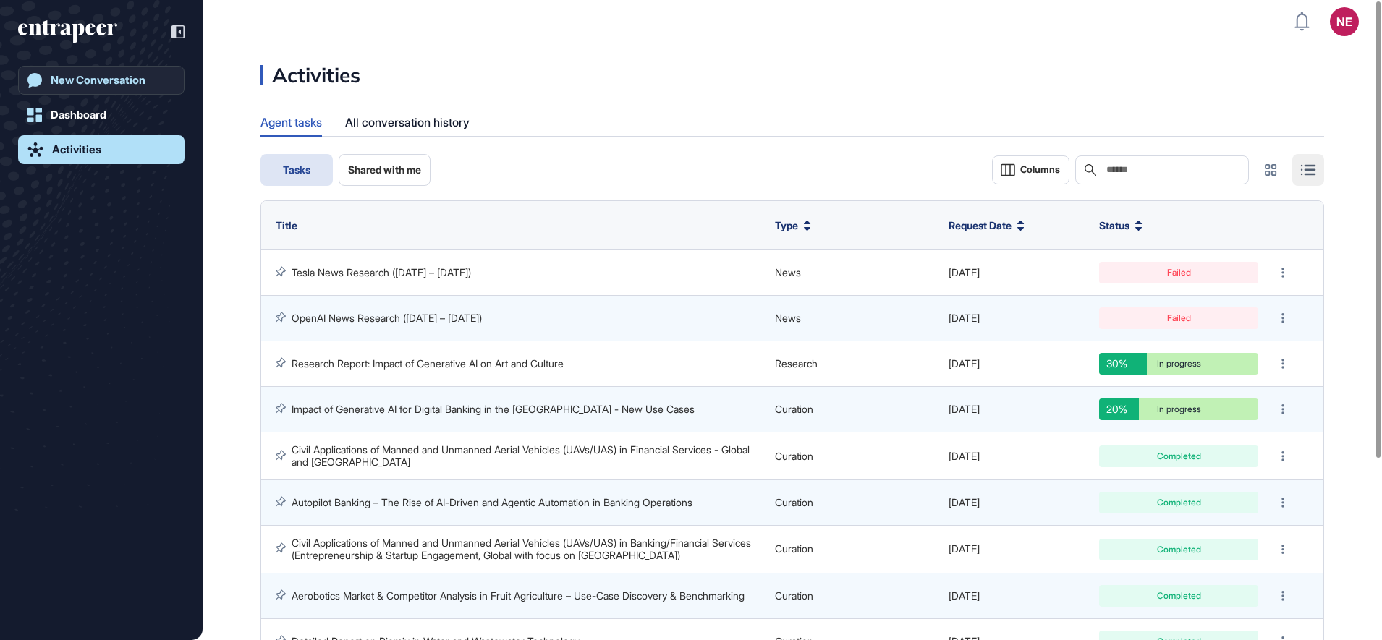
click at [96, 79] on div "New Conversation" at bounding box center [98, 80] width 95 height 13
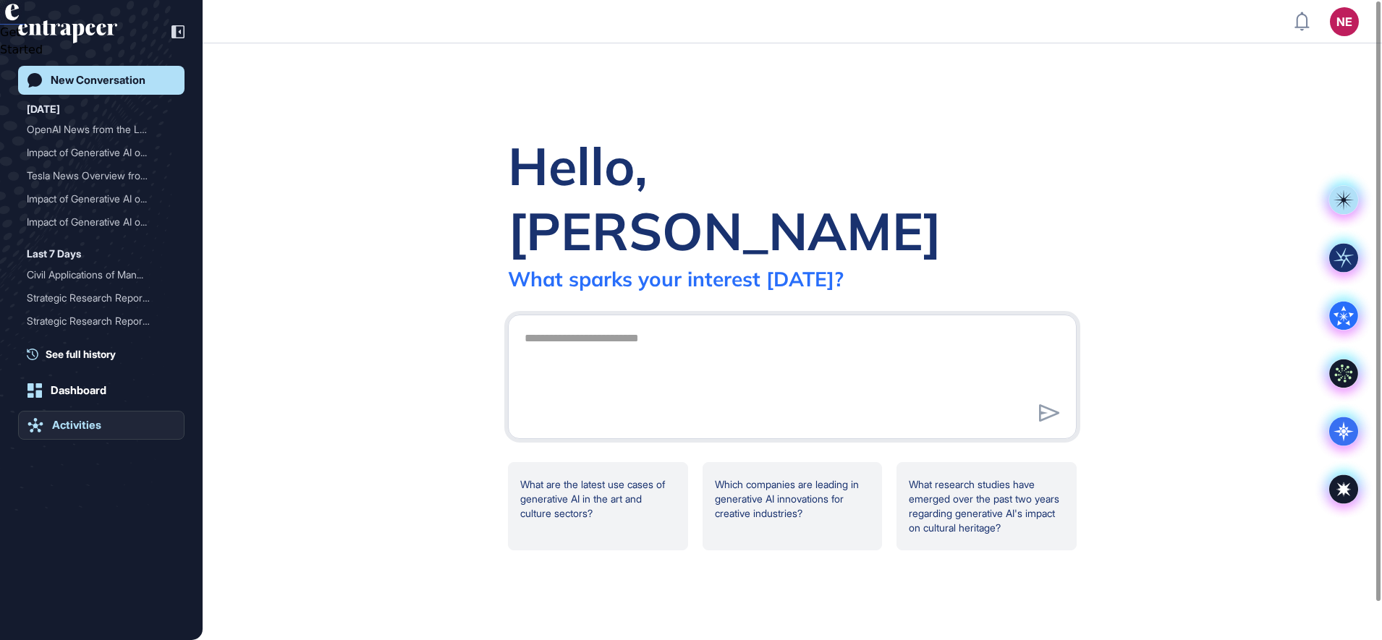
click at [102, 430] on link "Activities" at bounding box center [101, 425] width 166 height 29
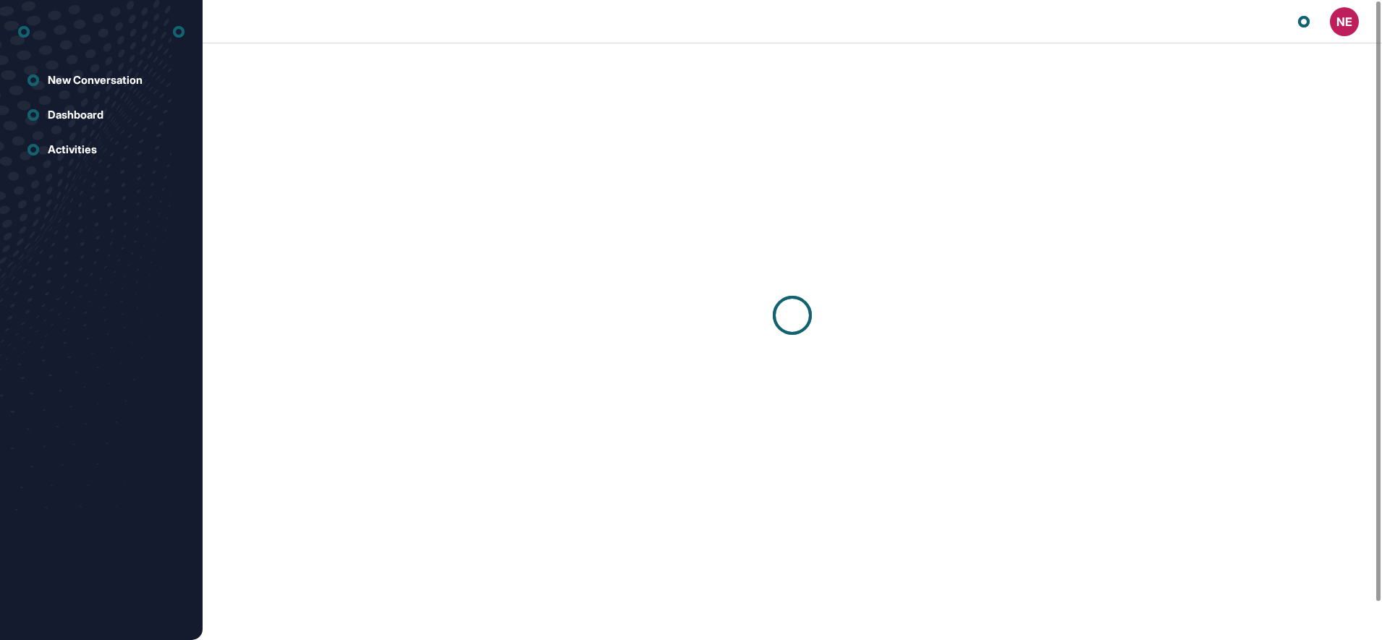
scroll to position [1, 1]
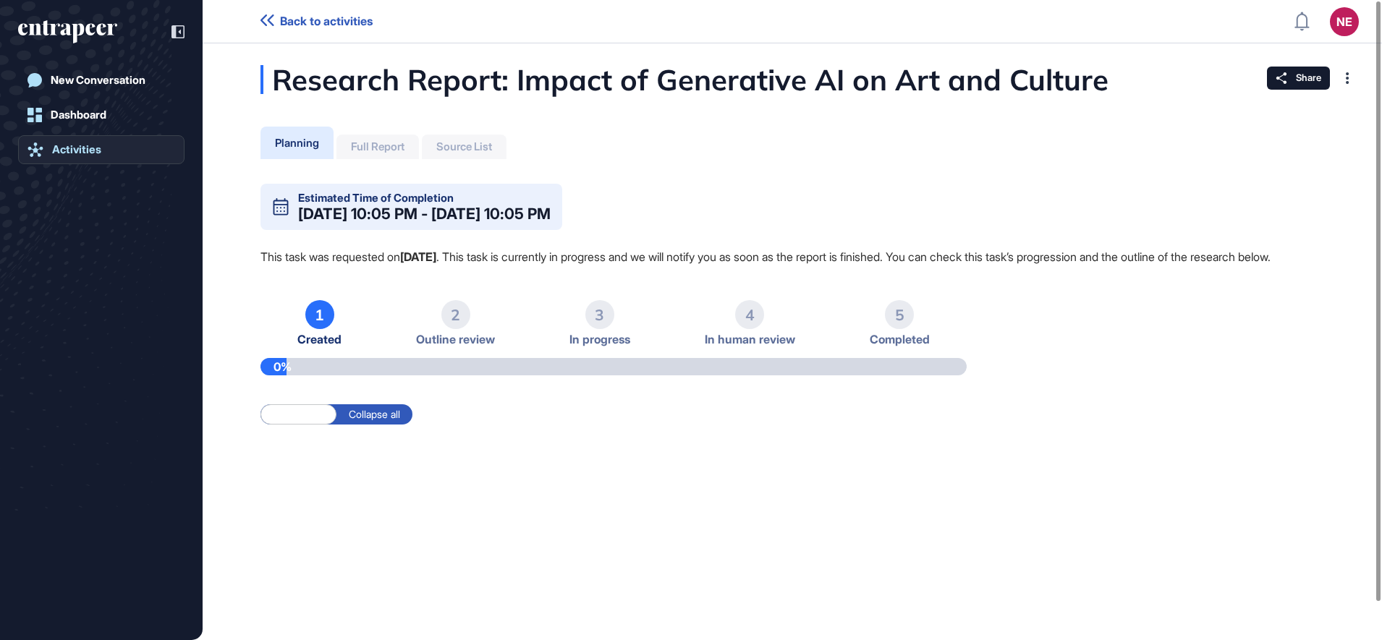
click at [77, 149] on div "Activities" at bounding box center [76, 149] width 49 height 13
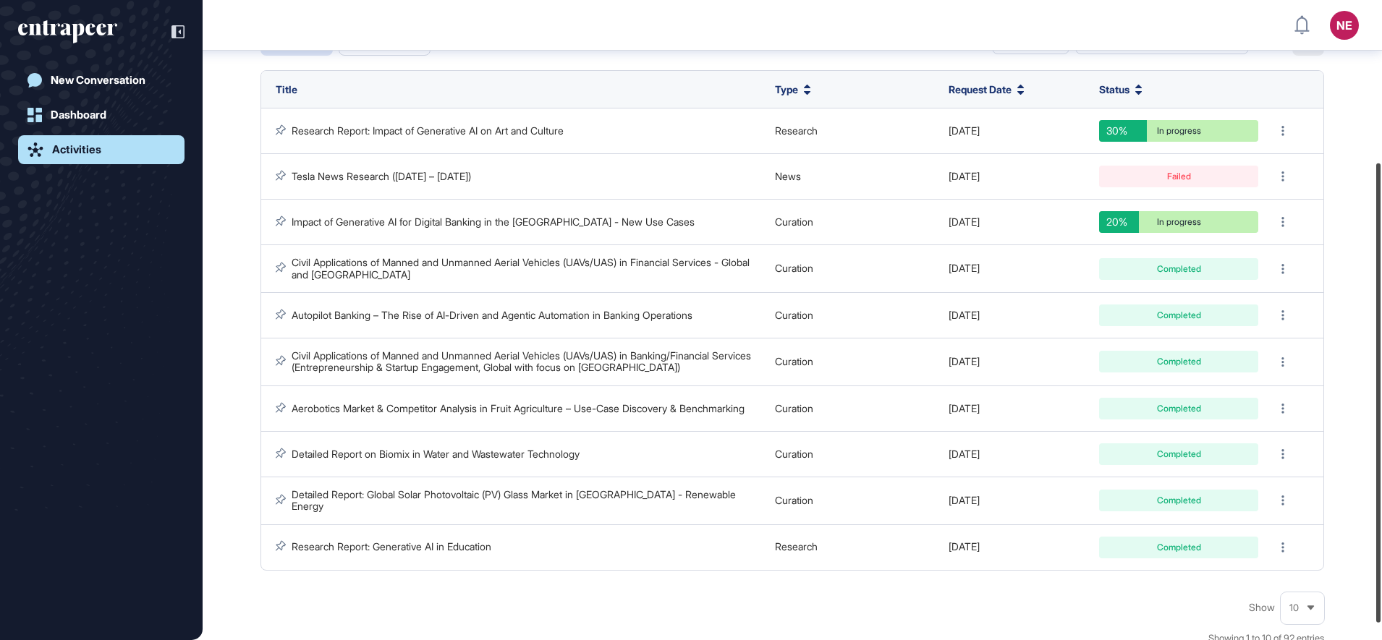
scroll to position [248, 0]
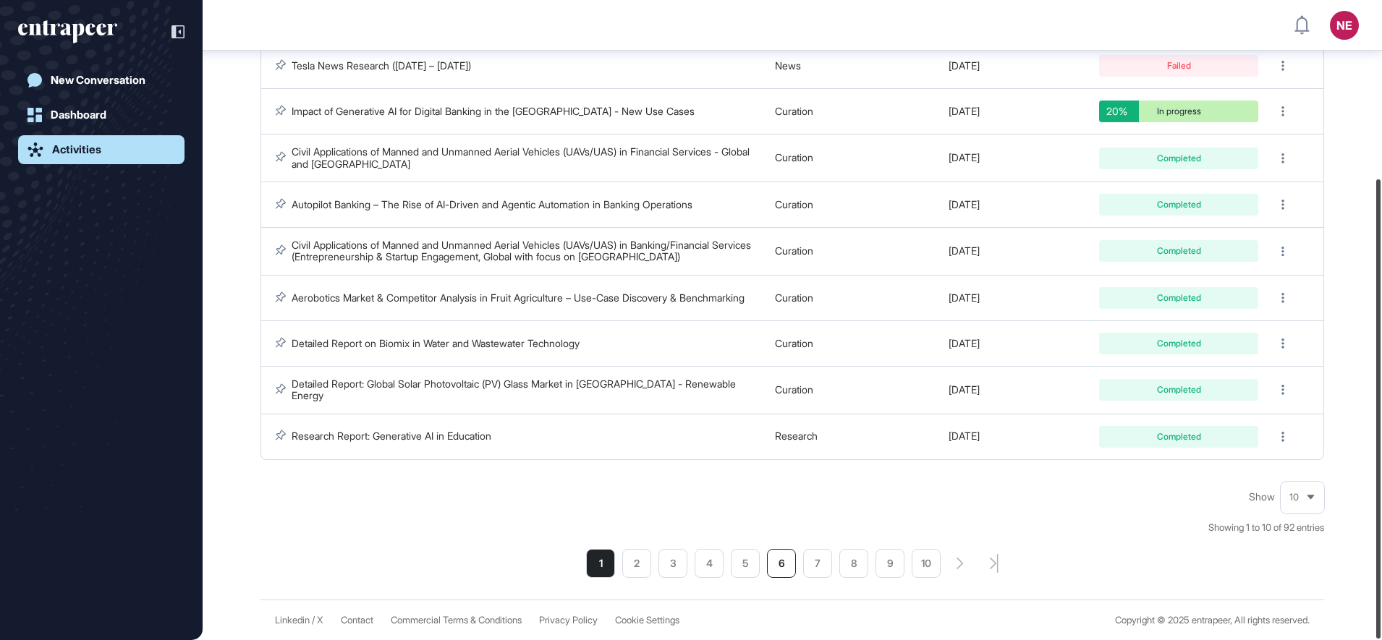
drag, startPoint x: 1385, startPoint y: 287, endPoint x: 793, endPoint y: 555, distance: 649.7
click at [1376, 466] on div at bounding box center [1378, 409] width 4 height 460
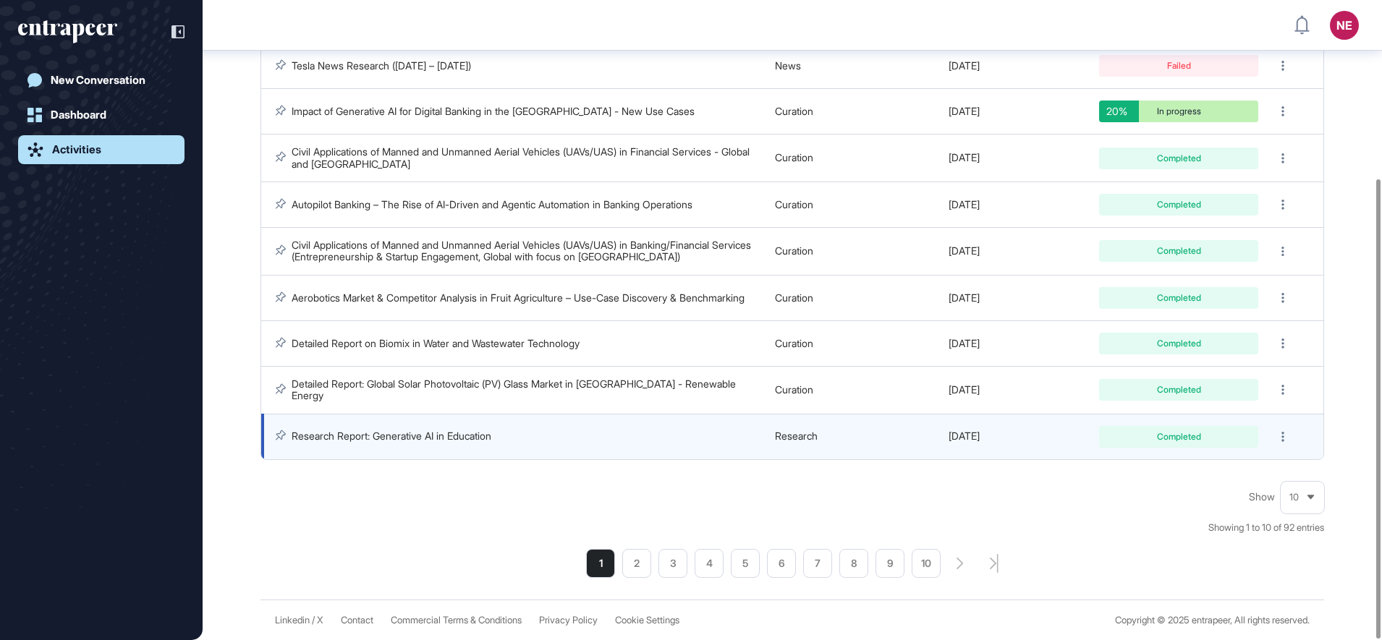
click at [439, 434] on link "Research Report: Generative AI in Education" at bounding box center [392, 436] width 200 height 12
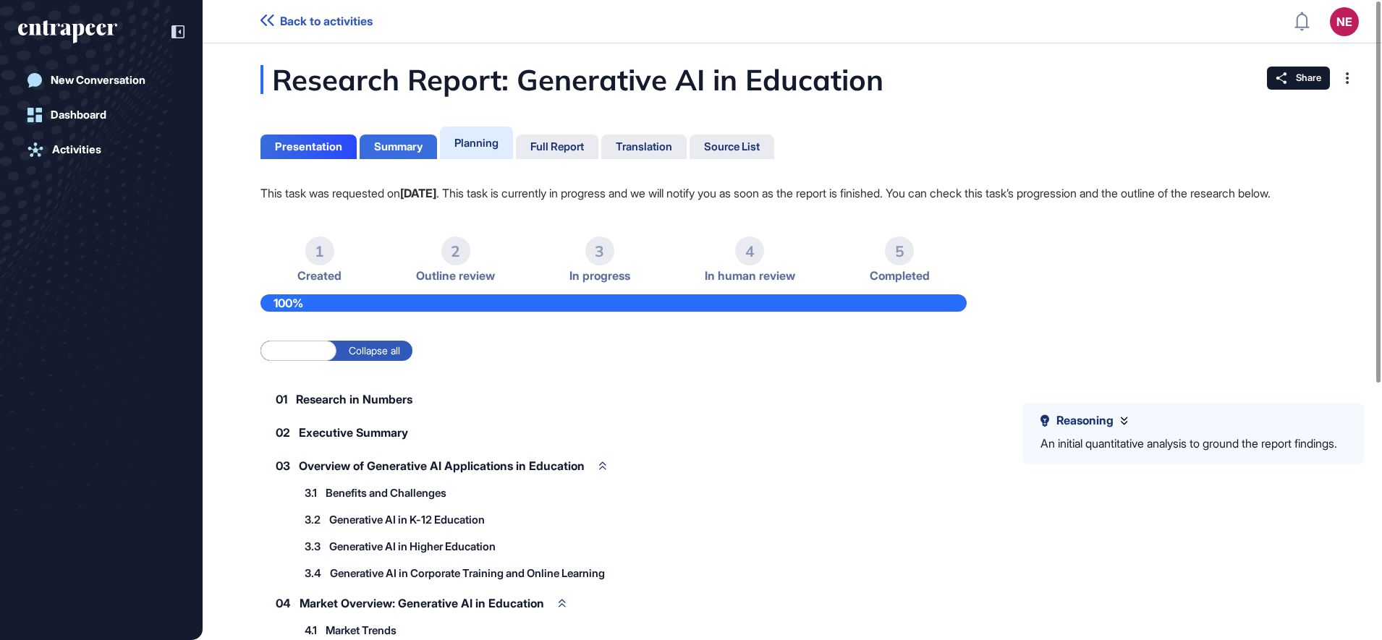
click at [418, 153] on div "Summary" at bounding box center [398, 146] width 48 height 13
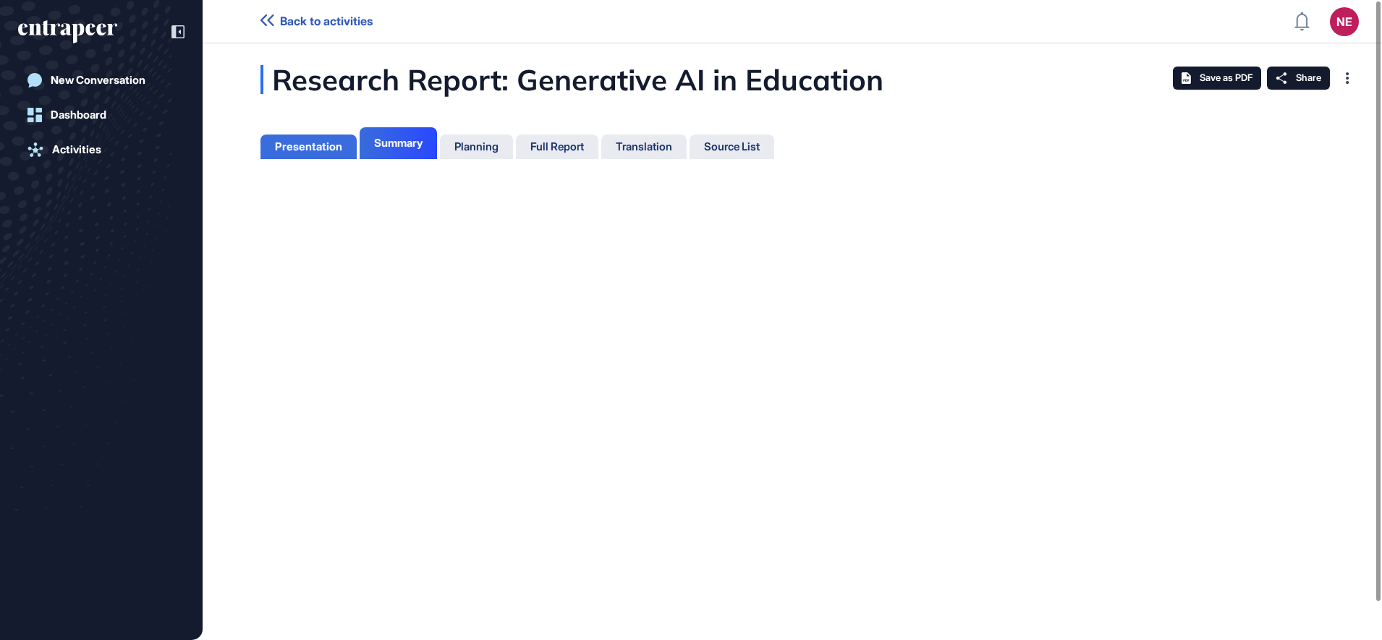
scroll to position [7, 1]
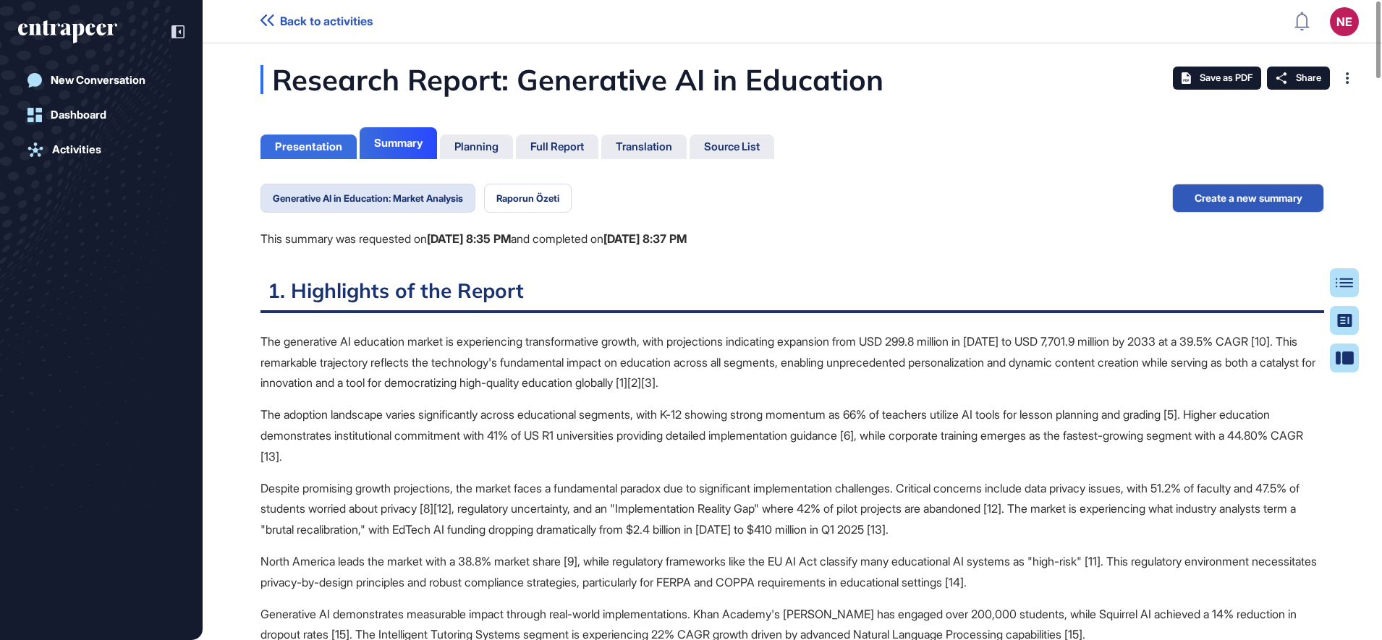
scroll to position [7, 1]
click at [344, 149] on div "Presentation" at bounding box center [309, 147] width 96 height 25
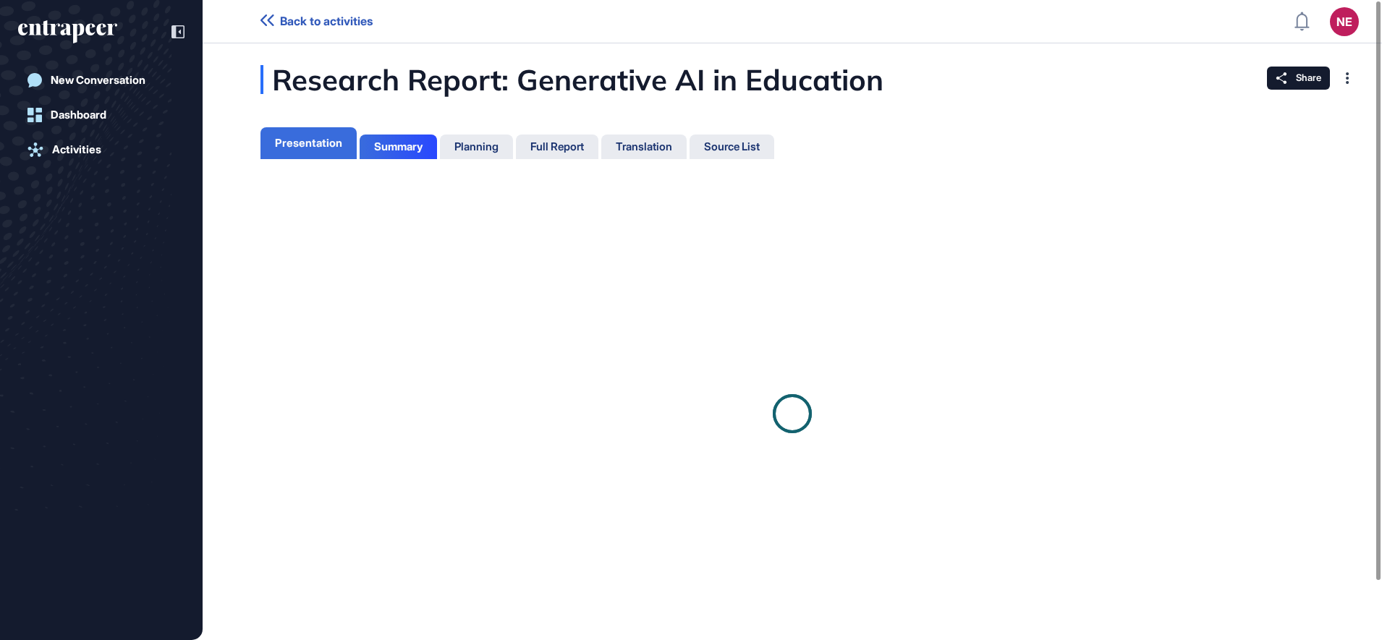
scroll to position [7, 1]
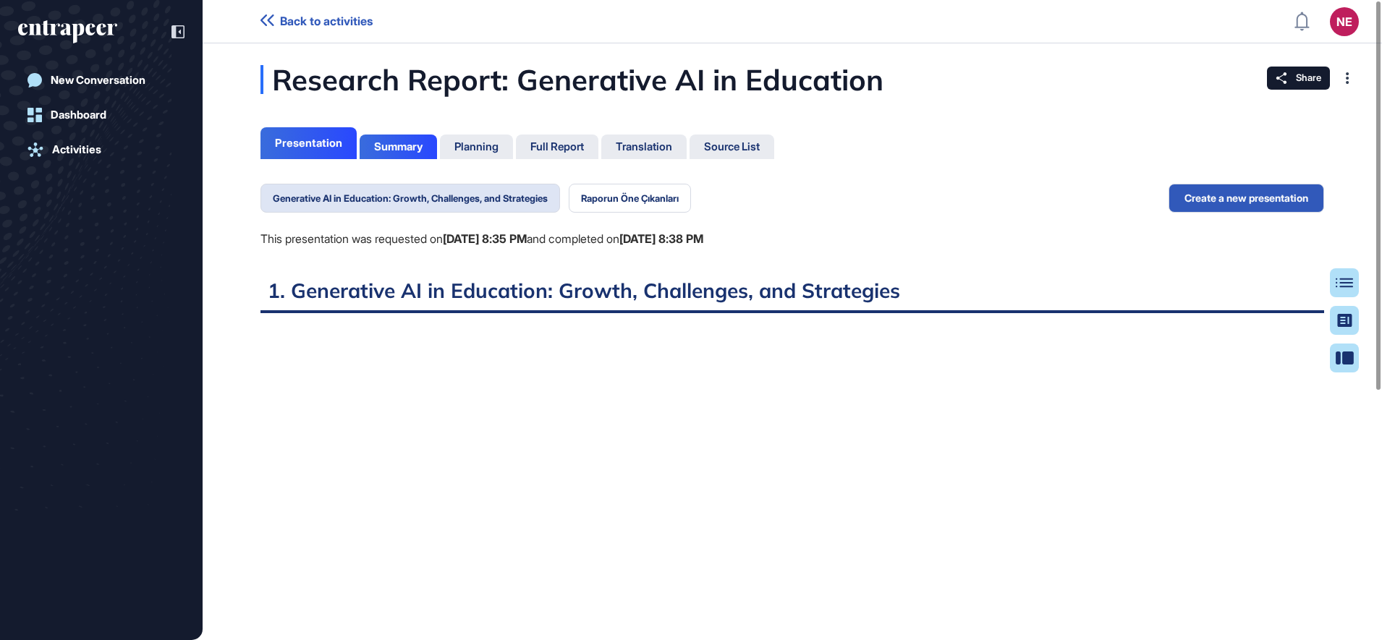
scroll to position [7, 1]
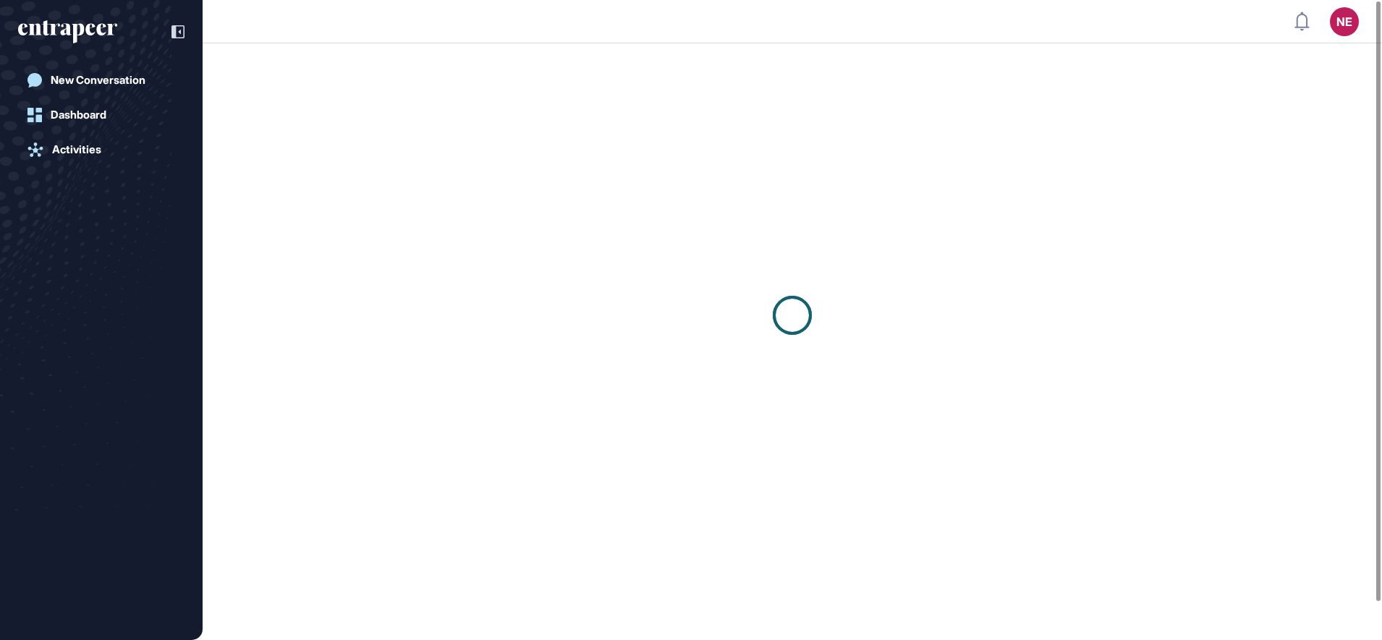
scroll to position [1, 1]
